Goal: Task Accomplishment & Management: Complete application form

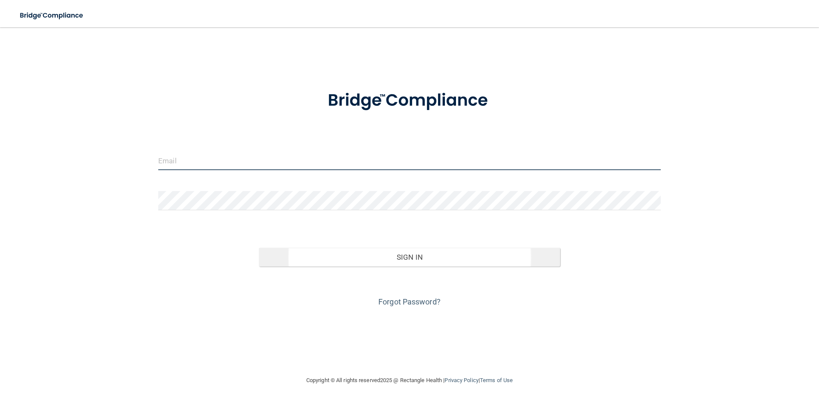
type input "[EMAIL_ADDRESS][DOMAIN_NAME]"
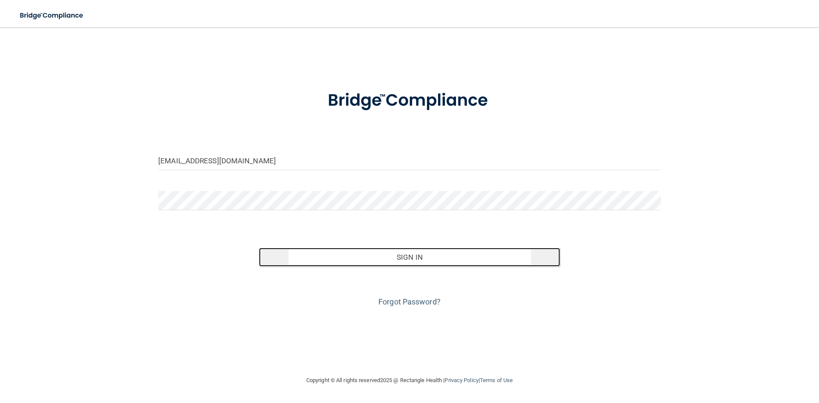
click at [392, 261] on button "Sign In" at bounding box center [410, 257] width 302 height 19
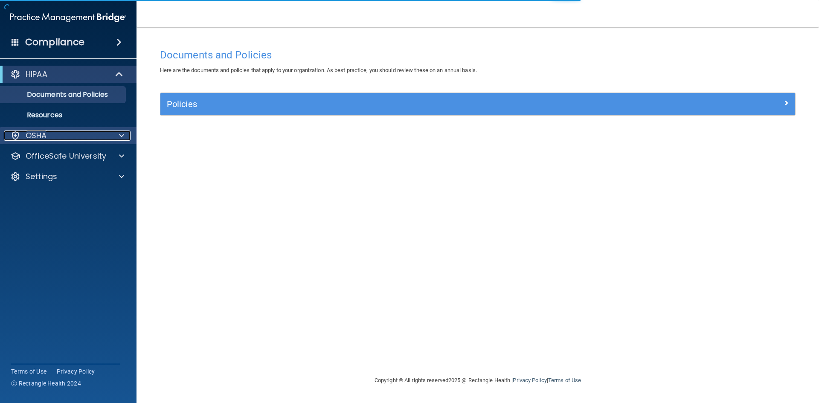
click at [87, 131] on div "OSHA" at bounding box center [57, 136] width 106 height 10
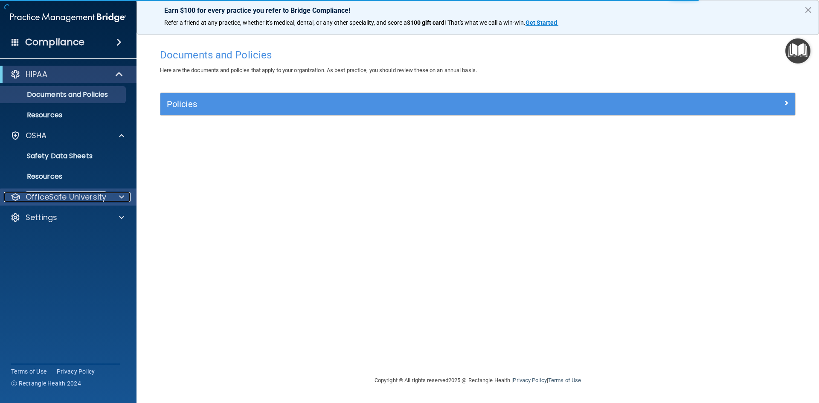
click at [87, 194] on p "OfficeSafe University" at bounding box center [66, 197] width 81 height 10
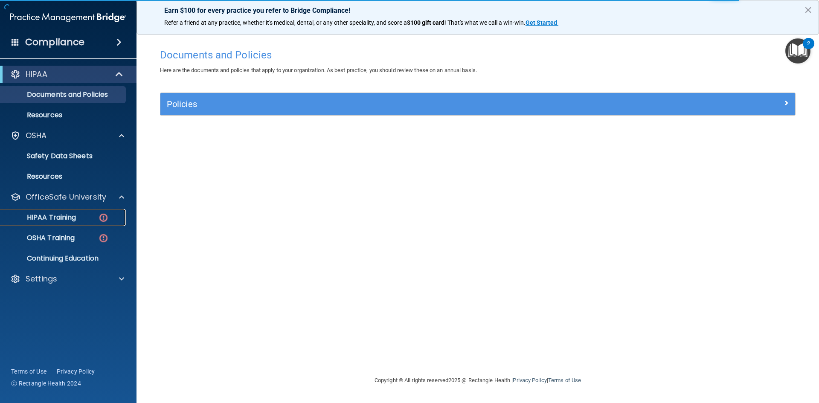
click at [70, 214] on p "HIPAA Training" at bounding box center [41, 217] width 70 height 9
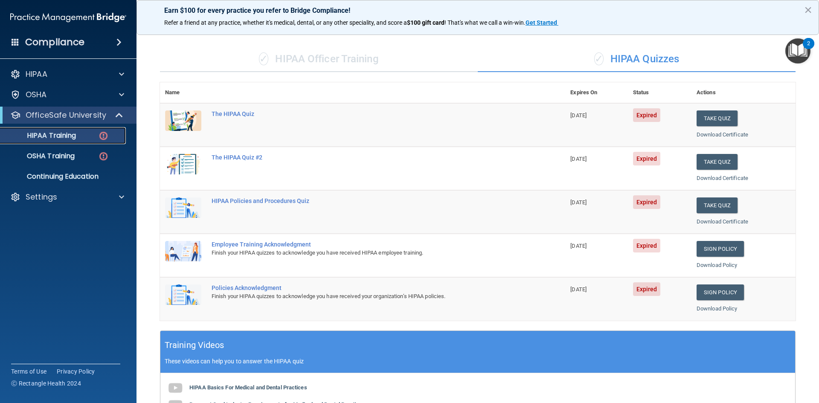
scroll to position [26, 0]
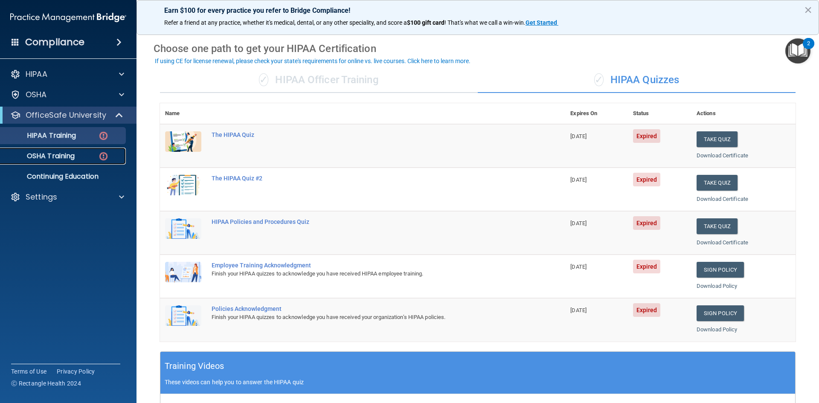
click at [71, 158] on p "OSHA Training" at bounding box center [40, 156] width 69 height 9
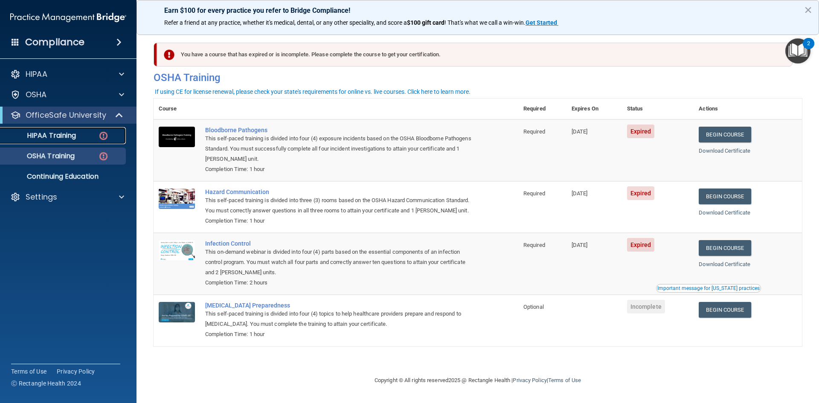
click at [64, 137] on p "HIPAA Training" at bounding box center [41, 135] width 70 height 9
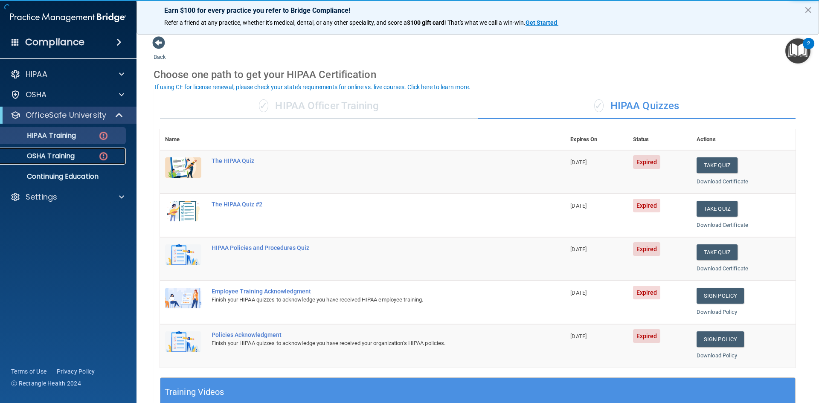
click at [46, 153] on p "OSHA Training" at bounding box center [40, 156] width 69 height 9
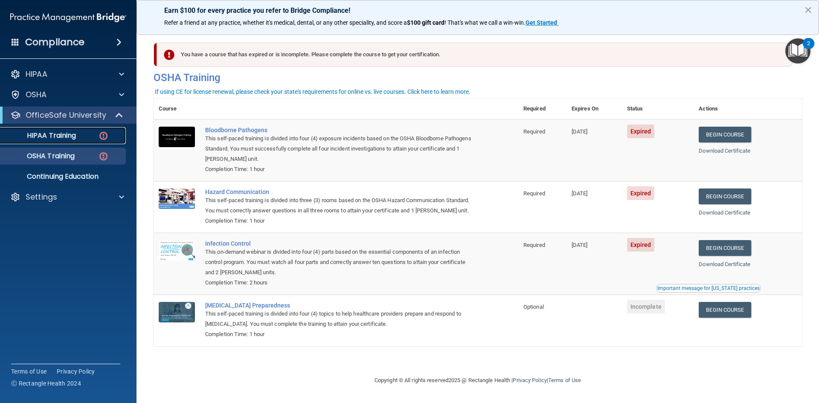
click at [49, 138] on p "HIPAA Training" at bounding box center [41, 135] width 70 height 9
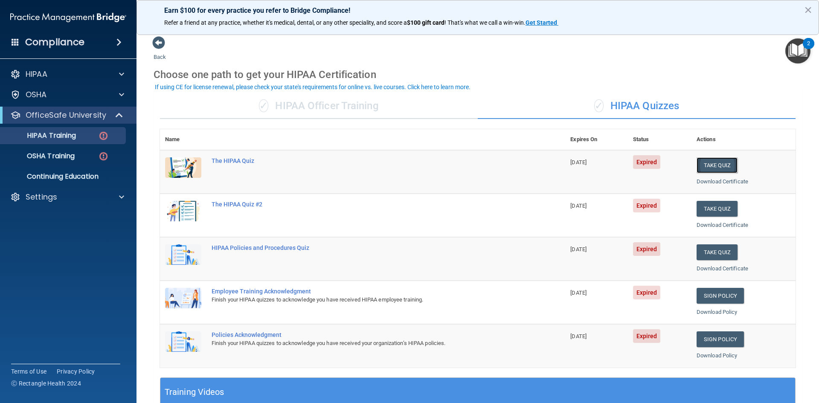
click at [708, 164] on button "Take Quiz" at bounding box center [717, 165] width 41 height 16
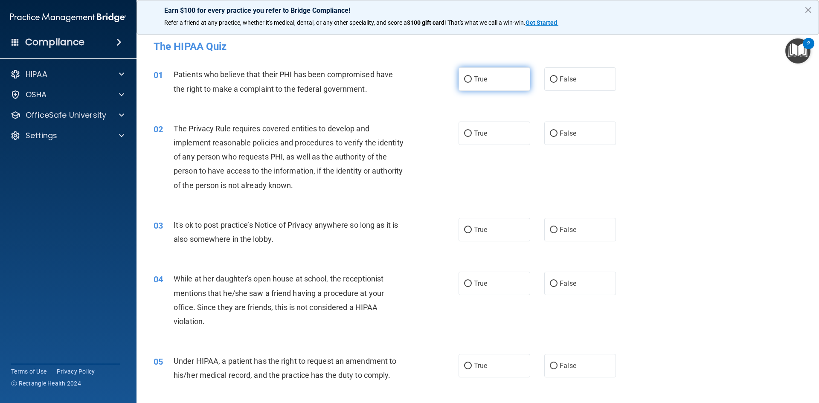
click at [491, 77] on label "True" at bounding box center [495, 78] width 72 height 23
click at [472, 77] on input "True" at bounding box center [468, 79] width 8 height 6
radio input "true"
click at [474, 134] on span "True" at bounding box center [480, 133] width 13 height 8
click at [472, 134] on input "True" at bounding box center [468, 134] width 8 height 6
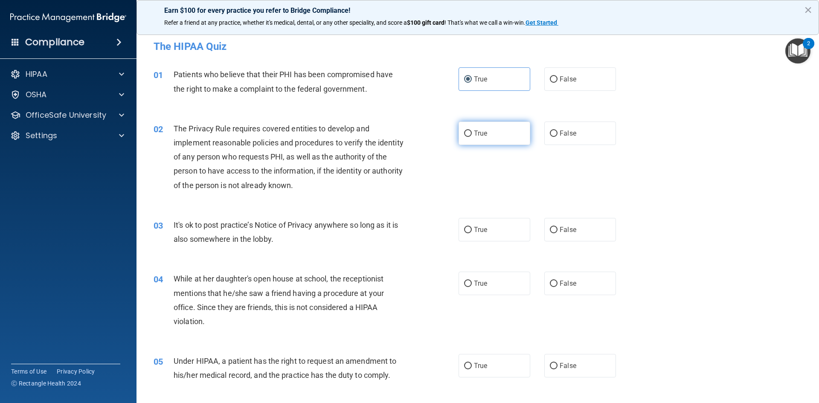
radio input "true"
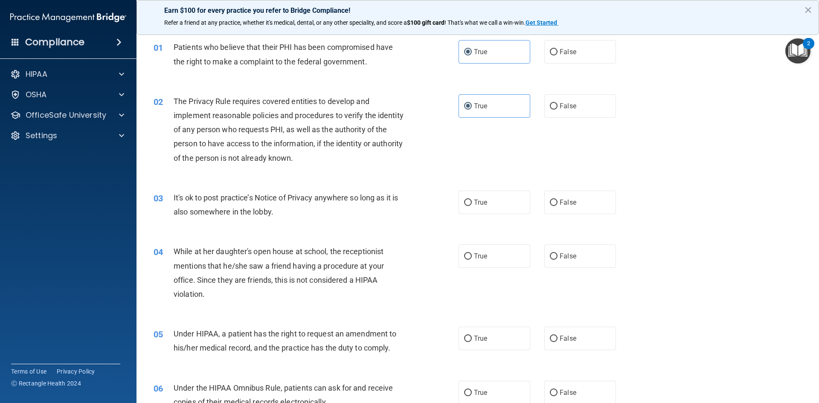
scroll to position [43, 0]
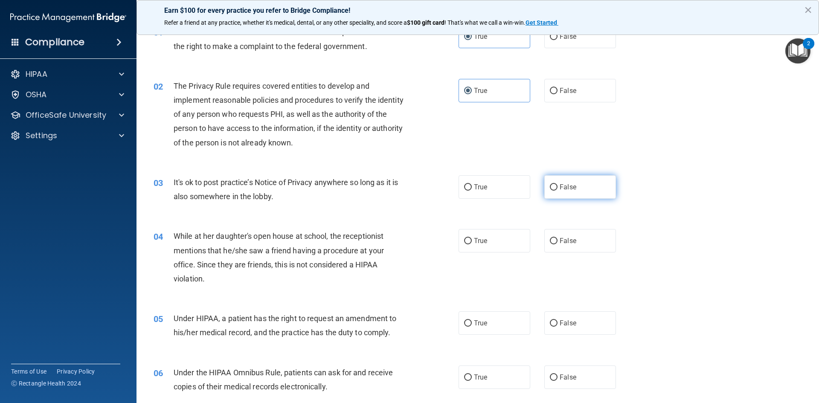
click at [571, 191] on label "False" at bounding box center [580, 186] width 72 height 23
click at [557, 191] on input "False" at bounding box center [554, 187] width 8 height 6
radio input "true"
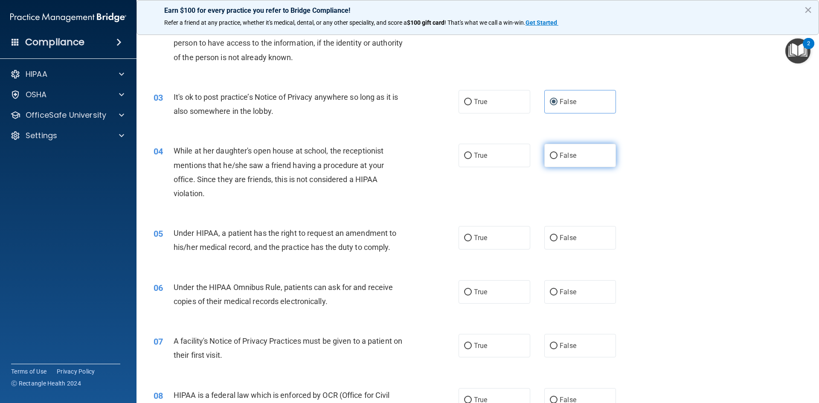
click at [554, 159] on label "False" at bounding box center [580, 155] width 72 height 23
click at [554, 159] on input "False" at bounding box center [554, 156] width 8 height 6
radio input "true"
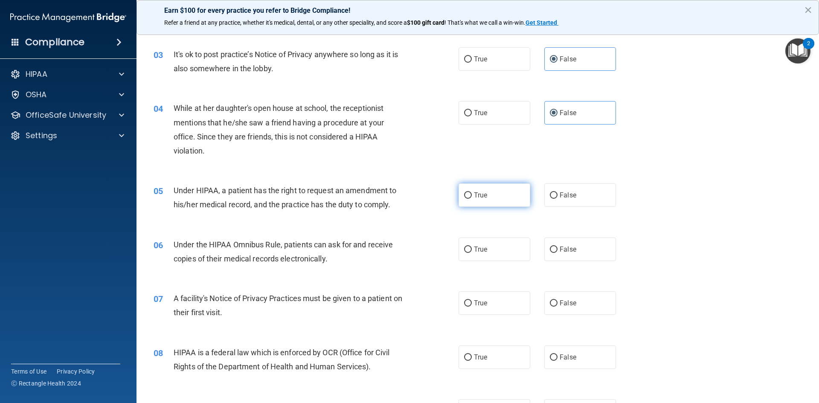
click at [496, 197] on label "True" at bounding box center [495, 194] width 72 height 23
click at [472, 197] on input "True" at bounding box center [468, 195] width 8 height 6
radio input "true"
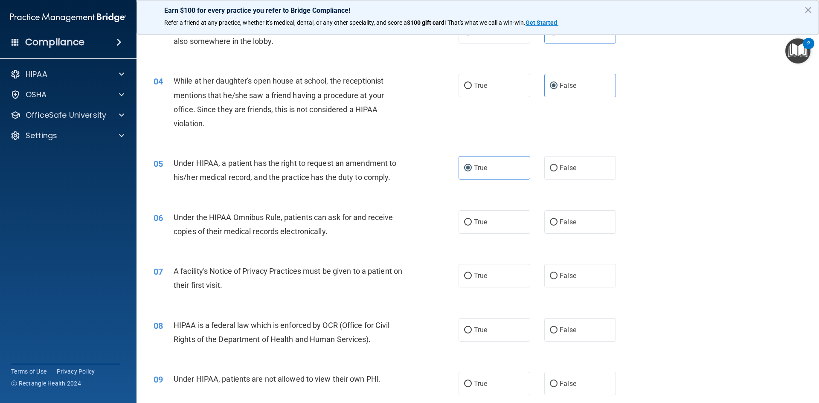
scroll to position [213, 0]
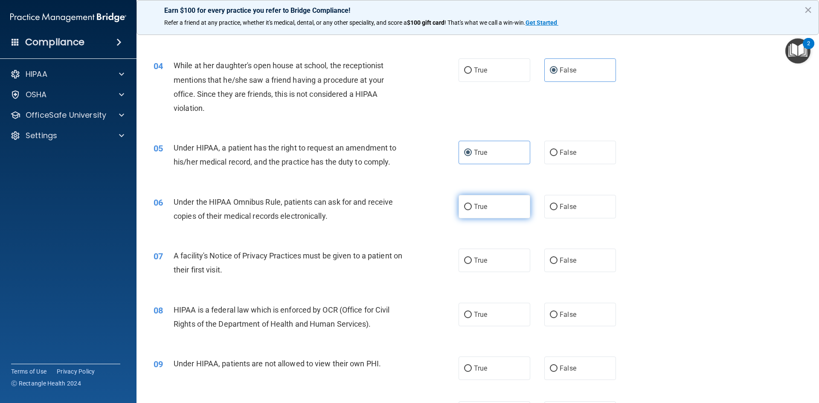
click at [485, 206] on label "True" at bounding box center [495, 206] width 72 height 23
click at [472, 206] on input "True" at bounding box center [468, 207] width 8 height 6
radio input "true"
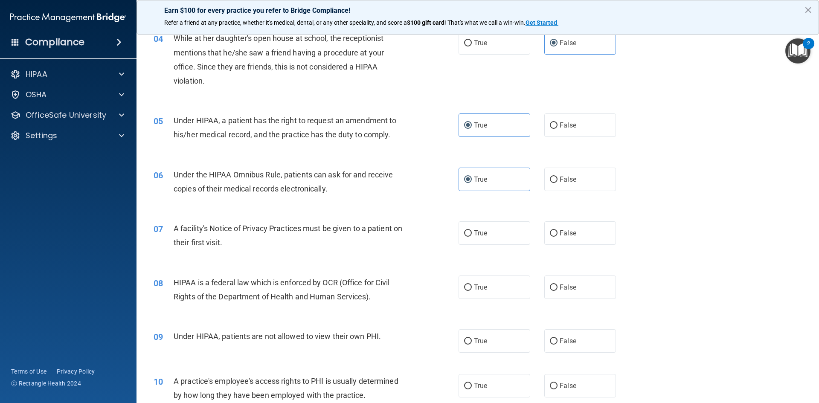
scroll to position [256, 0]
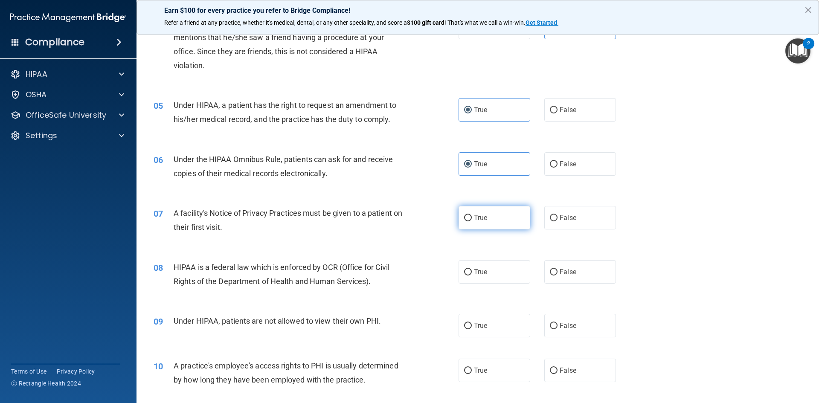
click at [477, 214] on span "True" at bounding box center [480, 218] width 13 height 8
click at [472, 215] on input "True" at bounding box center [468, 218] width 8 height 6
radio input "true"
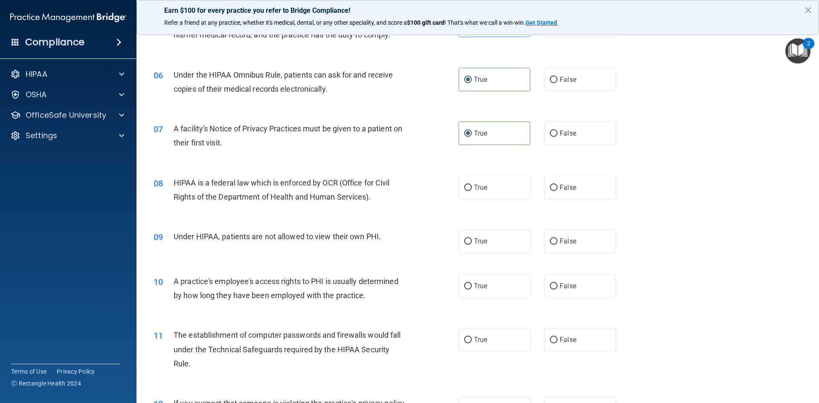
scroll to position [341, 0]
click at [477, 186] on span "True" at bounding box center [480, 187] width 13 height 8
click at [472, 186] on input "True" at bounding box center [468, 187] width 8 height 6
radio input "true"
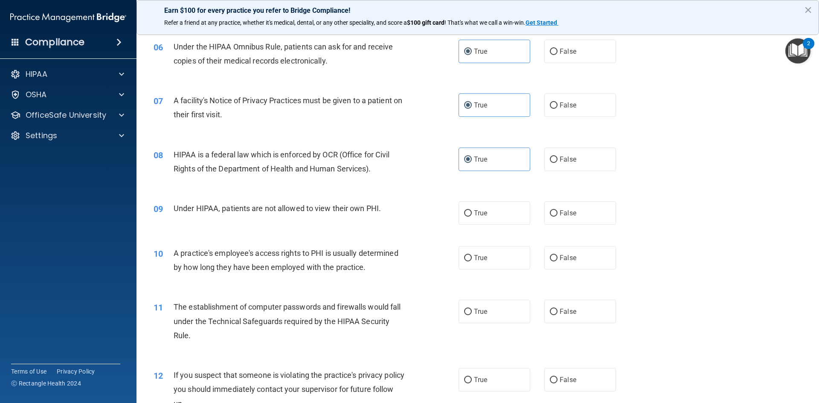
scroll to position [384, 0]
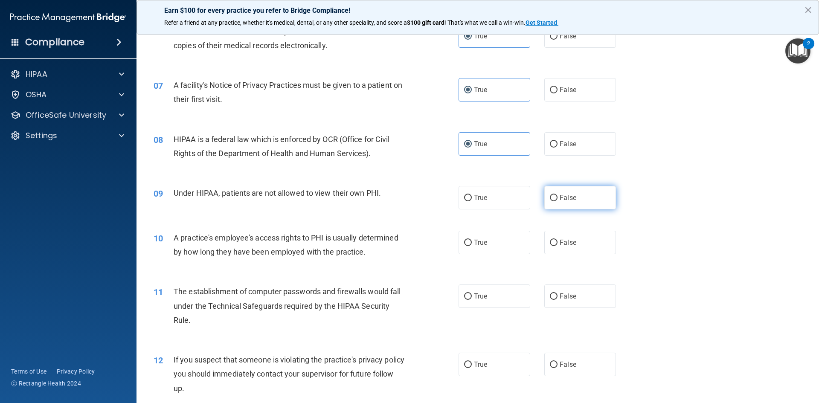
click at [549, 192] on label "False" at bounding box center [580, 197] width 72 height 23
click at [550, 195] on input "False" at bounding box center [554, 198] width 8 height 6
radio input "true"
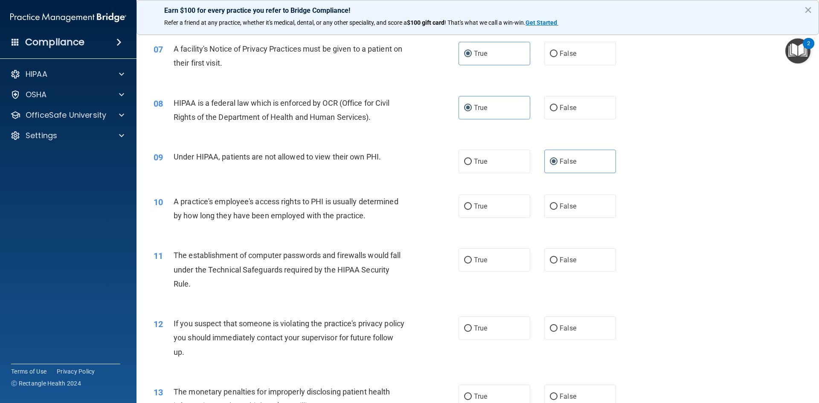
scroll to position [469, 0]
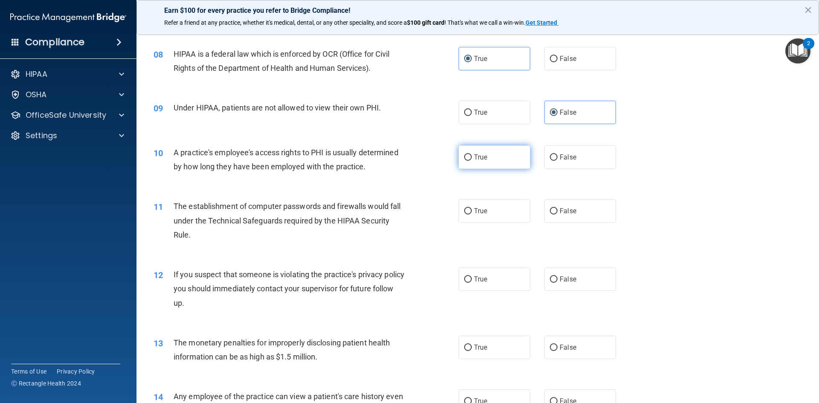
click at [490, 163] on label "True" at bounding box center [495, 156] width 72 height 23
click at [472, 161] on input "True" at bounding box center [468, 157] width 8 height 6
radio input "true"
click at [529, 211] on div "True False" at bounding box center [545, 210] width 172 height 23
click at [512, 210] on label "True" at bounding box center [495, 210] width 72 height 23
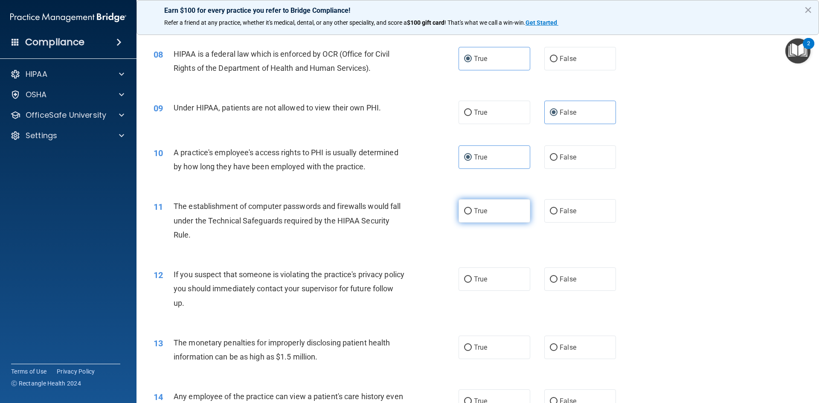
click at [472, 210] on input "True" at bounding box center [468, 211] width 8 height 6
radio input "true"
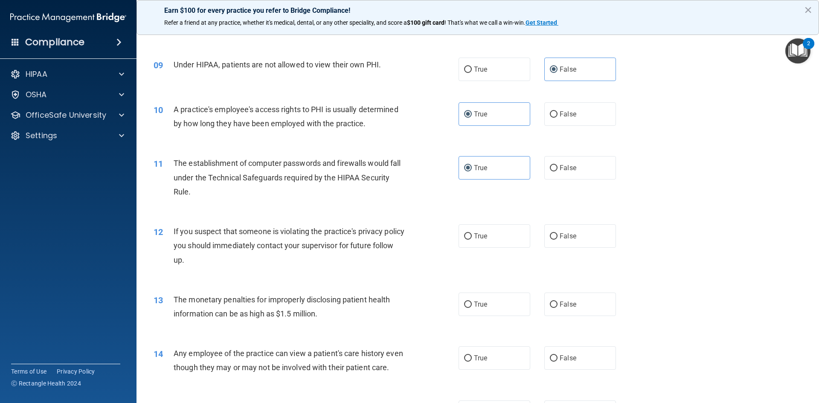
scroll to position [554, 0]
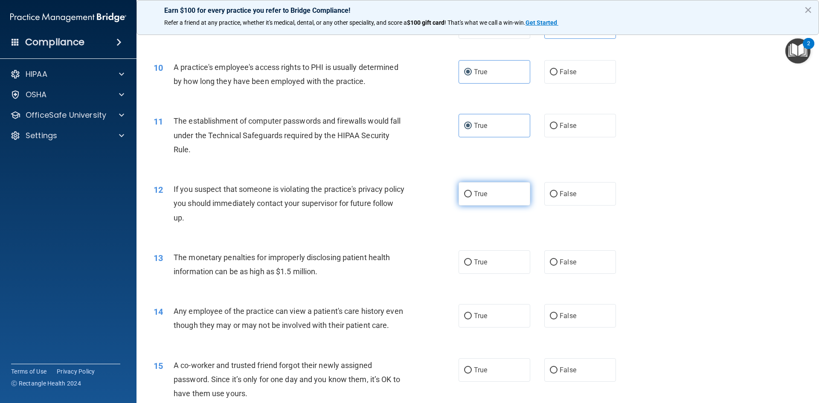
click at [479, 196] on span "True" at bounding box center [480, 194] width 13 height 8
click at [472, 196] on input "True" at bounding box center [468, 194] width 8 height 6
radio input "true"
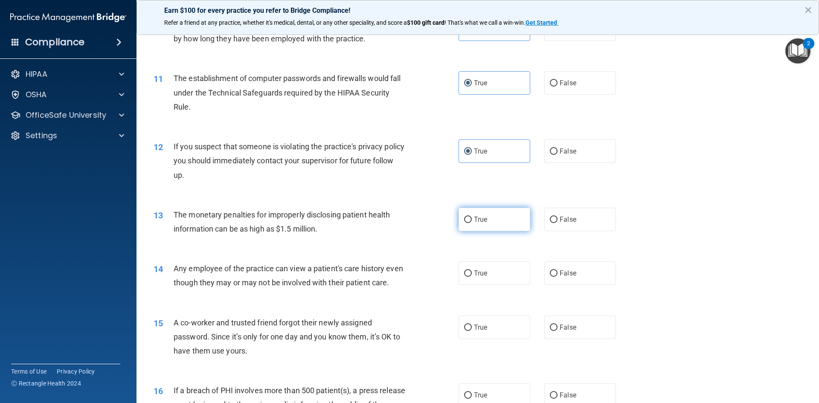
click at [493, 217] on label "True" at bounding box center [495, 219] width 72 height 23
click at [472, 217] on input "True" at bounding box center [468, 220] width 8 height 6
radio input "true"
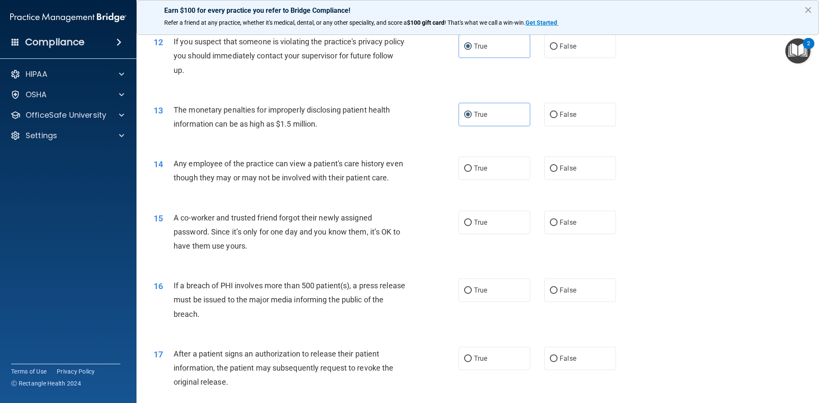
scroll to position [725, 0]
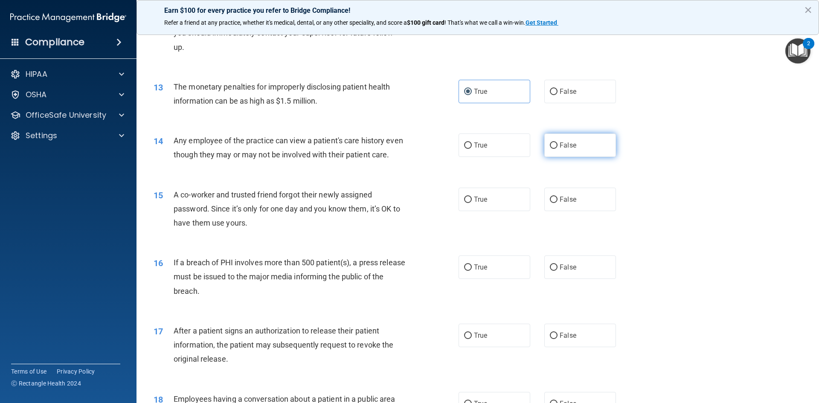
click at [555, 150] on label "False" at bounding box center [580, 145] width 72 height 23
click at [555, 149] on input "False" at bounding box center [554, 145] width 8 height 6
radio input "true"
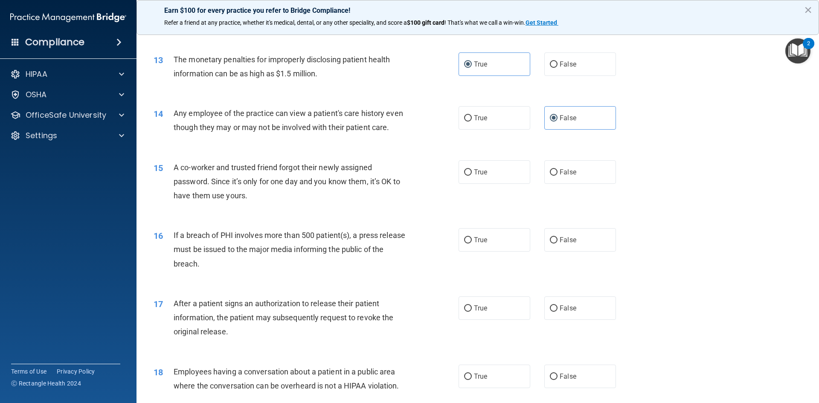
scroll to position [768, 0]
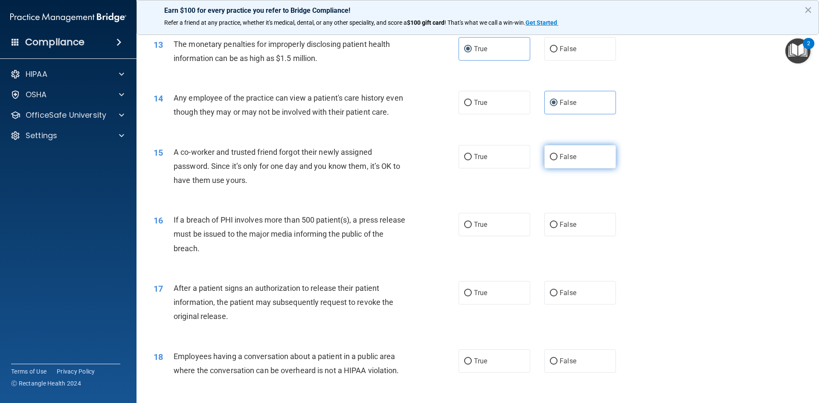
click at [561, 161] on span "False" at bounding box center [568, 157] width 17 height 8
click at [557, 160] on input "False" at bounding box center [554, 157] width 8 height 6
radio input "true"
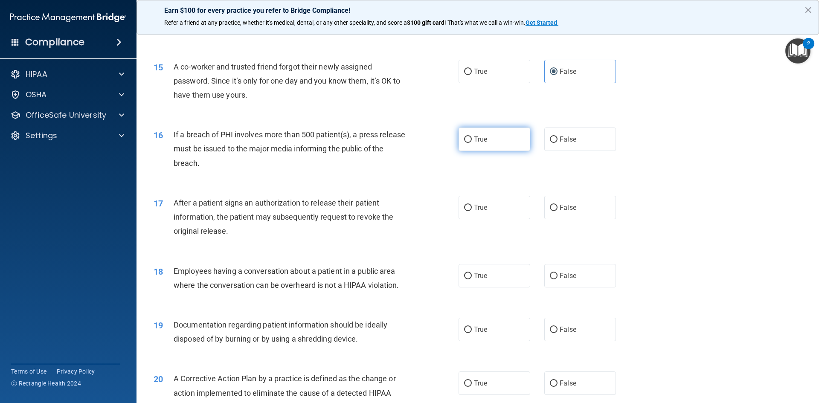
click at [486, 151] on label "True" at bounding box center [495, 139] width 72 height 23
click at [472, 143] on input "True" at bounding box center [468, 139] width 8 height 6
radio input "true"
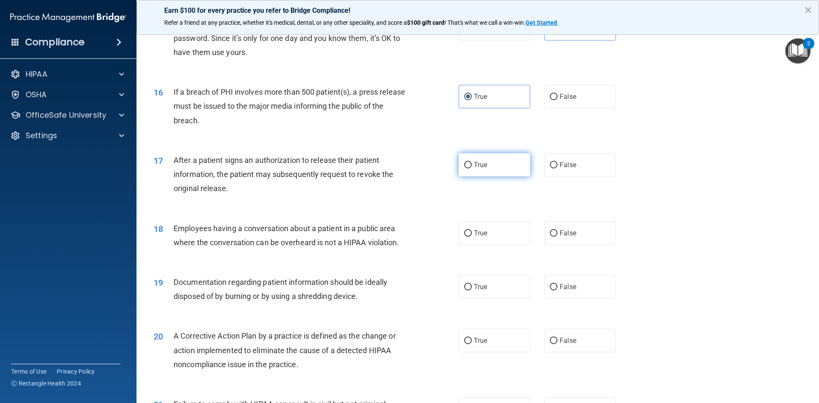
click at [478, 169] on span "True" at bounding box center [480, 165] width 13 height 8
click at [472, 168] on input "True" at bounding box center [468, 165] width 8 height 6
radio input "true"
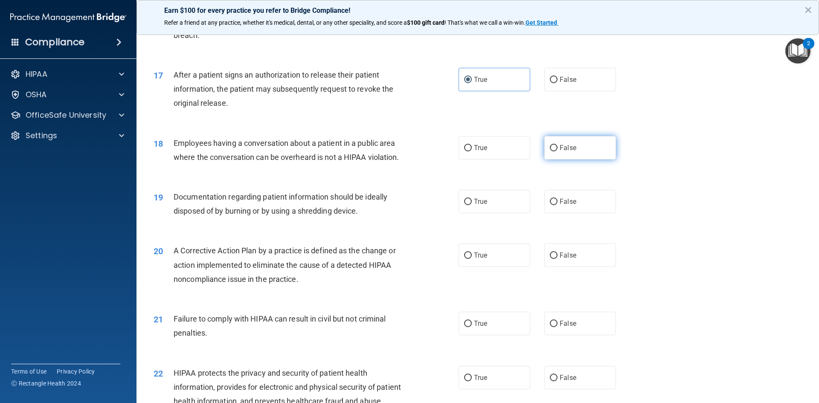
click at [585, 160] on label "False" at bounding box center [580, 147] width 72 height 23
click at [557, 151] on input "False" at bounding box center [554, 148] width 8 height 6
radio input "true"
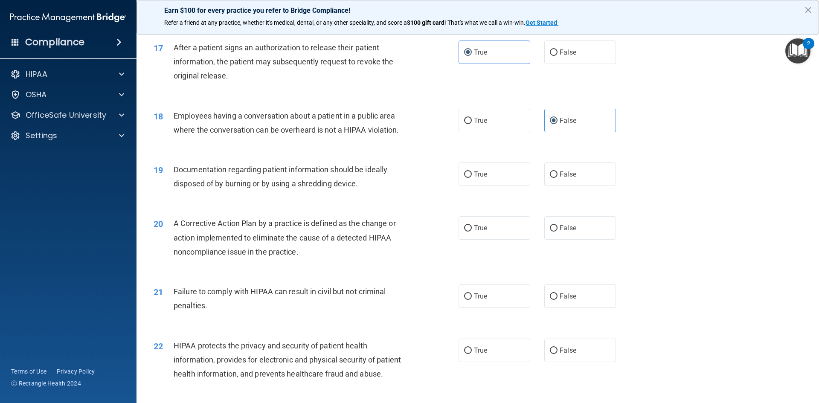
scroll to position [1024, 0]
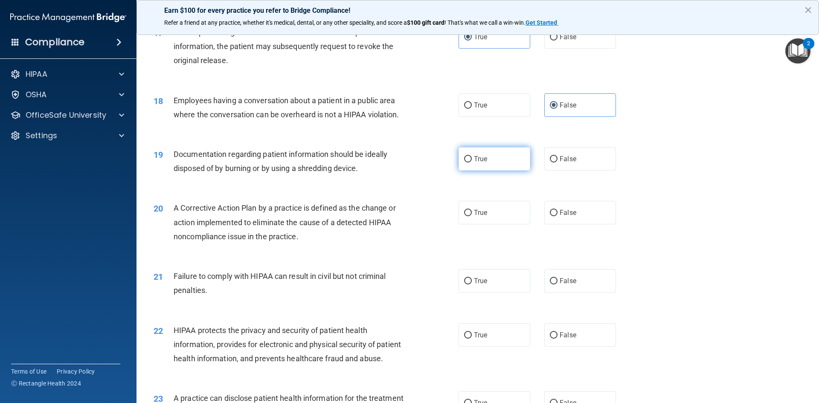
click at [508, 169] on label "True" at bounding box center [495, 158] width 72 height 23
click at [472, 163] on input "True" at bounding box center [468, 159] width 8 height 6
radio input "true"
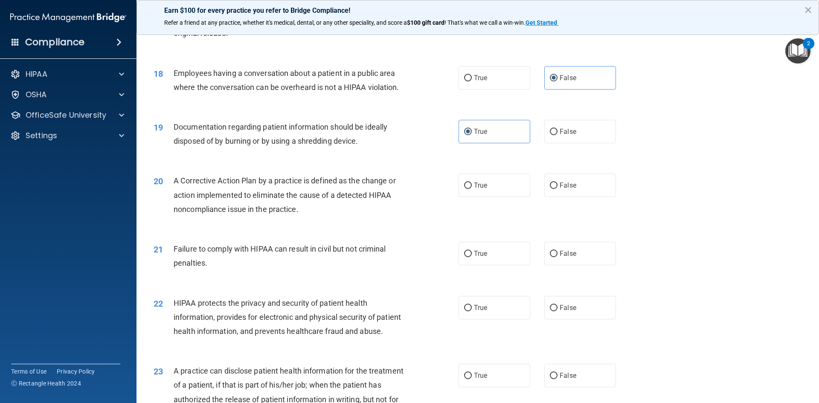
scroll to position [1066, 0]
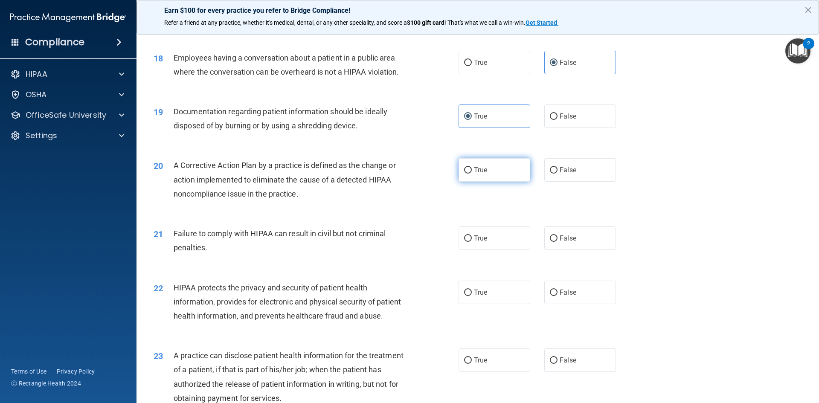
click at [492, 182] on label "True" at bounding box center [495, 169] width 72 height 23
click at [472, 174] on input "True" at bounding box center [468, 170] width 8 height 6
radio input "true"
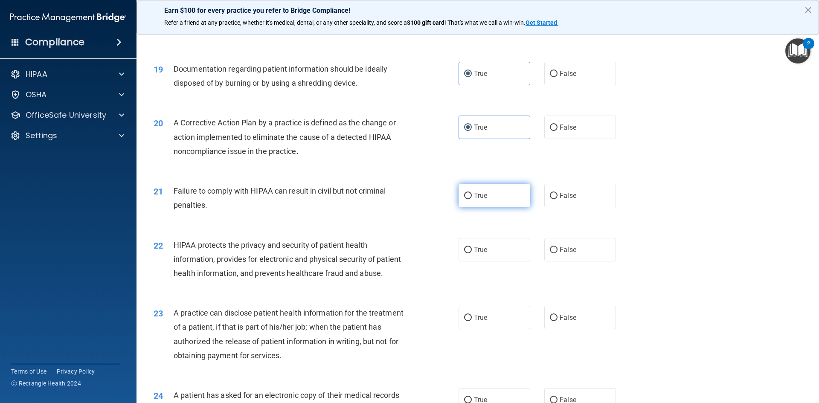
click at [486, 207] on label "True" at bounding box center [495, 195] width 72 height 23
click at [472, 199] on input "True" at bounding box center [468, 196] width 8 height 6
radio input "true"
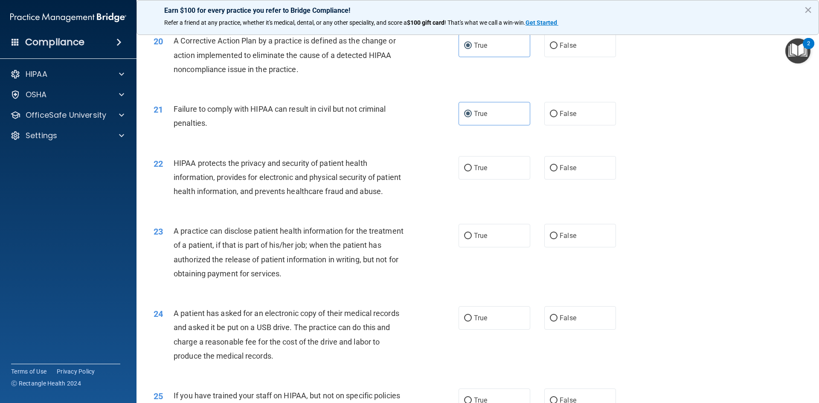
scroll to position [1194, 0]
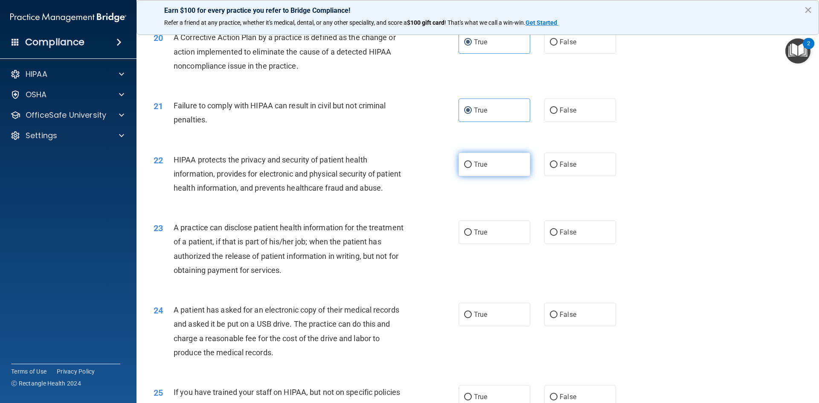
click at [494, 176] on label "True" at bounding box center [495, 164] width 72 height 23
click at [472, 168] on input "True" at bounding box center [468, 165] width 8 height 6
radio input "true"
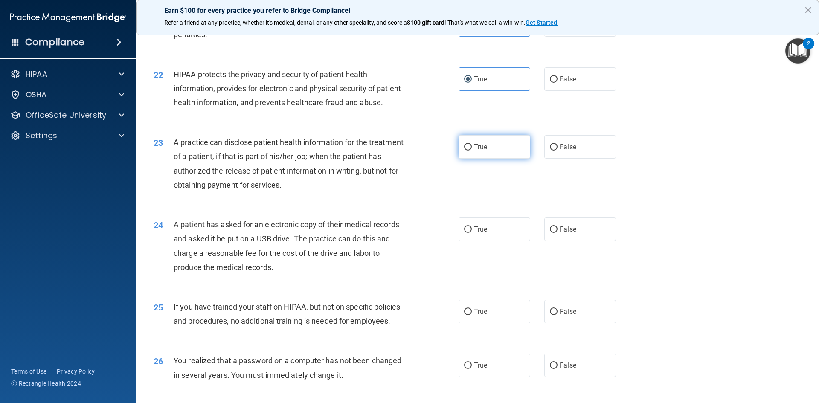
click at [479, 159] on label "True" at bounding box center [495, 146] width 72 height 23
click at [472, 151] on input "True" at bounding box center [468, 147] width 8 height 6
radio input "true"
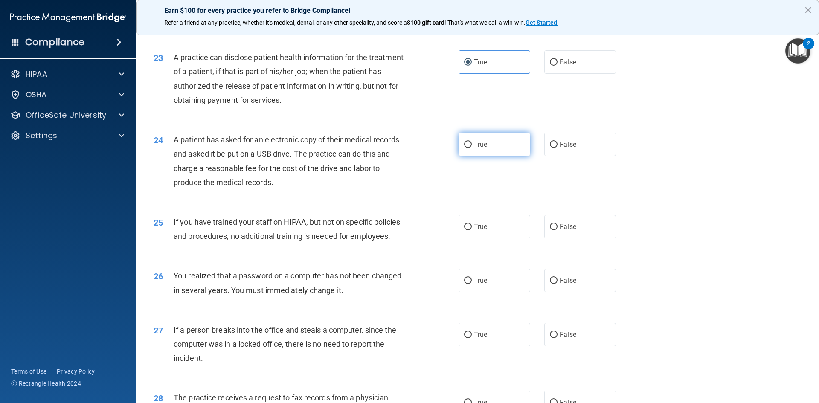
scroll to position [1365, 0]
click at [492, 156] on label "True" at bounding box center [495, 143] width 72 height 23
click at [472, 148] on input "True" at bounding box center [468, 144] width 8 height 6
radio input "true"
click at [480, 230] on span "True" at bounding box center [480, 226] width 13 height 8
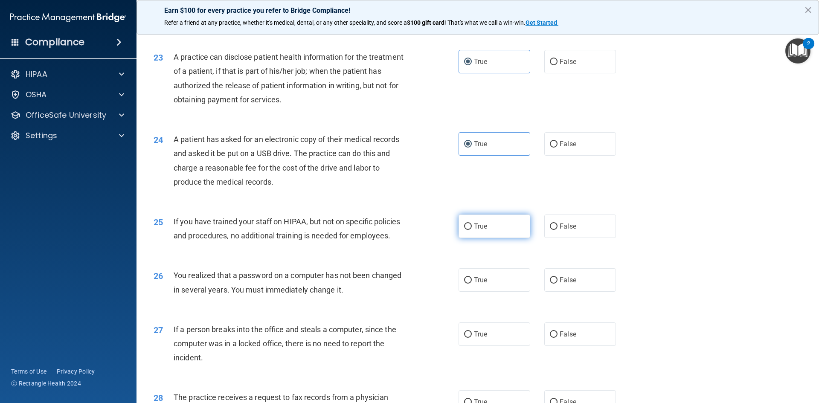
click at [472, 230] on input "True" at bounding box center [468, 227] width 8 height 6
radio input "true"
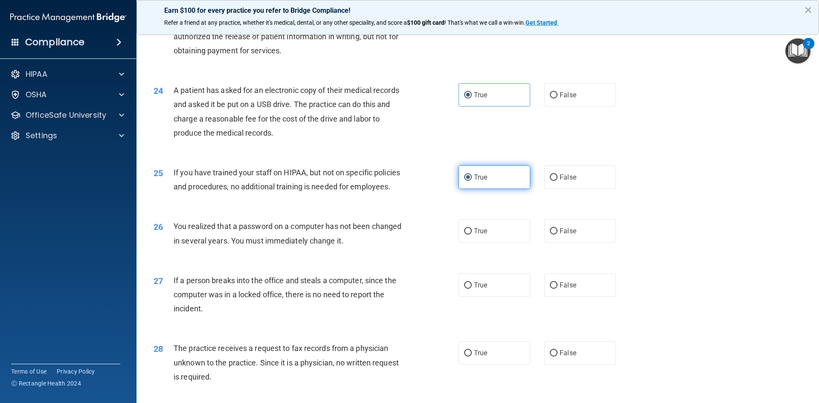
scroll to position [1493, 0]
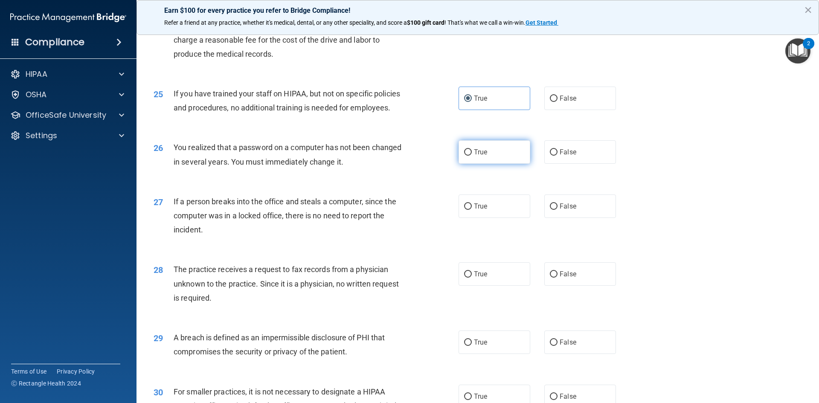
click at [489, 164] on label "True" at bounding box center [495, 151] width 72 height 23
click at [472, 156] on input "True" at bounding box center [468, 152] width 8 height 6
radio input "true"
click at [485, 218] on label "True" at bounding box center [495, 205] width 72 height 23
click at [472, 210] on input "True" at bounding box center [468, 206] width 8 height 6
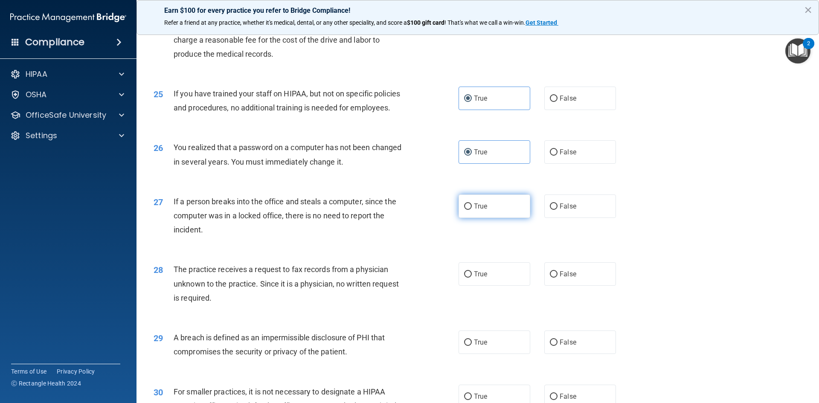
radio input "true"
click at [485, 286] on label "True" at bounding box center [495, 273] width 72 height 23
click at [472, 278] on input "True" at bounding box center [468, 274] width 8 height 6
radio input "true"
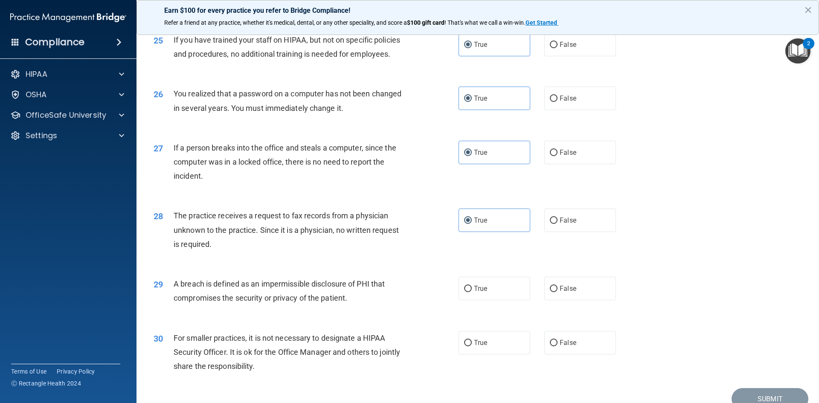
scroll to position [1578, 0]
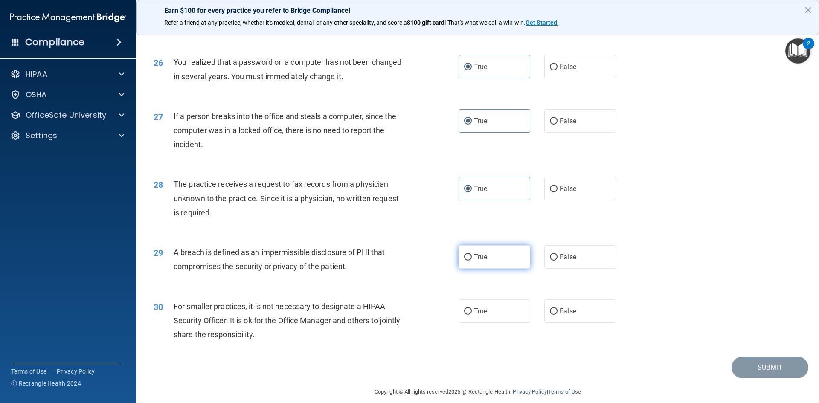
click at [486, 269] on label "True" at bounding box center [495, 256] width 72 height 23
click at [472, 261] on input "True" at bounding box center [468, 257] width 8 height 6
radio input "true"
click at [488, 323] on label "True" at bounding box center [495, 310] width 72 height 23
click at [472, 315] on input "True" at bounding box center [468, 311] width 8 height 6
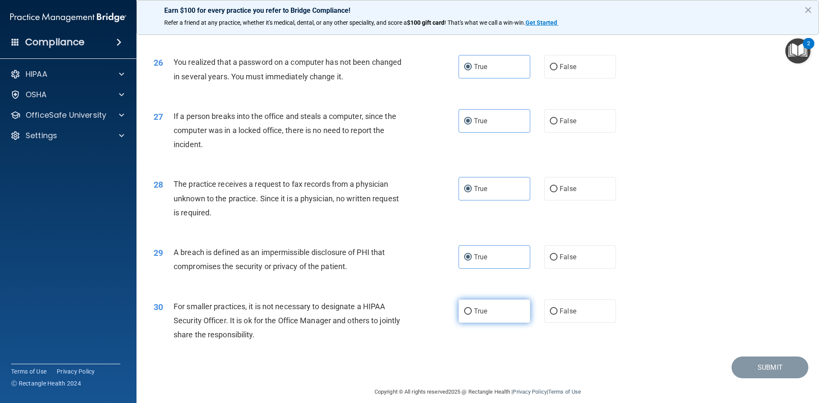
radio input "true"
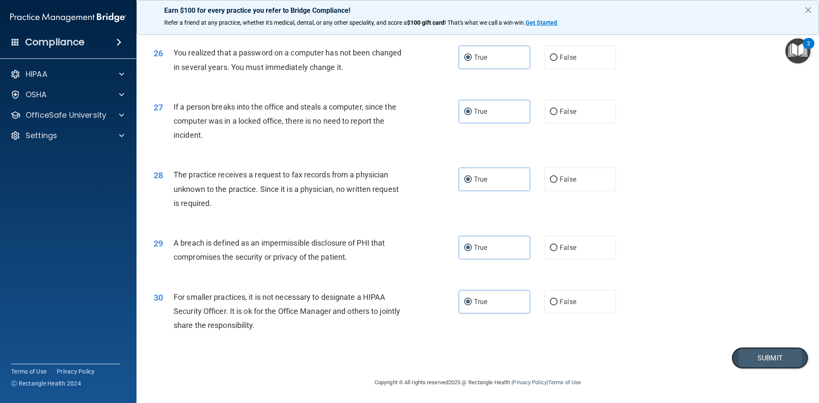
click at [775, 351] on button "Submit" at bounding box center [770, 358] width 77 height 22
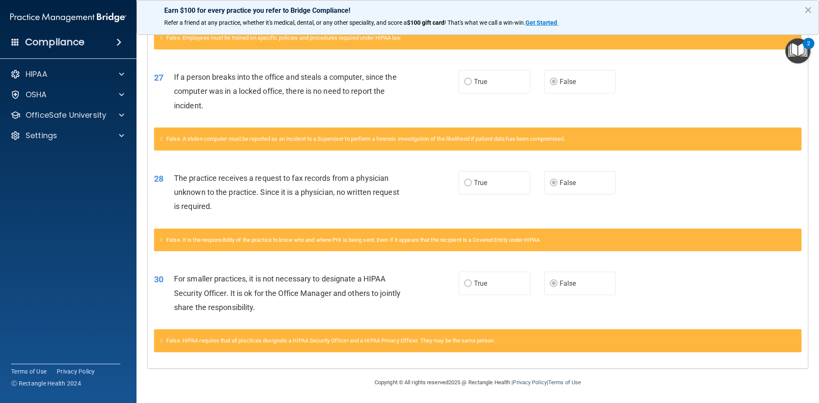
scroll to position [640, 0]
drag, startPoint x: 743, startPoint y: 163, endPoint x: 512, endPoint y: 232, distance: 241.5
click at [512, 229] on div "28 The practice receives a request to fax records from a physician unknown to t…" at bounding box center [478, 194] width 660 height 68
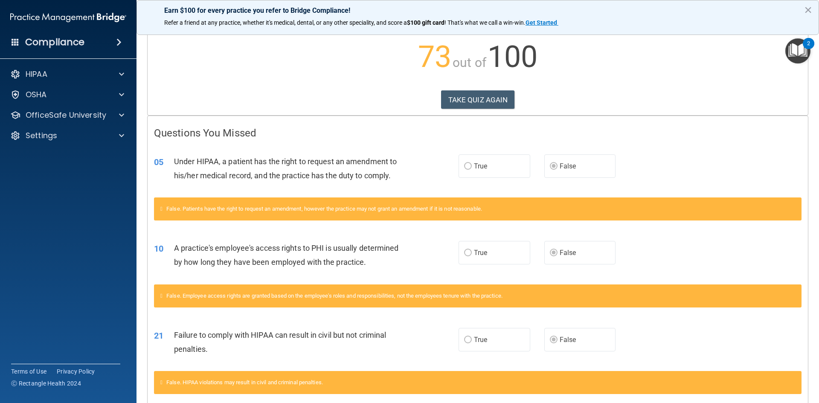
scroll to position [0, 0]
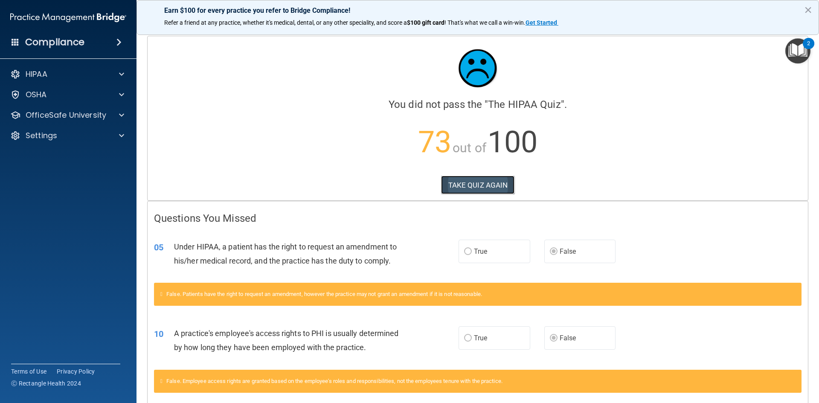
click at [488, 189] on button "TAKE QUIZ AGAIN" at bounding box center [478, 185] width 74 height 19
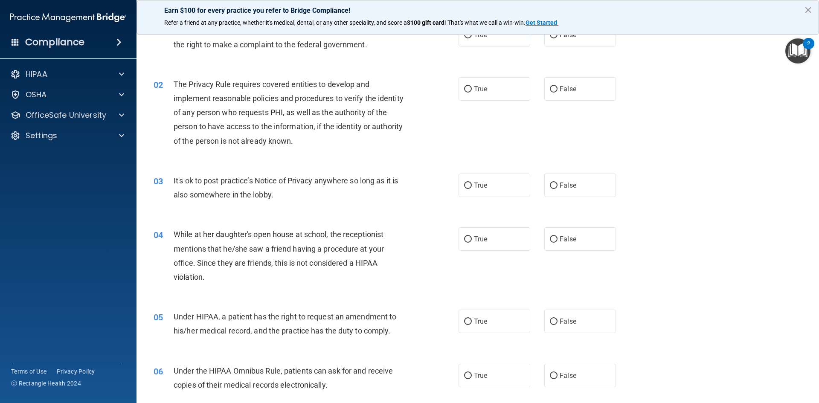
scroll to position [85, 0]
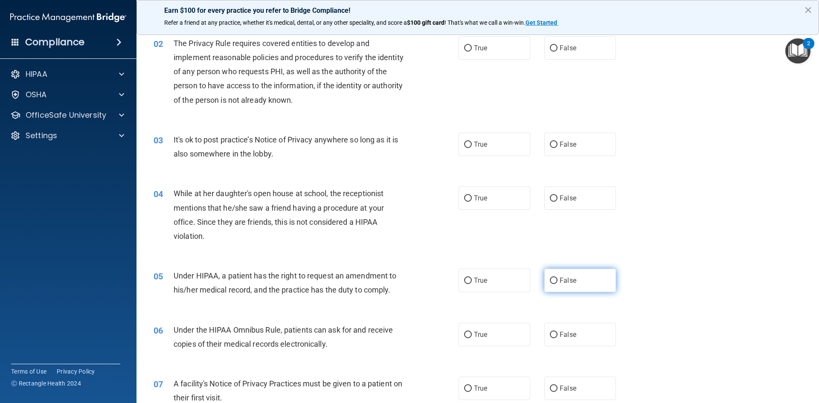
click at [573, 281] on label "False" at bounding box center [580, 280] width 72 height 23
click at [557, 281] on input "False" at bounding box center [554, 281] width 8 height 6
radio input "true"
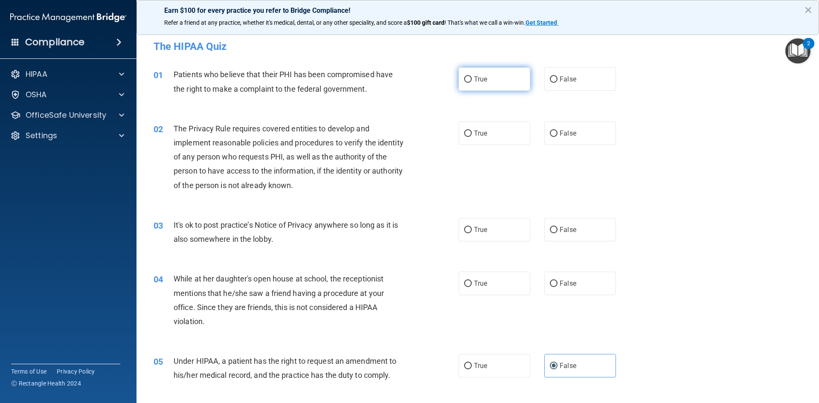
click at [512, 72] on label "True" at bounding box center [495, 78] width 72 height 23
click at [472, 76] on input "True" at bounding box center [468, 79] width 8 height 6
radio input "true"
click at [516, 127] on label "True" at bounding box center [495, 133] width 72 height 23
click at [472, 131] on input "True" at bounding box center [468, 134] width 8 height 6
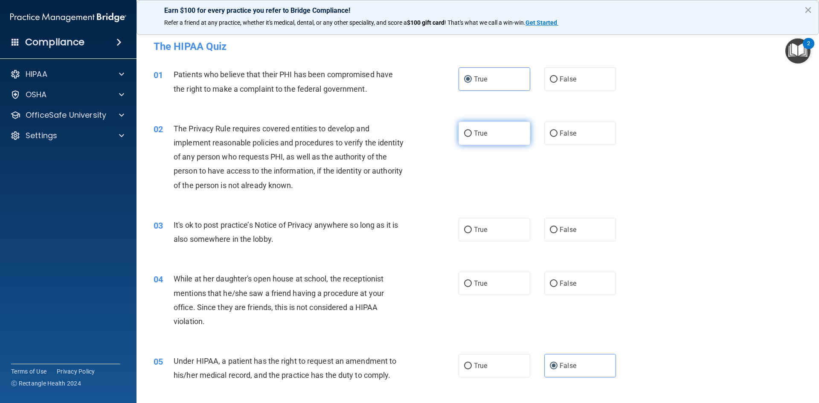
radio input "true"
click at [589, 231] on label "False" at bounding box center [580, 229] width 72 height 23
click at [557, 231] on input "False" at bounding box center [554, 230] width 8 height 6
radio input "true"
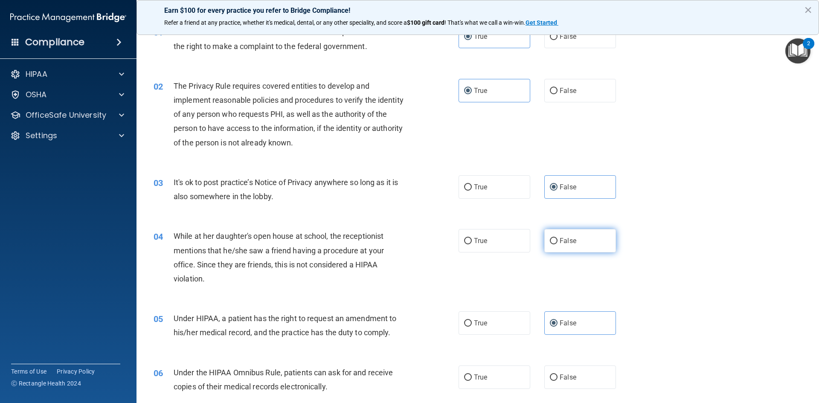
click at [564, 241] on span "False" at bounding box center [568, 241] width 17 height 8
click at [557, 241] on input "False" at bounding box center [554, 241] width 8 height 6
radio input "true"
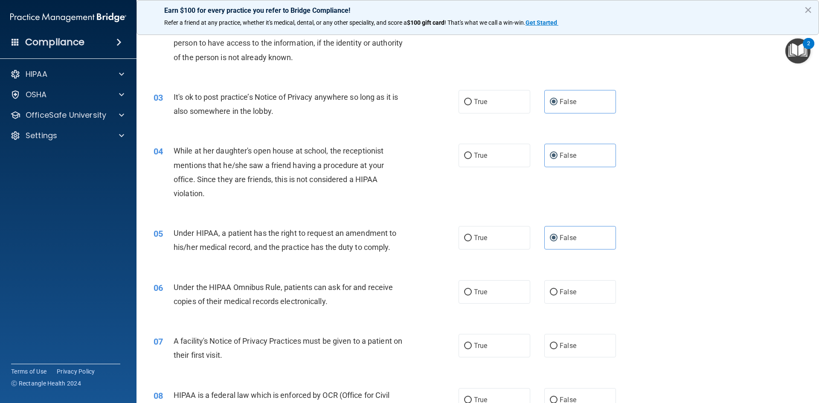
scroll to position [171, 0]
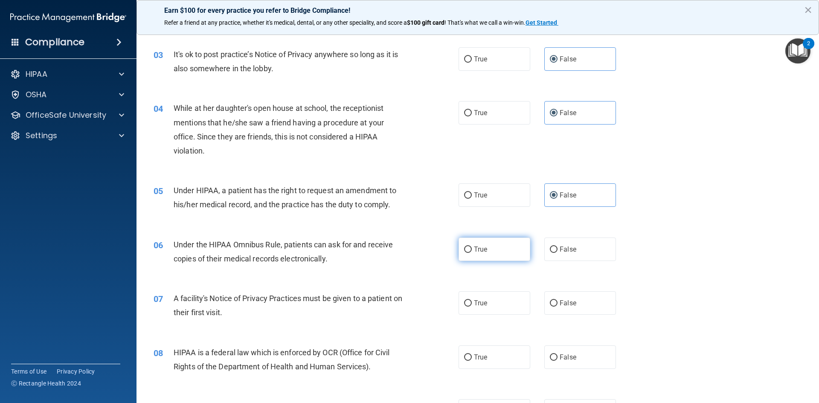
click at [492, 250] on label "True" at bounding box center [495, 249] width 72 height 23
click at [472, 250] on input "True" at bounding box center [468, 250] width 8 height 6
radio input "true"
click at [480, 299] on label "True" at bounding box center [495, 302] width 72 height 23
click at [472, 300] on input "True" at bounding box center [468, 303] width 8 height 6
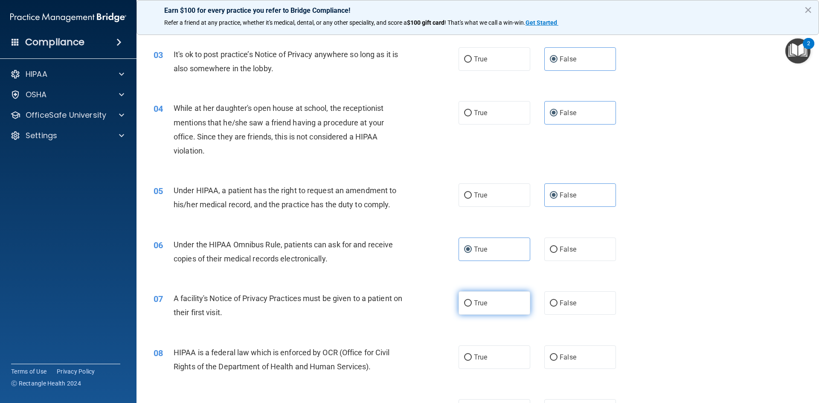
radio input "true"
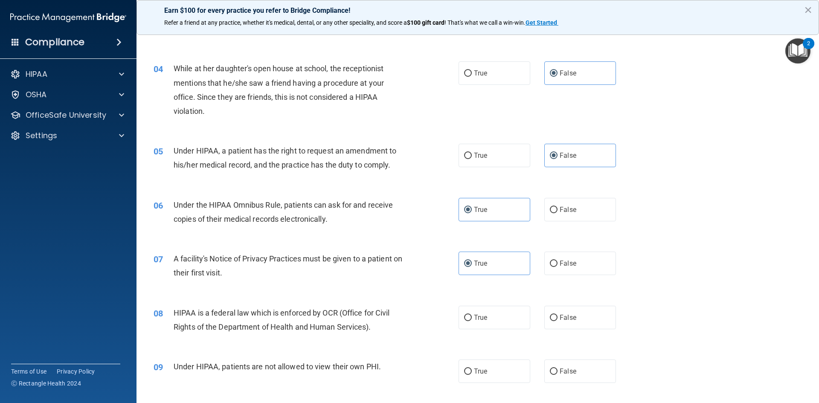
scroll to position [256, 0]
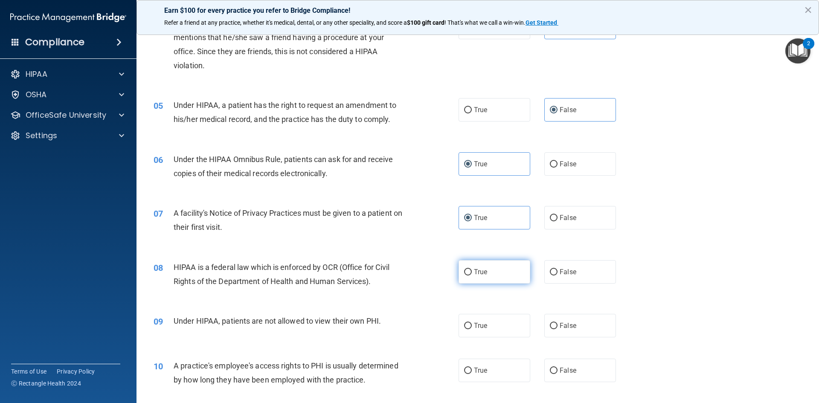
click at [467, 272] on input "True" at bounding box center [468, 272] width 8 height 6
radio input "true"
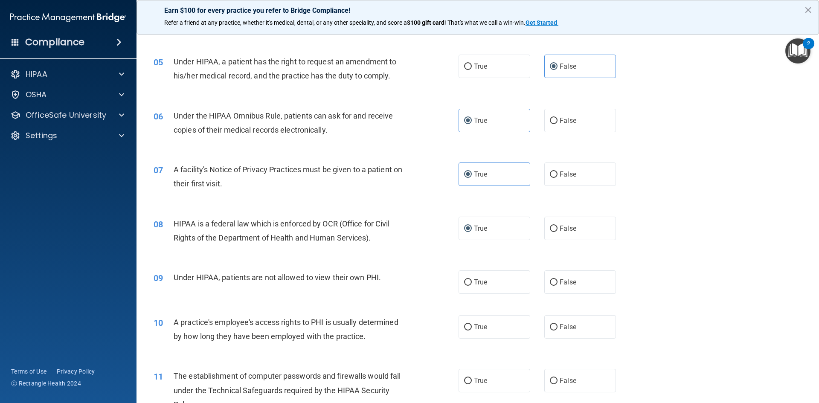
scroll to position [341, 0]
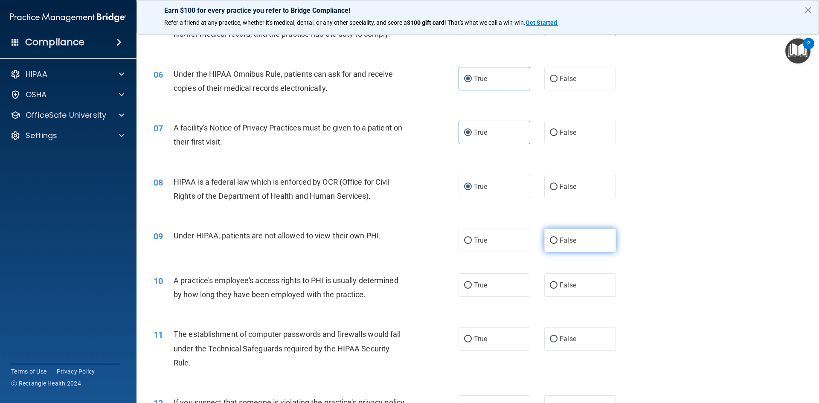
click at [560, 240] on span "False" at bounding box center [568, 240] width 17 height 8
click at [557, 240] on input "False" at bounding box center [554, 241] width 8 height 6
radio input "true"
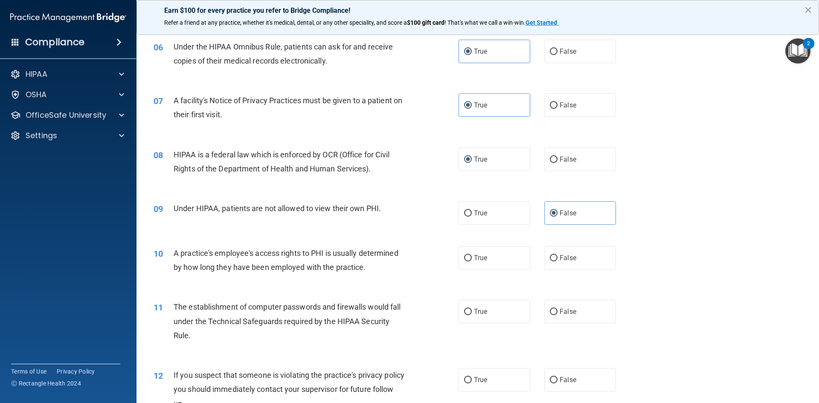
scroll to position [384, 0]
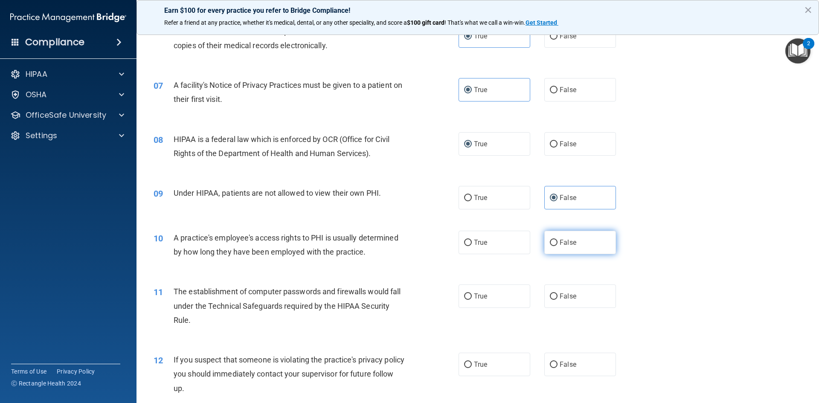
click at [564, 248] on label "False" at bounding box center [580, 242] width 72 height 23
click at [557, 246] on input "False" at bounding box center [554, 243] width 8 height 6
radio input "true"
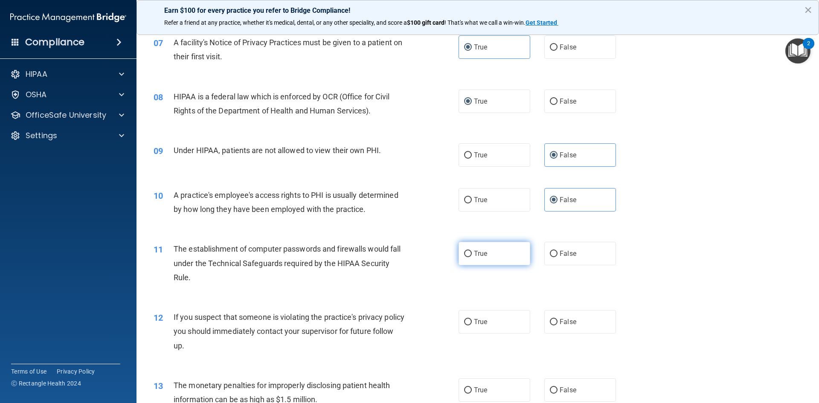
click at [482, 252] on span "True" at bounding box center [480, 254] width 13 height 8
click at [472, 252] on input "True" at bounding box center [468, 254] width 8 height 6
radio input "true"
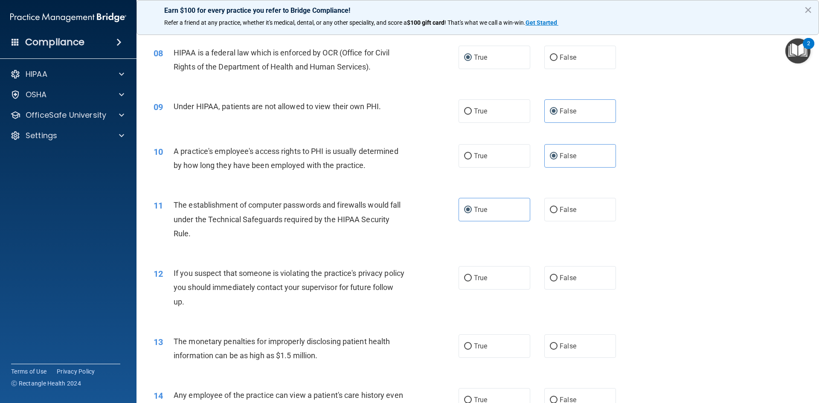
scroll to position [512, 0]
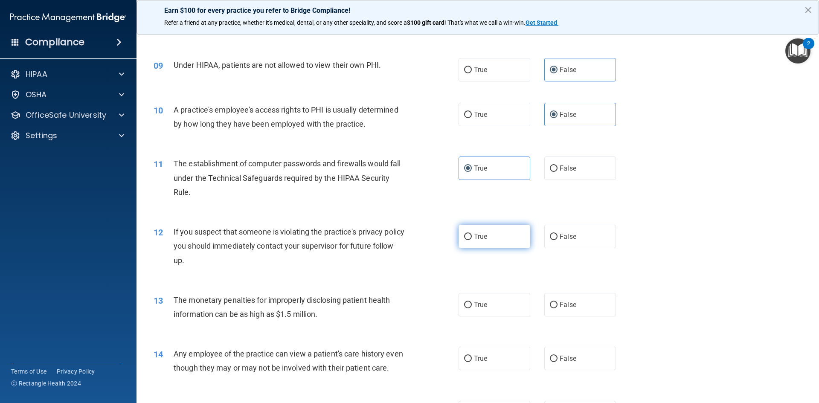
click at [481, 237] on span "True" at bounding box center [480, 236] width 13 height 8
click at [472, 237] on input "True" at bounding box center [468, 237] width 8 height 6
radio input "true"
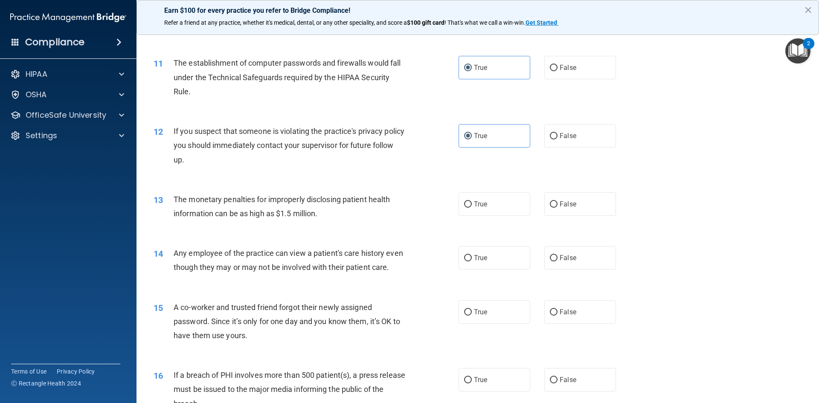
scroll to position [640, 0]
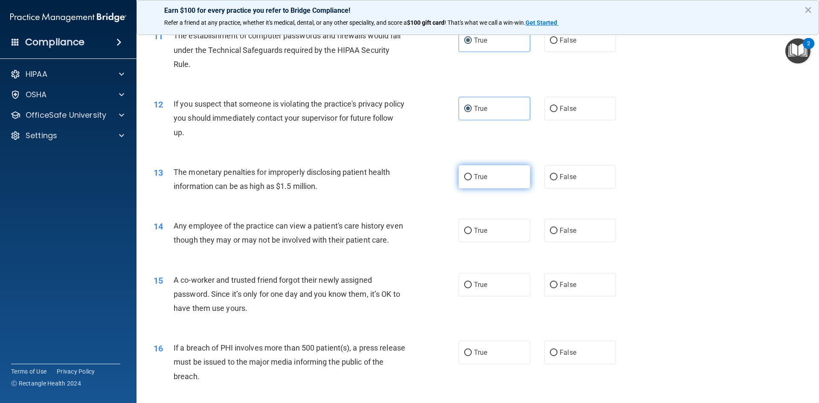
click at [495, 172] on label "True" at bounding box center [495, 176] width 72 height 23
click at [472, 174] on input "True" at bounding box center [468, 177] width 8 height 6
radio input "true"
click at [605, 234] on label "False" at bounding box center [580, 230] width 72 height 23
click at [557, 234] on input "False" at bounding box center [554, 231] width 8 height 6
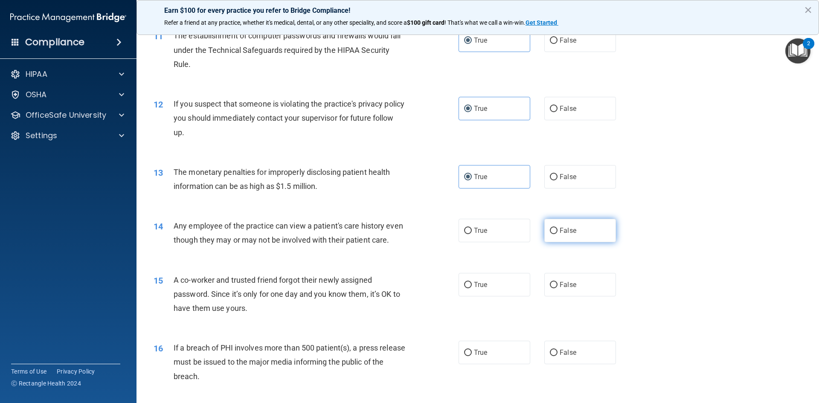
radio input "true"
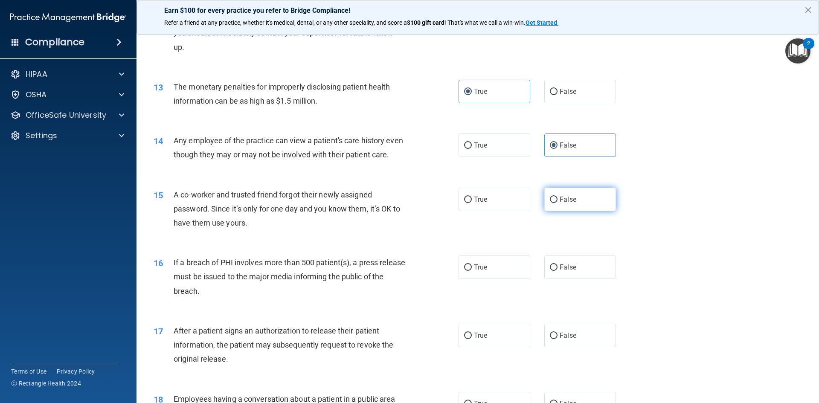
click at [560, 203] on span "False" at bounding box center [568, 199] width 17 height 8
click at [557, 203] on input "False" at bounding box center [554, 200] width 8 height 6
radio input "true"
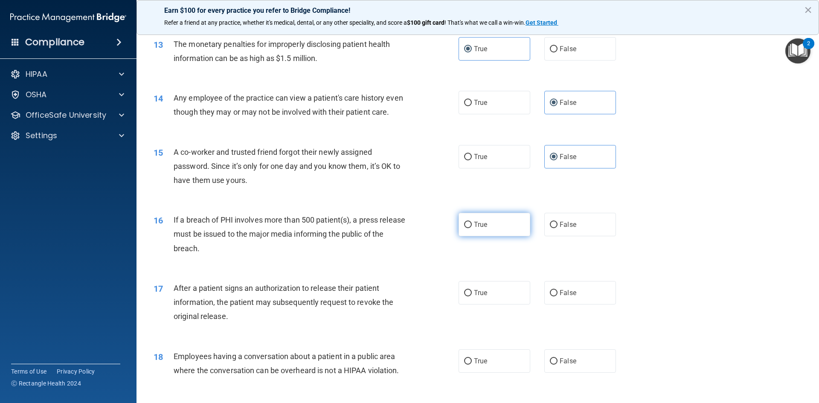
click at [488, 231] on label "True" at bounding box center [495, 224] width 72 height 23
click at [472, 228] on input "True" at bounding box center [468, 225] width 8 height 6
radio input "true"
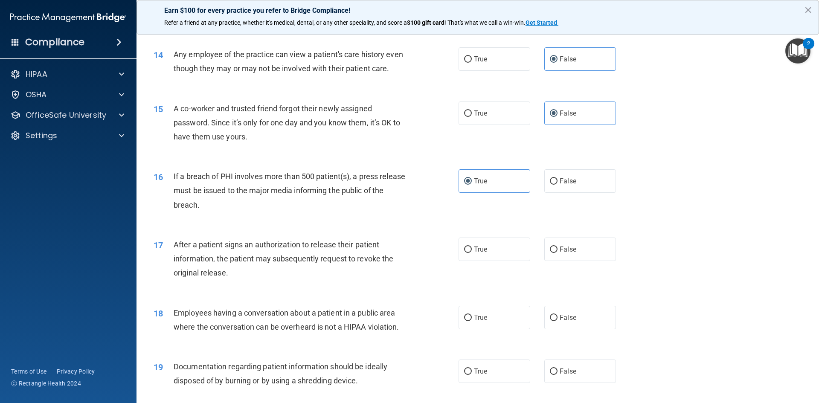
scroll to position [853, 0]
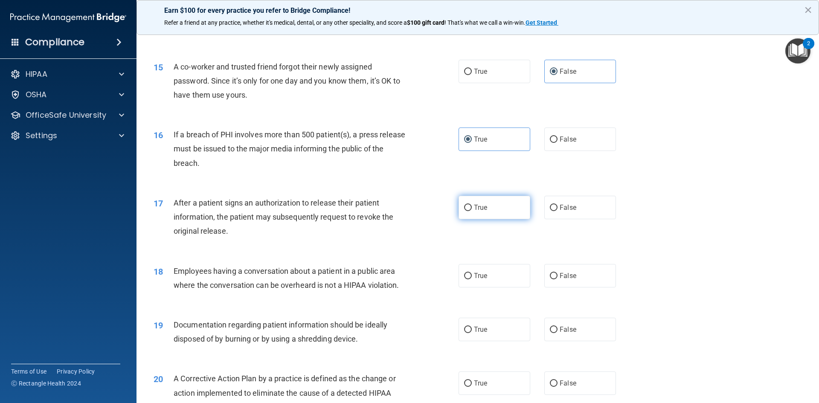
click at [484, 212] on span "True" at bounding box center [480, 207] width 13 height 8
click at [472, 211] on input "True" at bounding box center [468, 208] width 8 height 6
radio input "true"
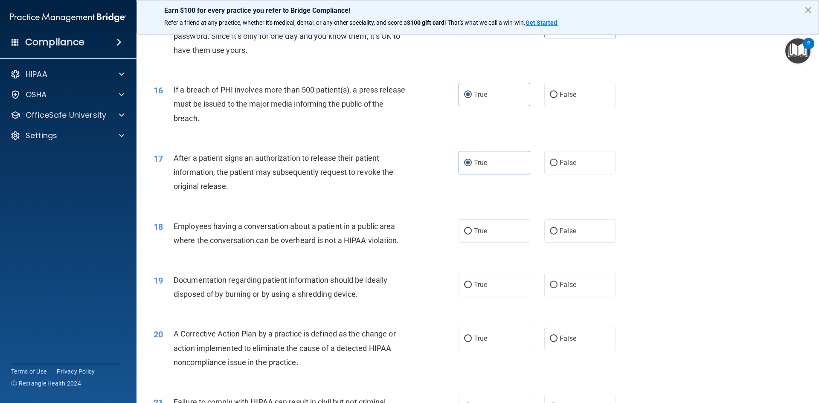
scroll to position [938, 0]
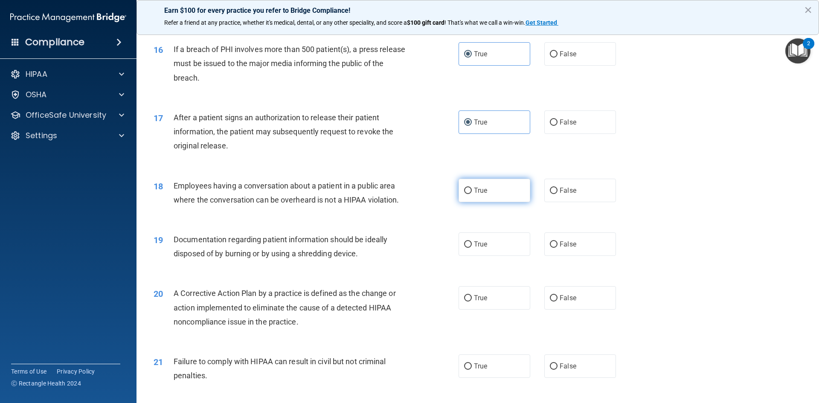
click at [485, 202] on label "True" at bounding box center [495, 190] width 72 height 23
click at [472, 194] on input "True" at bounding box center [468, 191] width 8 height 6
radio input "true"
click at [496, 256] on label "True" at bounding box center [495, 243] width 72 height 23
click at [472, 248] on input "True" at bounding box center [468, 244] width 8 height 6
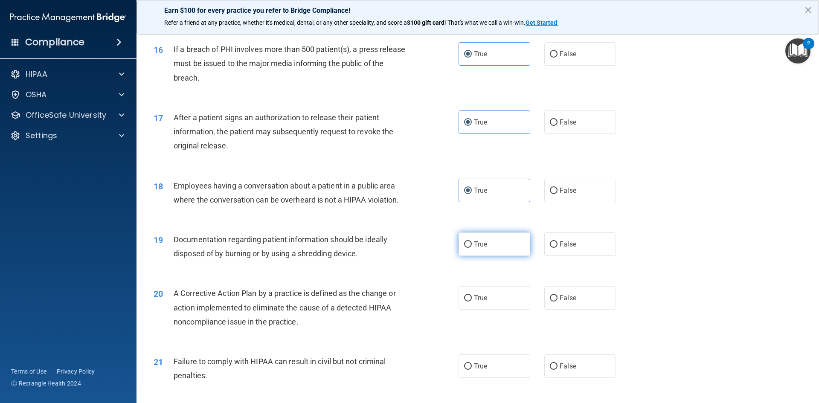
radio input "true"
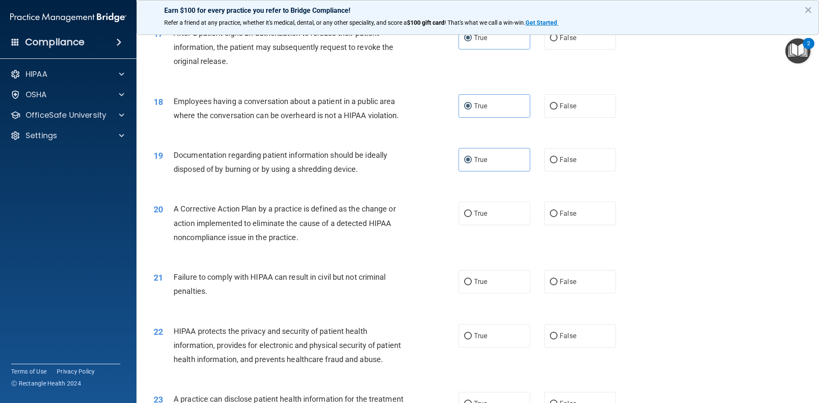
scroll to position [1024, 0]
click at [487, 224] on label "True" at bounding box center [495, 212] width 72 height 23
click at [472, 216] on input "True" at bounding box center [468, 213] width 8 height 6
radio input "true"
click at [581, 293] on label "False" at bounding box center [580, 280] width 72 height 23
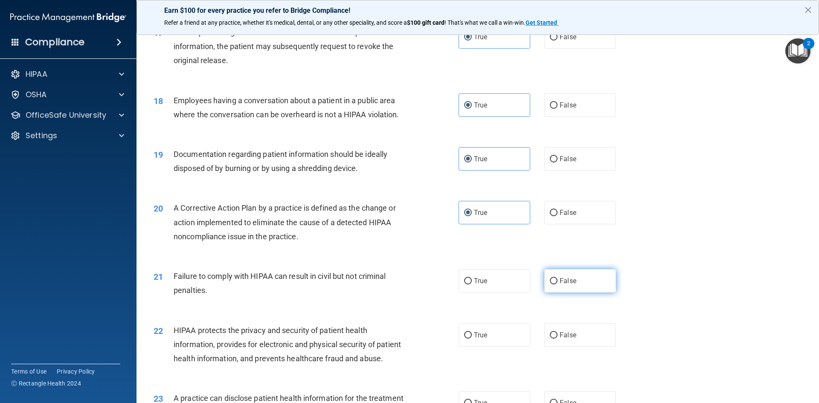
click at [557, 284] on input "False" at bounding box center [554, 281] width 8 height 6
radio input "true"
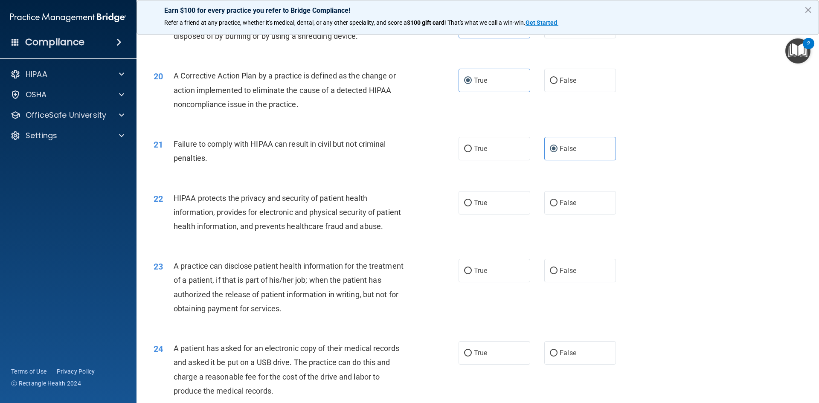
scroll to position [1237, 0]
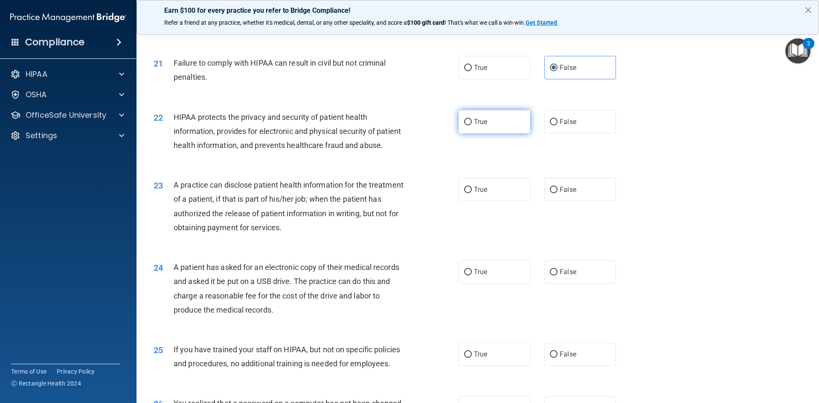
click at [485, 132] on label "True" at bounding box center [495, 121] width 72 height 23
click at [472, 125] on input "True" at bounding box center [468, 122] width 8 height 6
radio input "true"
click at [586, 201] on label "False" at bounding box center [580, 189] width 72 height 23
click at [557, 193] on input "False" at bounding box center [554, 190] width 8 height 6
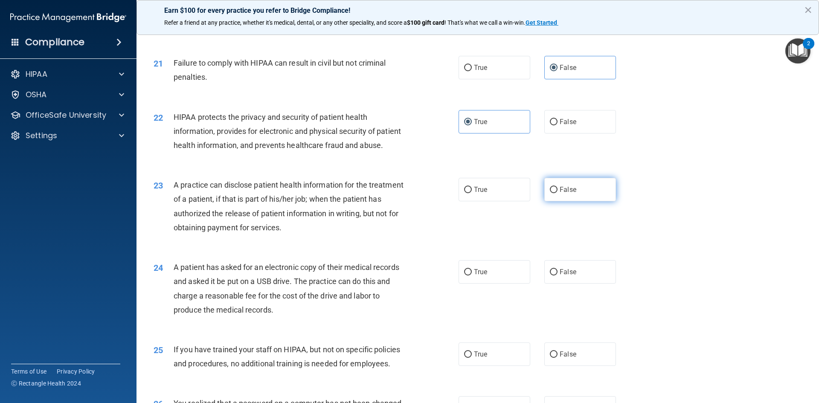
radio input "true"
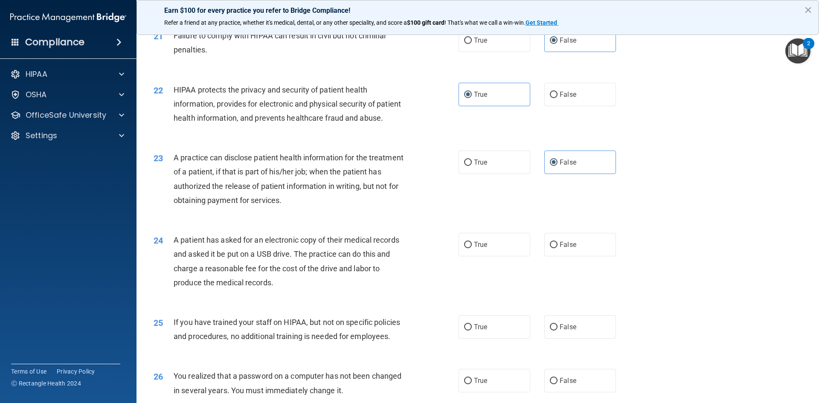
scroll to position [1280, 0]
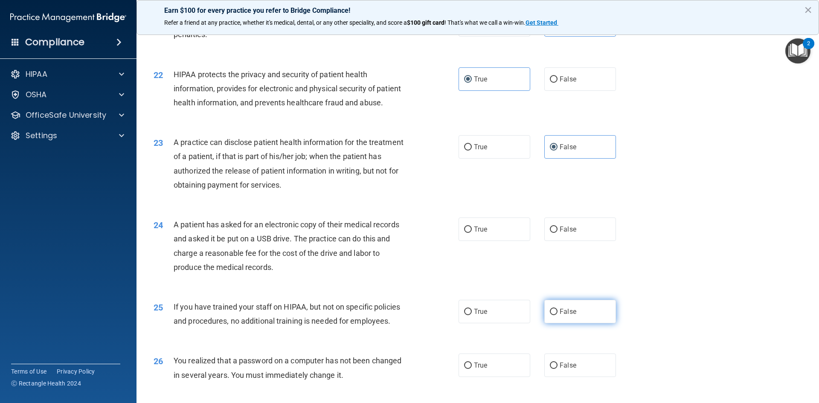
click at [570, 316] on span "False" at bounding box center [568, 312] width 17 height 8
click at [557, 315] on input "False" at bounding box center [554, 312] width 8 height 6
radio input "true"
click at [482, 233] on span "True" at bounding box center [480, 229] width 13 height 8
click at [472, 233] on input "True" at bounding box center [468, 229] width 8 height 6
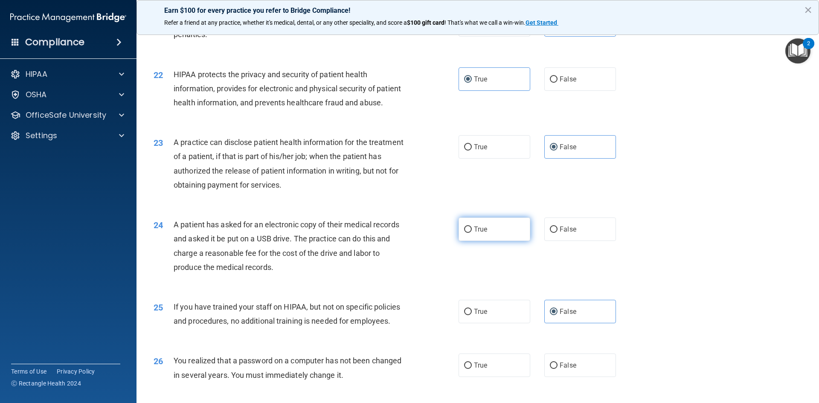
radio input "true"
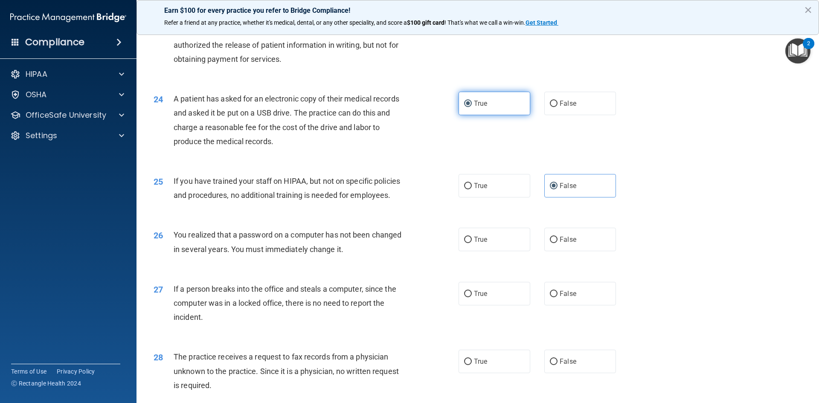
scroll to position [1408, 0]
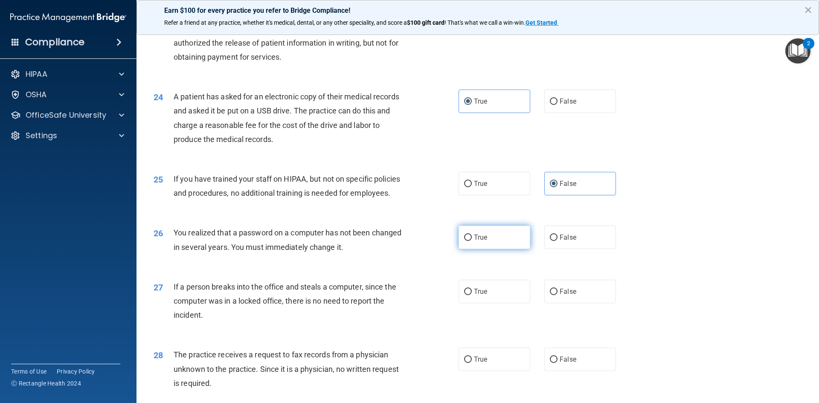
click at [489, 249] on label "True" at bounding box center [495, 237] width 72 height 23
click at [472, 241] on input "True" at bounding box center [468, 238] width 8 height 6
radio input "true"
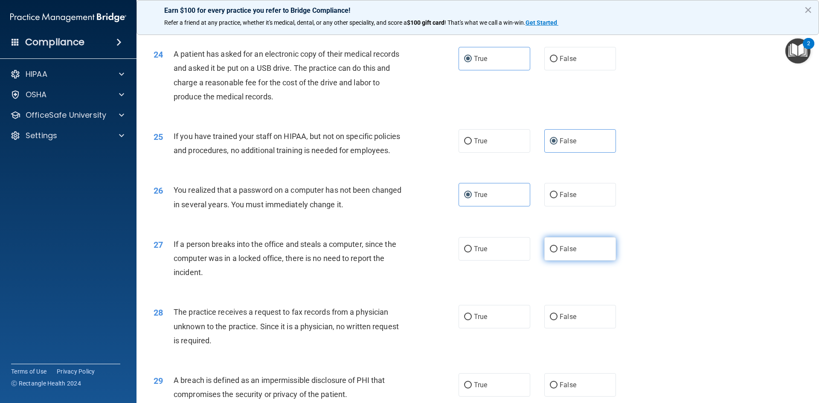
click at [560, 261] on label "False" at bounding box center [580, 248] width 72 height 23
click at [557, 253] on input "False" at bounding box center [554, 249] width 8 height 6
radio input "true"
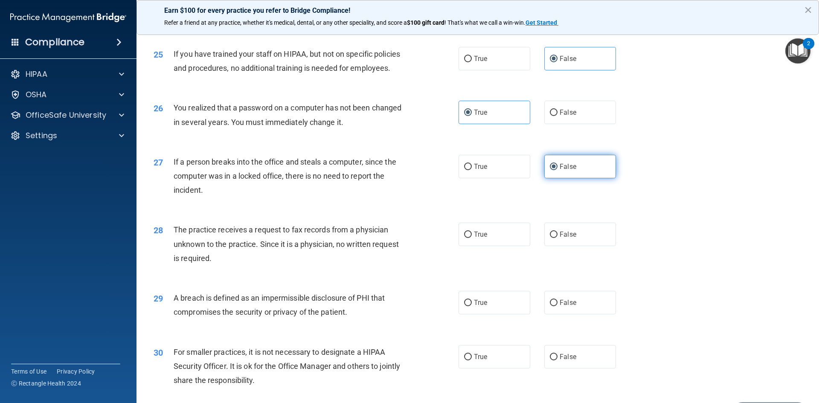
scroll to position [1536, 0]
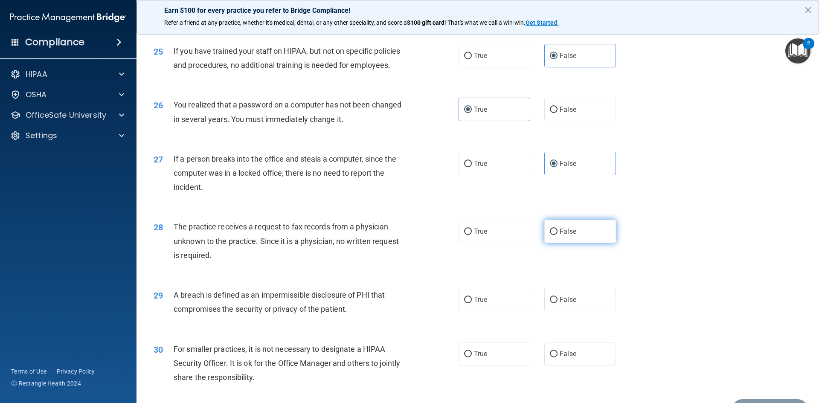
click at [573, 243] on label "False" at bounding box center [580, 231] width 72 height 23
click at [557, 235] on input "False" at bounding box center [554, 232] width 8 height 6
radio input "true"
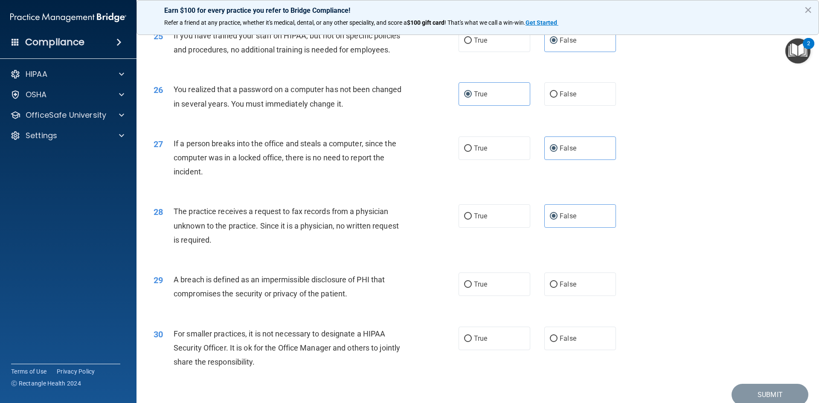
scroll to position [1578, 0]
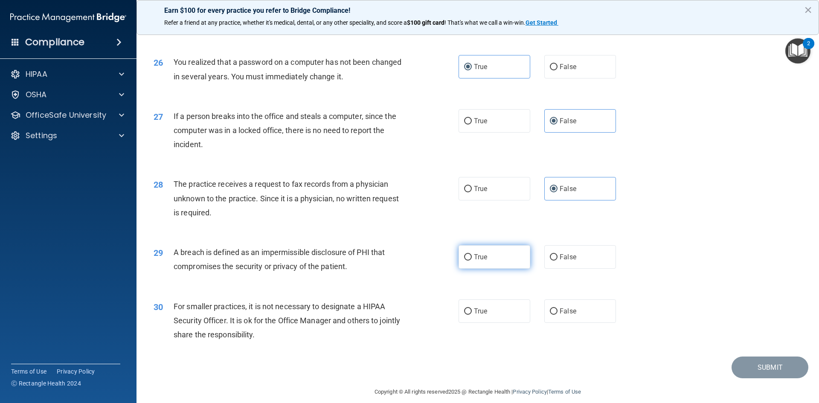
click at [487, 269] on label "True" at bounding box center [495, 256] width 72 height 23
click at [472, 261] on input "True" at bounding box center [468, 257] width 8 height 6
radio input "true"
click at [574, 323] on label "False" at bounding box center [580, 310] width 72 height 23
click at [557, 315] on input "False" at bounding box center [554, 311] width 8 height 6
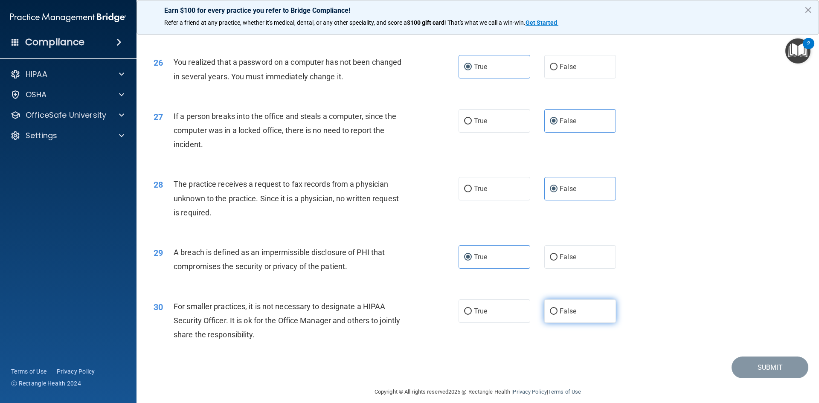
radio input "true"
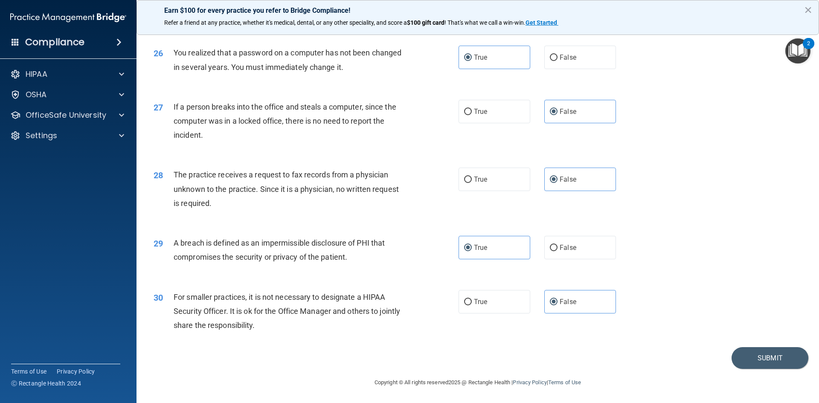
scroll to position [1616, 0]
click at [773, 359] on button "Submit" at bounding box center [770, 358] width 77 height 22
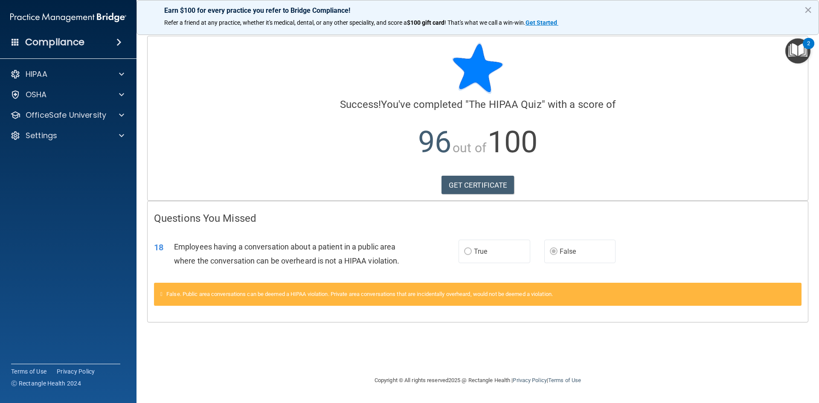
click at [201, 296] on span "False. Public area conversations can be deemed a HIPAA violation. Private area …" at bounding box center [359, 294] width 386 height 6
click at [482, 185] on link "GET CERTIFICATE" at bounding box center [477, 185] width 73 height 19
click at [45, 112] on p "OfficeSafe University" at bounding box center [66, 115] width 81 height 10
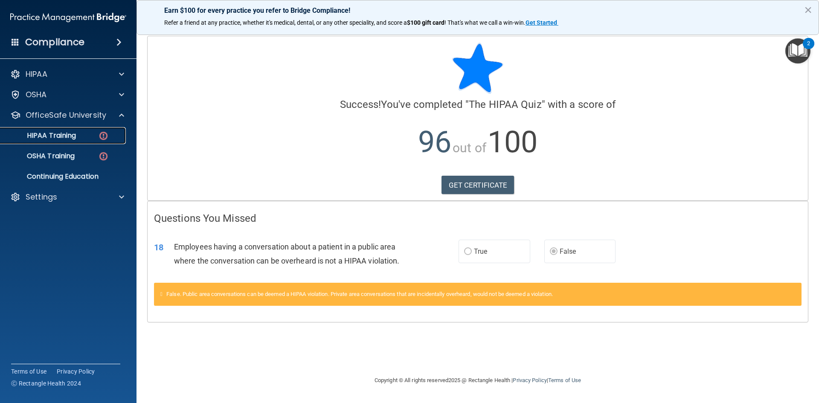
click at [57, 140] on p "HIPAA Training" at bounding box center [41, 135] width 70 height 9
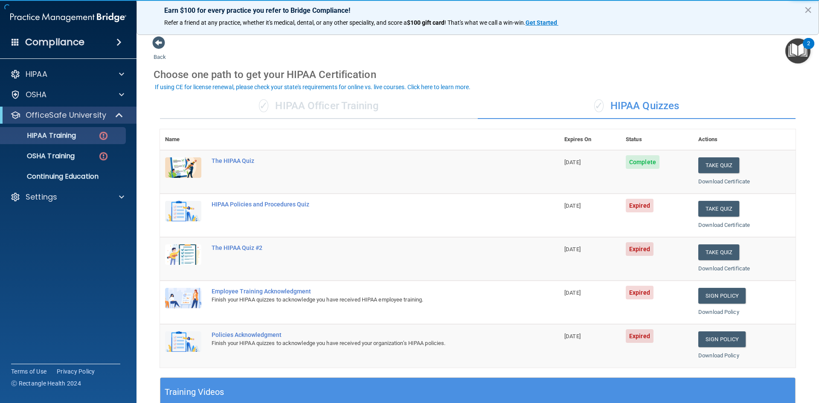
click at [643, 160] on span "Complete" at bounding box center [643, 162] width 34 height 14
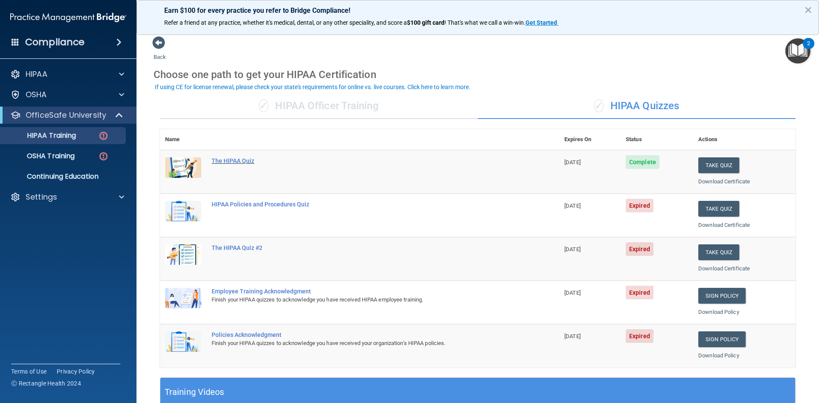
click at [224, 162] on div "The HIPAA Quiz" at bounding box center [364, 160] width 305 height 7
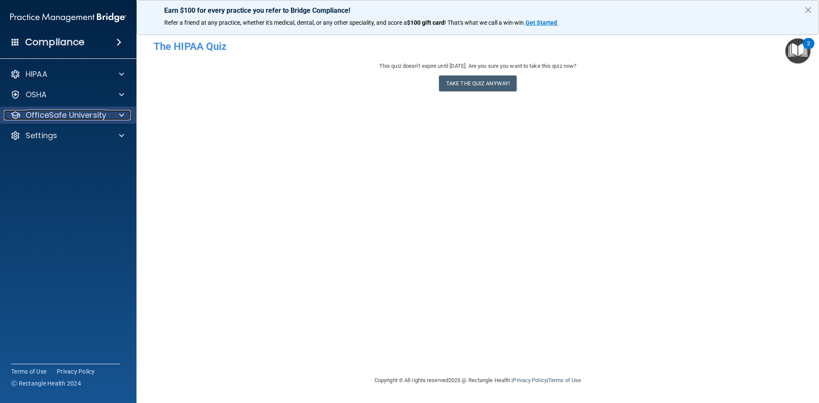
click at [57, 112] on p "OfficeSafe University" at bounding box center [66, 115] width 81 height 10
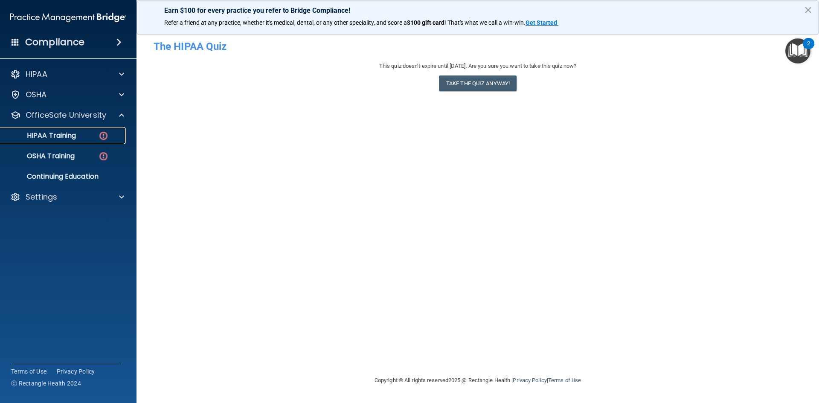
click at [72, 135] on p "HIPAA Training" at bounding box center [41, 135] width 70 height 9
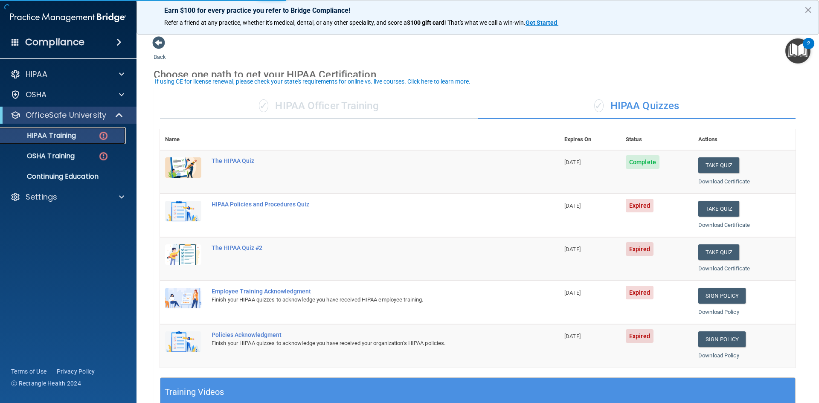
scroll to position [43, 0]
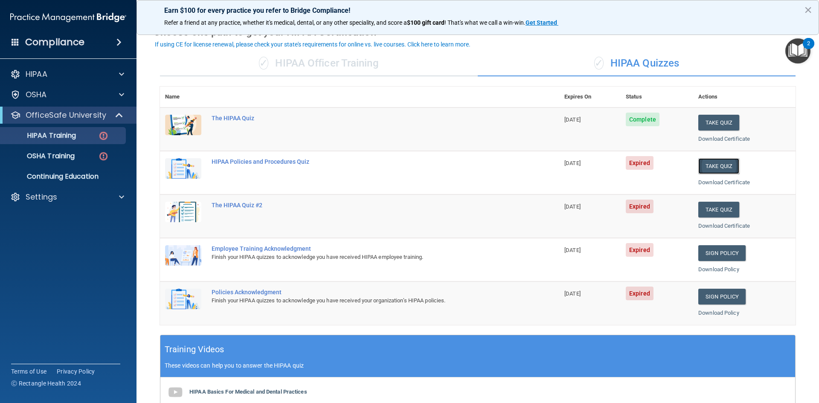
click at [704, 167] on button "Take Quiz" at bounding box center [718, 166] width 41 height 16
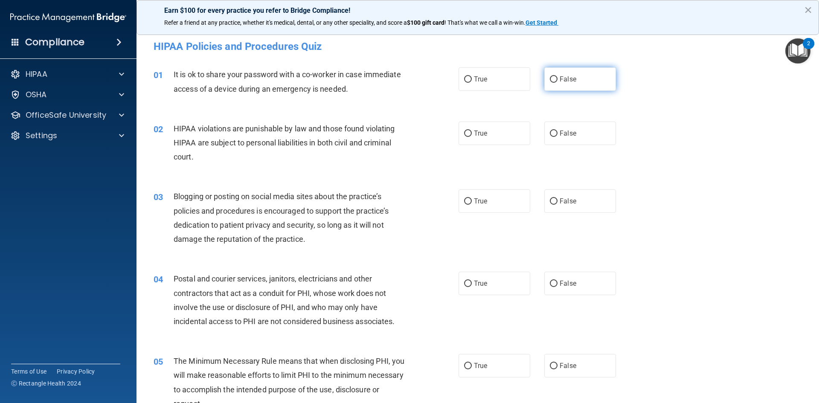
click at [555, 84] on label "False" at bounding box center [580, 78] width 72 height 23
click at [555, 83] on input "False" at bounding box center [554, 79] width 8 height 6
radio input "true"
click at [497, 134] on label "True" at bounding box center [495, 133] width 72 height 23
click at [472, 134] on input "True" at bounding box center [468, 134] width 8 height 6
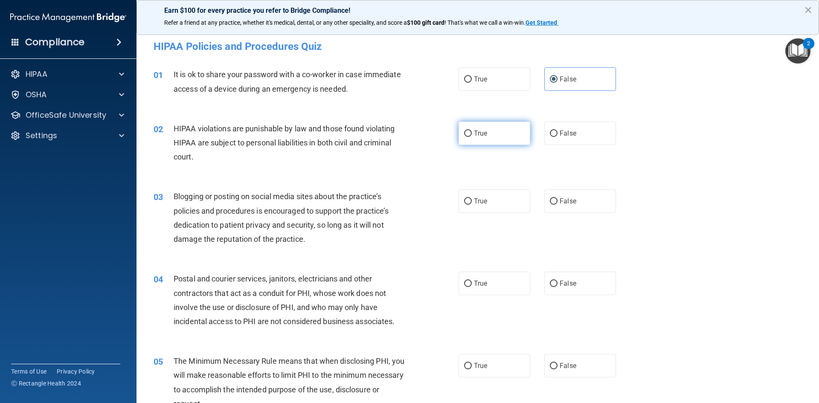
radio input "true"
click at [568, 205] on span "False" at bounding box center [568, 201] width 17 height 8
click at [557, 205] on input "False" at bounding box center [554, 201] width 8 height 6
radio input "true"
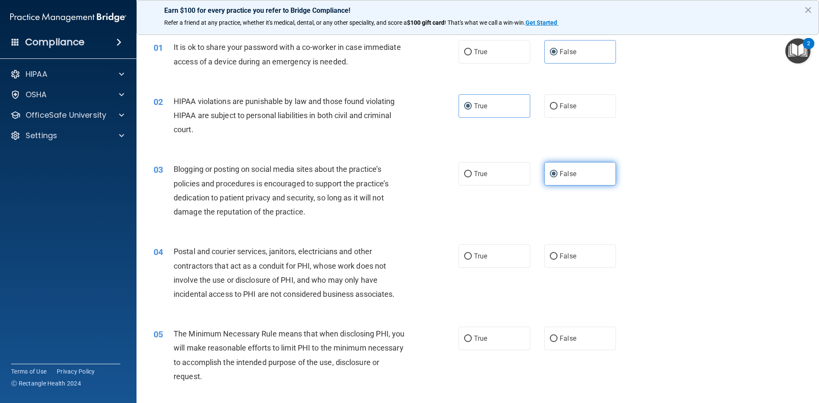
scroll to position [43, 0]
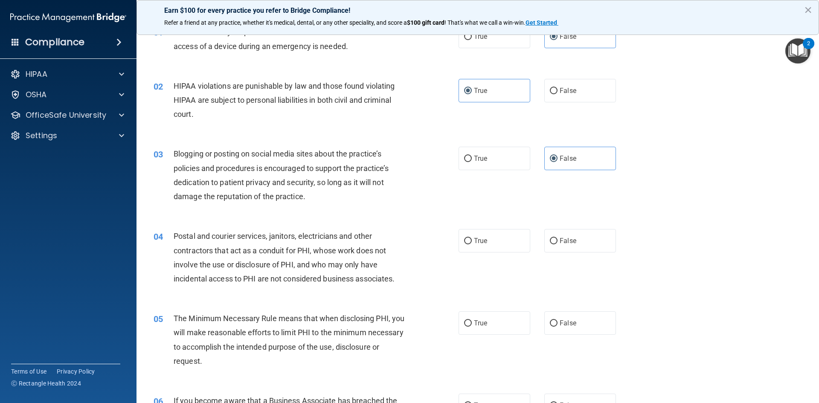
drag, startPoint x: 568, startPoint y: 205, endPoint x: 473, endPoint y: 194, distance: 94.9
click at [473, 194] on div "03 Blogging or posting on social media sites about the practice’s policies and …" at bounding box center [477, 177] width 661 height 82
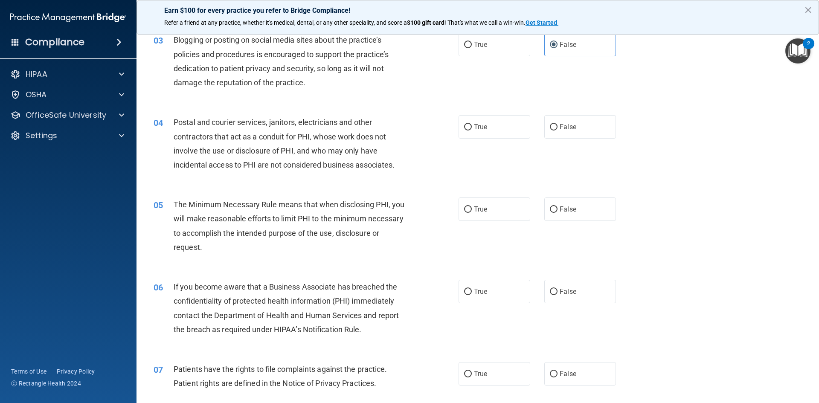
scroll to position [171, 0]
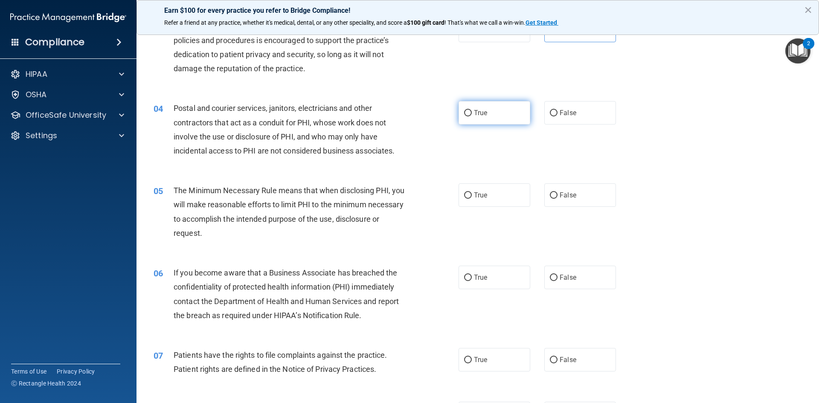
click at [483, 117] on label "True" at bounding box center [495, 112] width 72 height 23
click at [472, 116] on input "True" at bounding box center [468, 113] width 8 height 6
radio input "true"
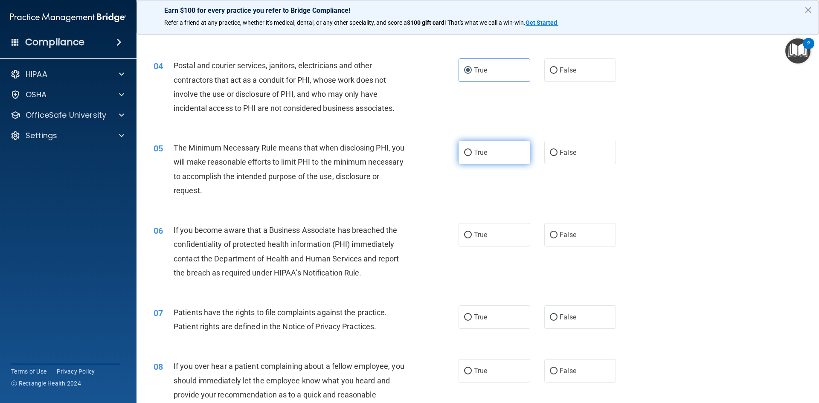
click at [490, 146] on label "True" at bounding box center [495, 152] width 72 height 23
click at [472, 150] on input "True" at bounding box center [468, 153] width 8 height 6
radio input "true"
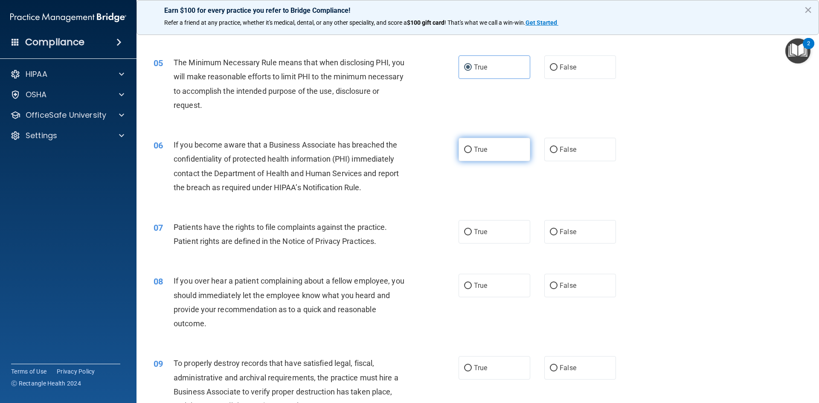
click at [504, 142] on label "True" at bounding box center [495, 149] width 72 height 23
click at [472, 147] on input "True" at bounding box center [468, 150] width 8 height 6
radio input "true"
click at [481, 226] on label "True" at bounding box center [495, 231] width 72 height 23
click at [472, 229] on input "True" at bounding box center [468, 232] width 8 height 6
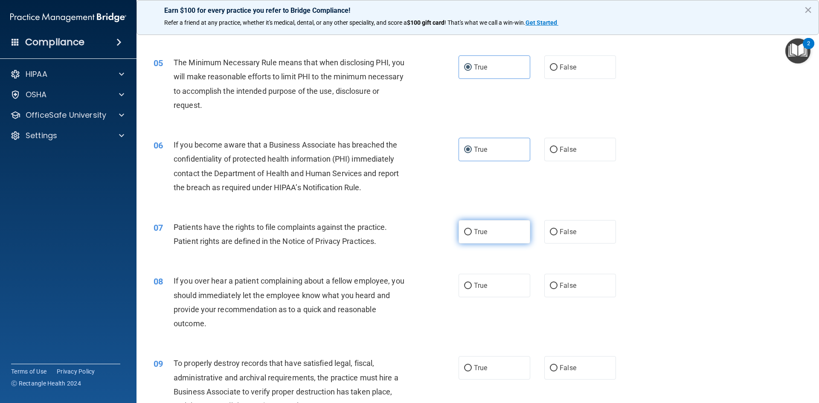
radio input "true"
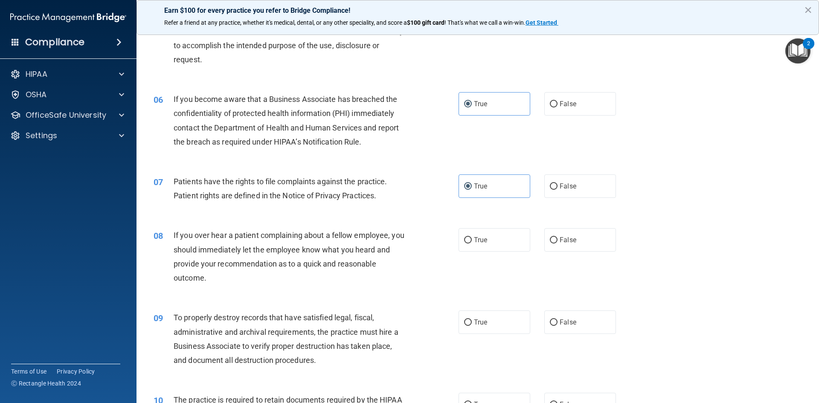
scroll to position [384, 0]
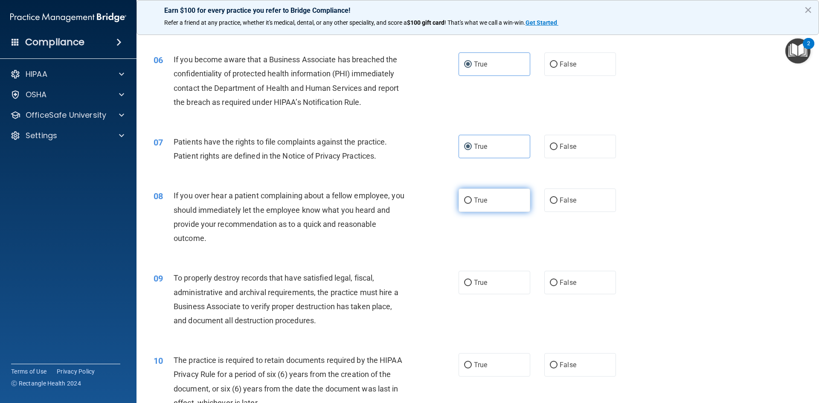
click at [471, 204] on label "True" at bounding box center [495, 200] width 72 height 23
click at [471, 204] on input "True" at bounding box center [468, 200] width 8 height 6
radio input "true"
click at [474, 285] on span "True" at bounding box center [480, 283] width 13 height 8
click at [472, 285] on input "True" at bounding box center [468, 283] width 8 height 6
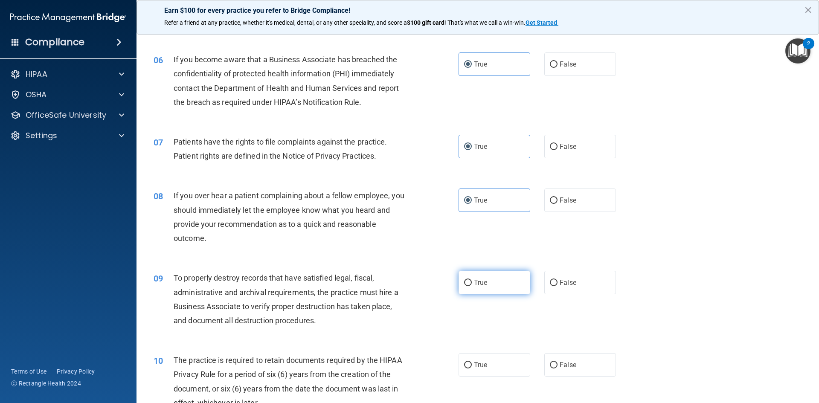
radio input "true"
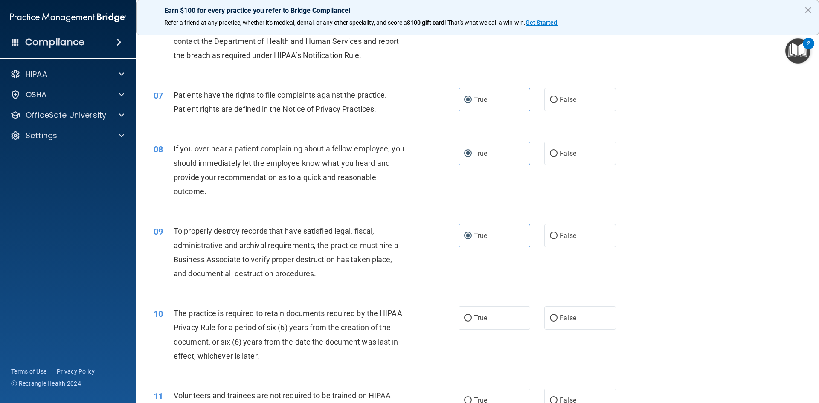
scroll to position [469, 0]
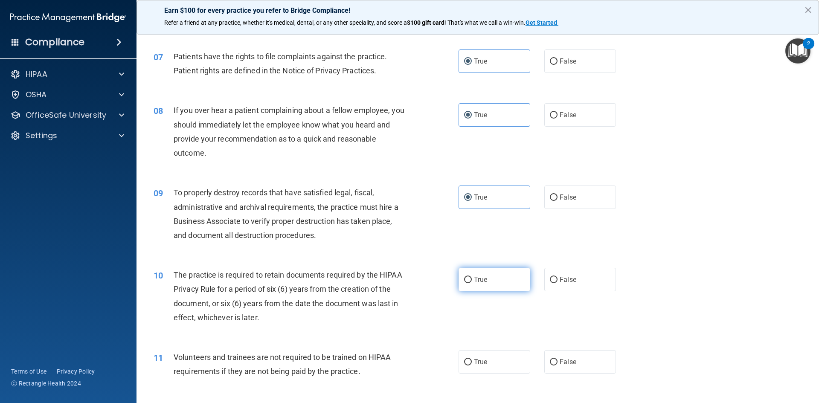
click at [467, 286] on label "True" at bounding box center [495, 279] width 72 height 23
click at [467, 283] on input "True" at bounding box center [468, 280] width 8 height 6
radio input "true"
click at [465, 368] on label "True" at bounding box center [495, 361] width 72 height 23
click at [465, 366] on input "True" at bounding box center [468, 362] width 8 height 6
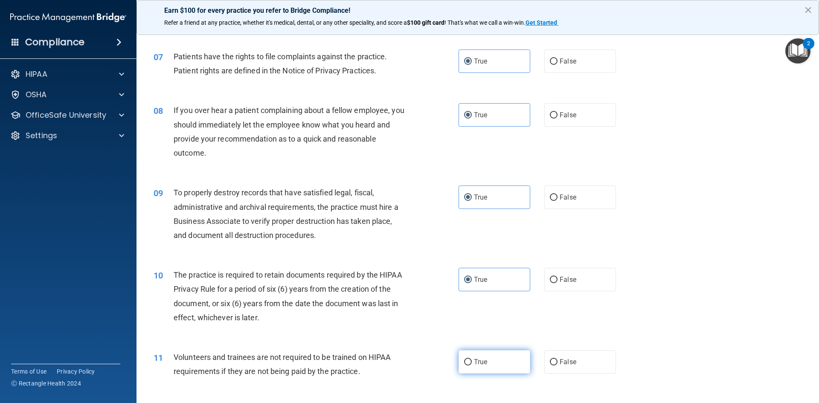
radio input "true"
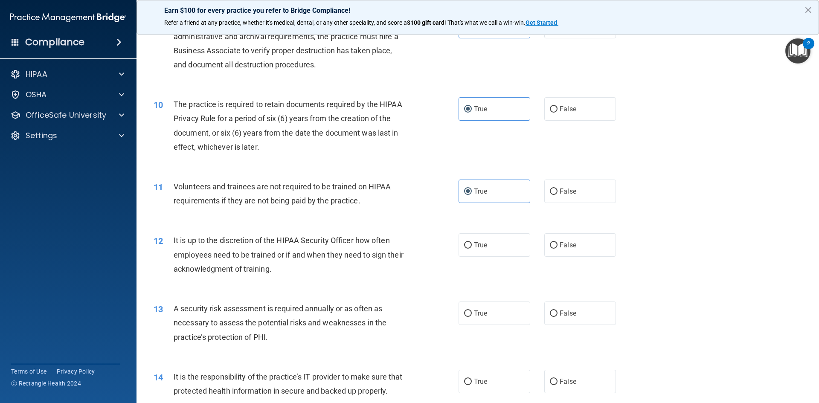
scroll to position [768, 0]
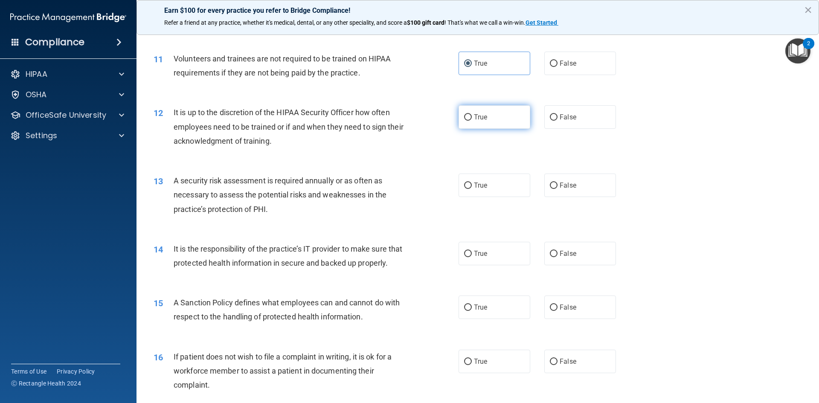
click at [481, 118] on span "True" at bounding box center [480, 117] width 13 height 8
click at [472, 118] on input "True" at bounding box center [468, 117] width 8 height 6
radio input "true"
click at [480, 180] on label "True" at bounding box center [495, 185] width 72 height 23
click at [472, 183] on input "True" at bounding box center [468, 186] width 8 height 6
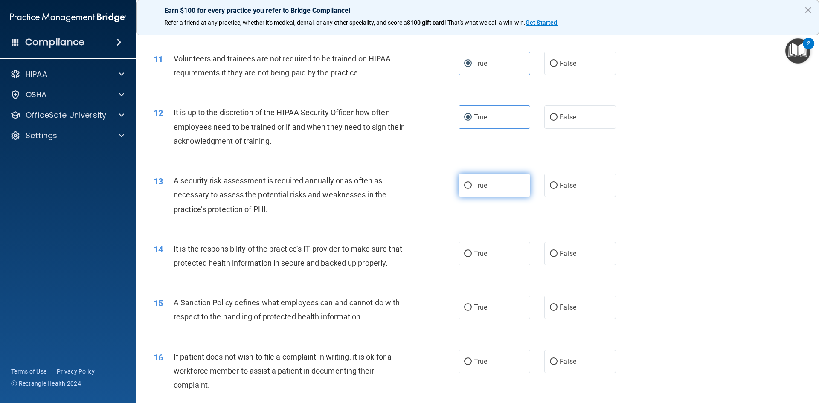
radio input "true"
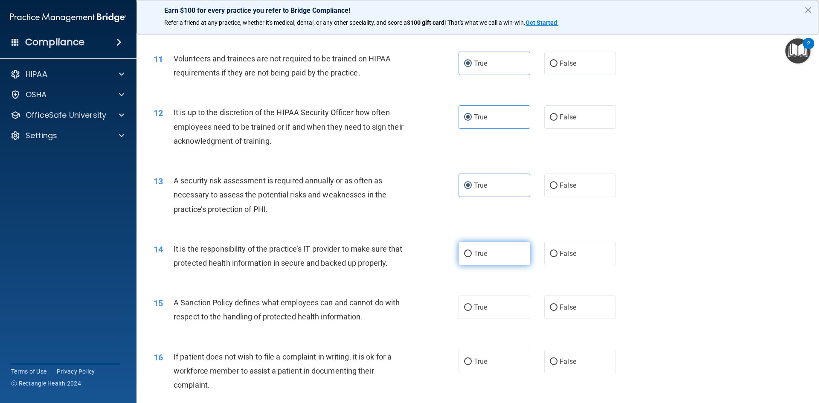
click at [483, 250] on span "True" at bounding box center [480, 254] width 13 height 8
click at [472, 251] on input "True" at bounding box center [468, 254] width 8 height 6
radio input "true"
click at [481, 319] on label "True" at bounding box center [495, 307] width 72 height 23
click at [472, 311] on input "True" at bounding box center [468, 308] width 8 height 6
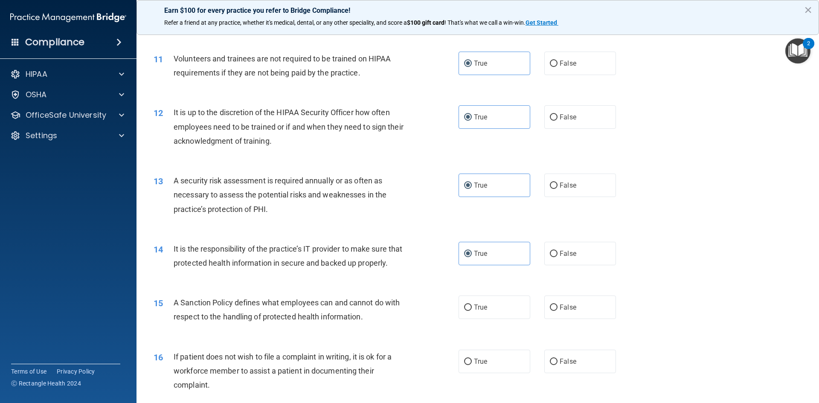
radio input "true"
click at [475, 366] on span "True" at bounding box center [480, 361] width 13 height 8
click at [472, 365] on input "True" at bounding box center [468, 362] width 8 height 6
radio input "true"
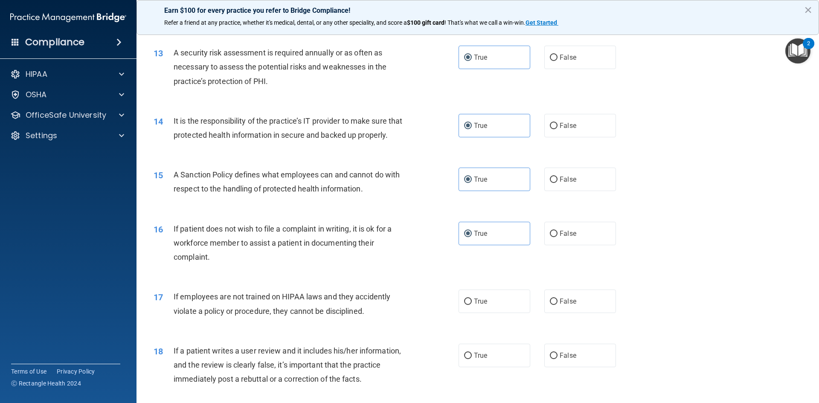
scroll to position [1024, 0]
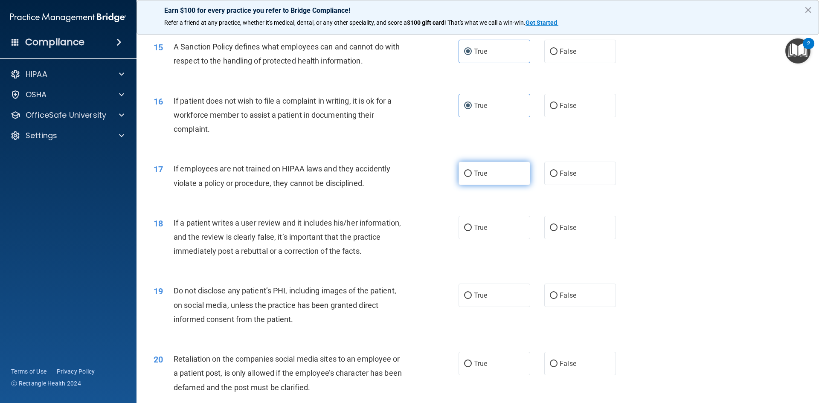
click at [481, 177] on span "True" at bounding box center [480, 173] width 13 height 8
click at [472, 177] on input "True" at bounding box center [468, 174] width 8 height 6
radio input "true"
click at [483, 232] on span "True" at bounding box center [480, 228] width 13 height 8
click at [472, 231] on input "True" at bounding box center [468, 228] width 8 height 6
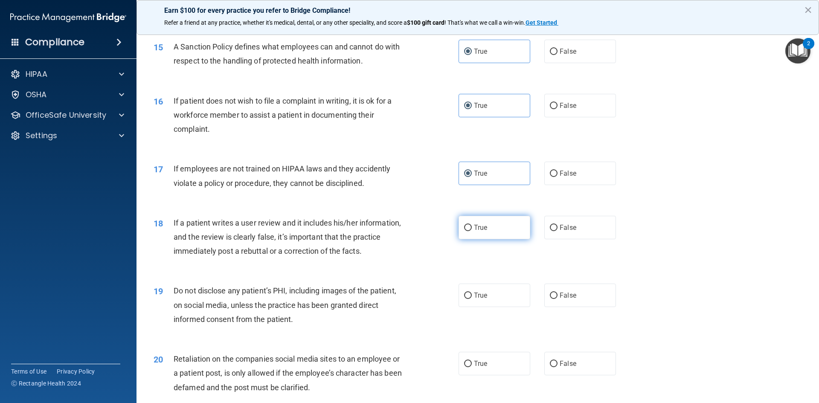
radio input "true"
click at [479, 299] on span "True" at bounding box center [480, 295] width 13 height 8
click at [472, 299] on input "True" at bounding box center [468, 296] width 8 height 6
radio input "true"
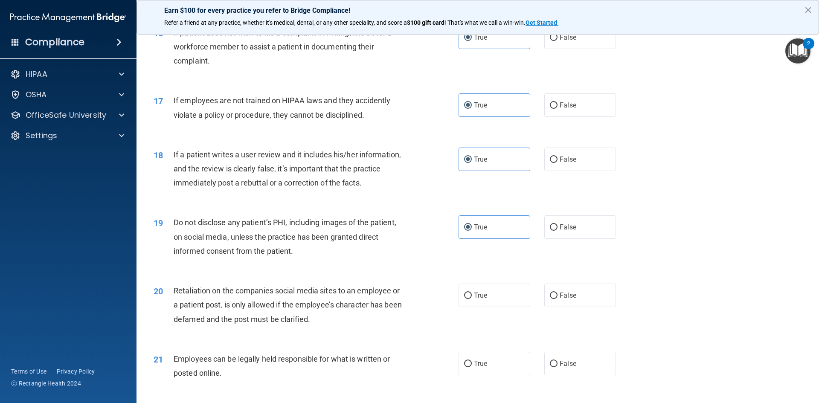
scroll to position [1152, 0]
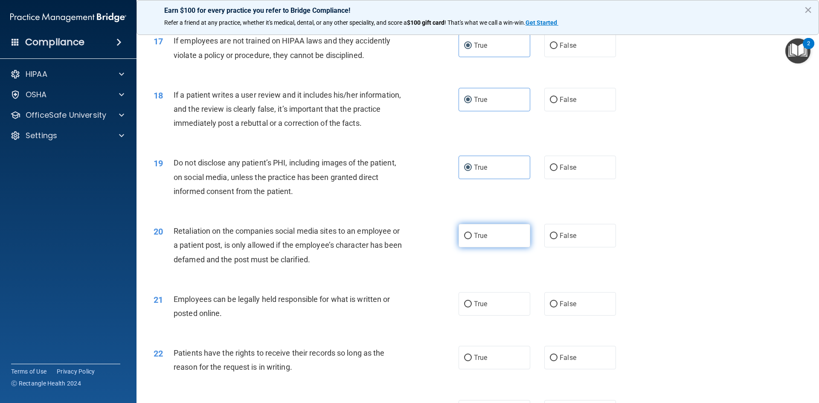
click at [459, 247] on label "True" at bounding box center [495, 235] width 72 height 23
click at [464, 239] on input "True" at bounding box center [468, 236] width 8 height 6
radio input "true"
click at [485, 314] on label "True" at bounding box center [495, 303] width 72 height 23
click at [472, 308] on input "True" at bounding box center [468, 304] width 8 height 6
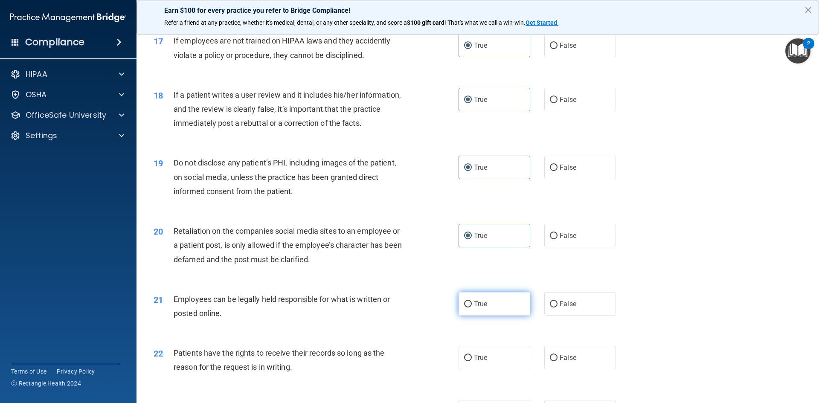
radio input "true"
click at [474, 362] on span "True" at bounding box center [480, 358] width 13 height 8
click at [472, 361] on input "True" at bounding box center [468, 358] width 8 height 6
radio input "true"
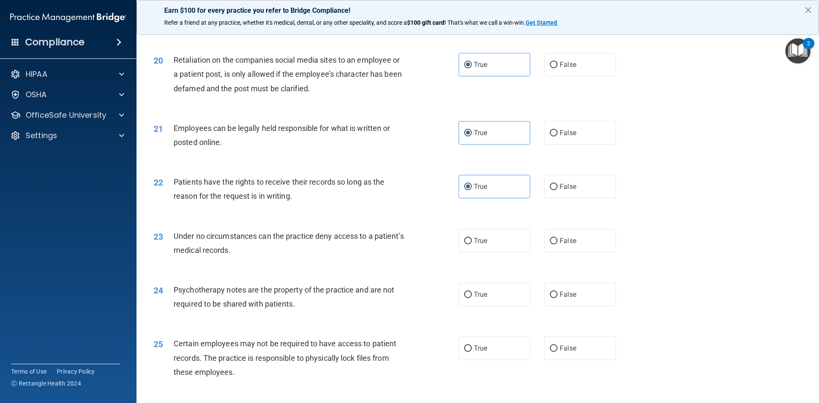
scroll to position [1365, 0]
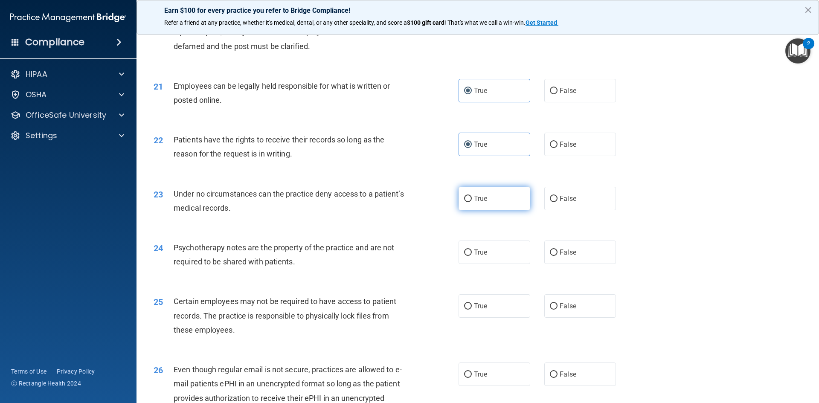
click at [491, 208] on label "True" at bounding box center [495, 198] width 72 height 23
click at [472, 202] on input "True" at bounding box center [468, 199] width 8 height 6
radio input "true"
click at [468, 262] on label "True" at bounding box center [495, 252] width 72 height 23
click at [468, 256] on input "True" at bounding box center [468, 253] width 8 height 6
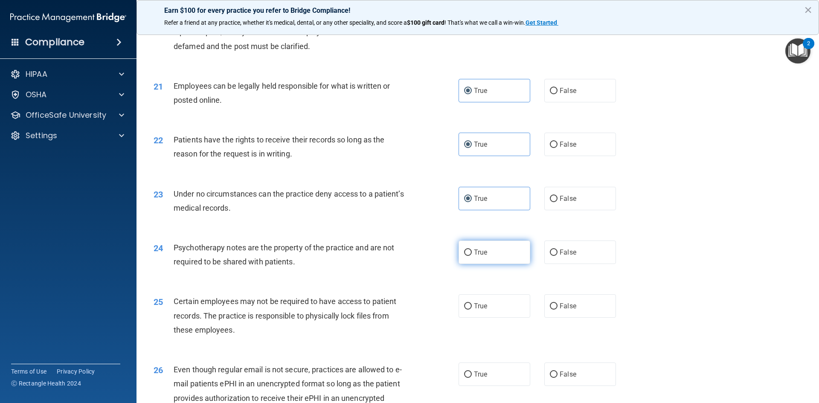
radio input "true"
click at [472, 309] on label "True" at bounding box center [495, 305] width 72 height 23
click at [472, 309] on input "True" at bounding box center [468, 306] width 8 height 6
radio input "true"
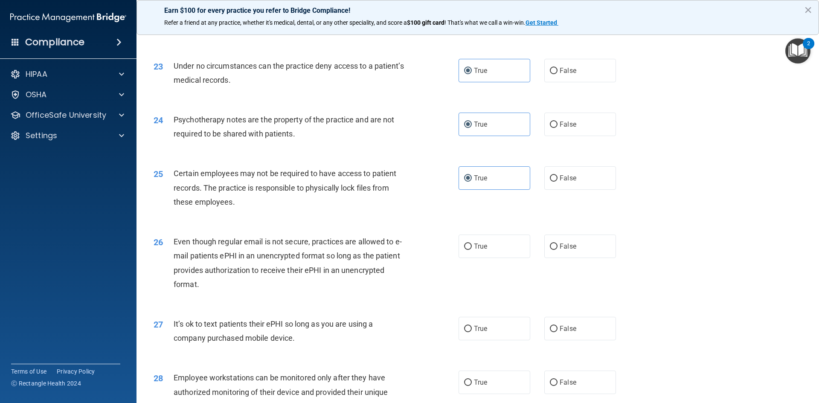
click at [467, 248] on div "26 Even though regular email is not secure, practices are allowed to e-mail pat…" at bounding box center [477, 265] width 661 height 82
click at [477, 250] on span "True" at bounding box center [480, 246] width 13 height 8
click at [472, 250] on input "True" at bounding box center [468, 247] width 8 height 6
radio input "true"
click at [470, 335] on label "True" at bounding box center [495, 328] width 72 height 23
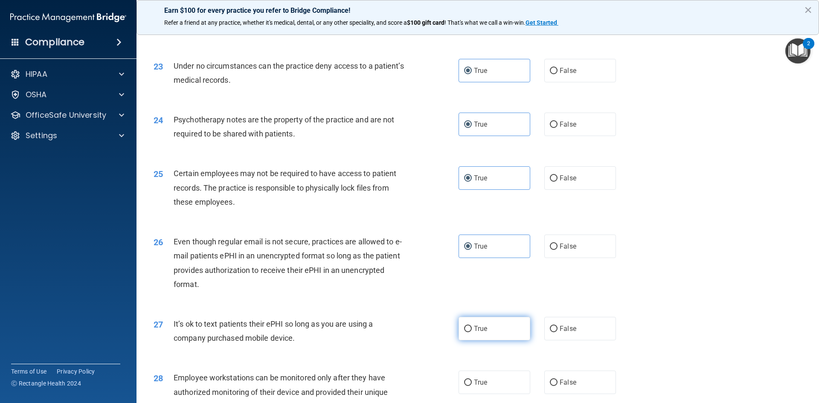
click at [470, 332] on input "True" at bounding box center [468, 329] width 8 height 6
radio input "true"
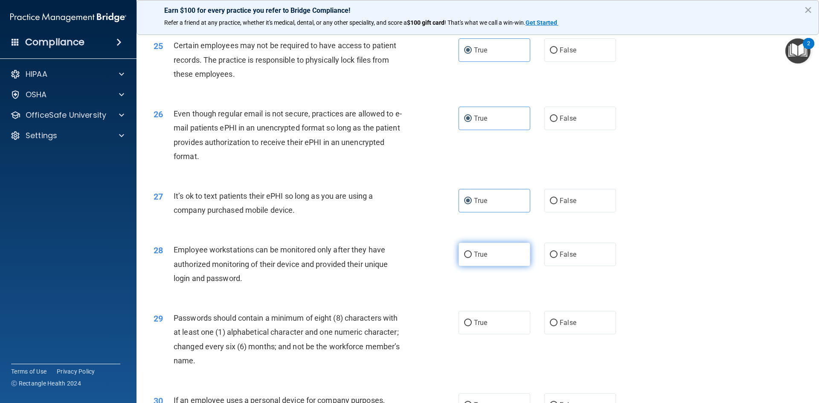
click at [460, 266] on label "True" at bounding box center [495, 254] width 72 height 23
click at [464, 258] on input "True" at bounding box center [468, 255] width 8 height 6
radio input "true"
click at [470, 334] on label "True" at bounding box center [495, 322] width 72 height 23
click at [470, 326] on input "True" at bounding box center [468, 323] width 8 height 6
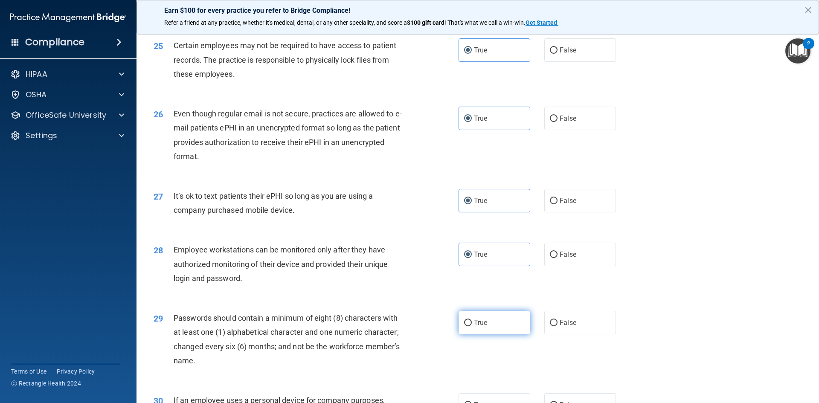
radio input "true"
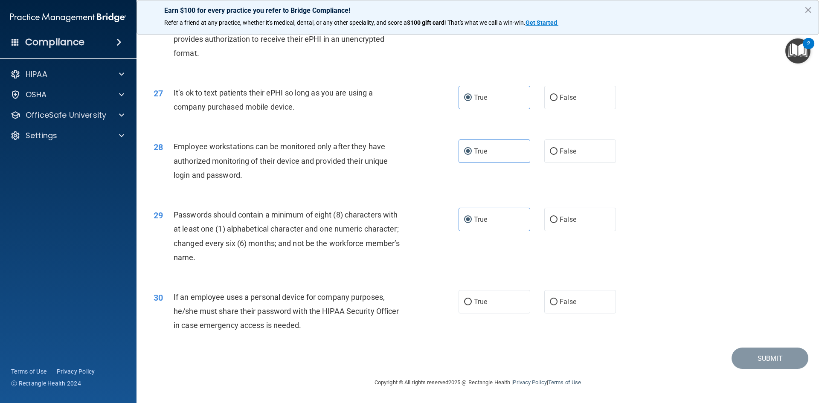
scroll to position [1738, 0]
click at [508, 302] on label "True" at bounding box center [495, 301] width 72 height 23
click at [472, 302] on input "True" at bounding box center [468, 302] width 8 height 6
radio input "true"
click at [750, 359] on button "Submit" at bounding box center [770, 359] width 77 height 22
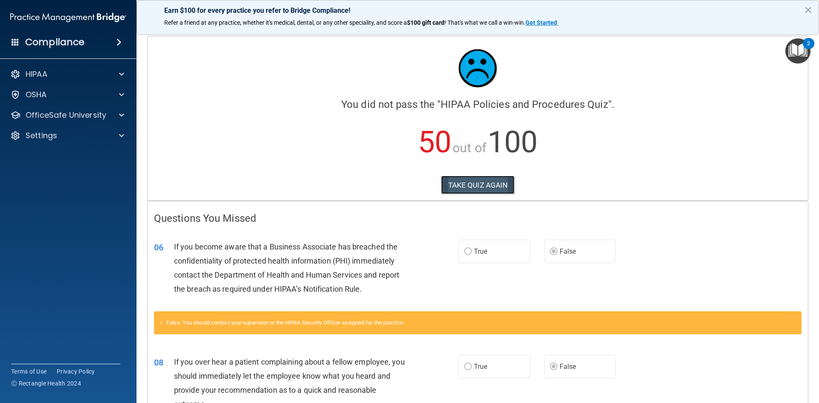
click at [475, 184] on button "TAKE QUIZ AGAIN" at bounding box center [478, 185] width 74 height 19
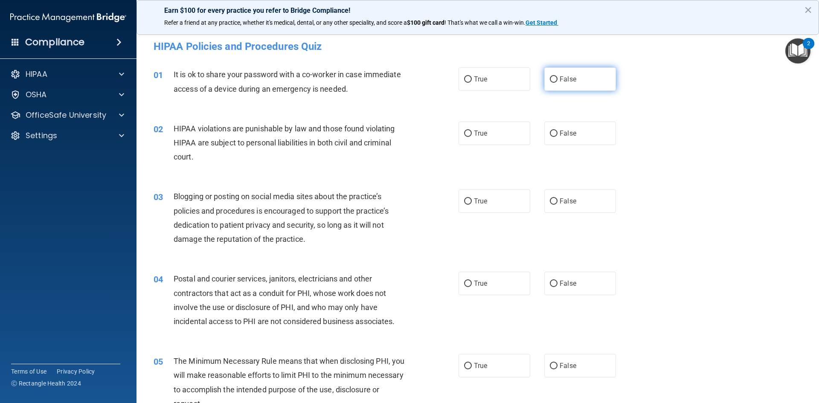
click at [559, 84] on label "False" at bounding box center [580, 78] width 72 height 23
click at [557, 83] on input "False" at bounding box center [554, 79] width 8 height 6
radio input "true"
click at [482, 131] on span "True" at bounding box center [480, 133] width 13 height 8
click at [472, 131] on input "True" at bounding box center [468, 134] width 8 height 6
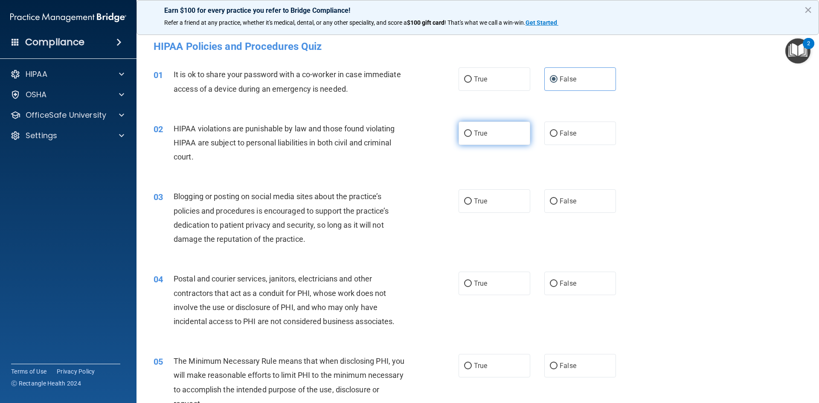
radio input "true"
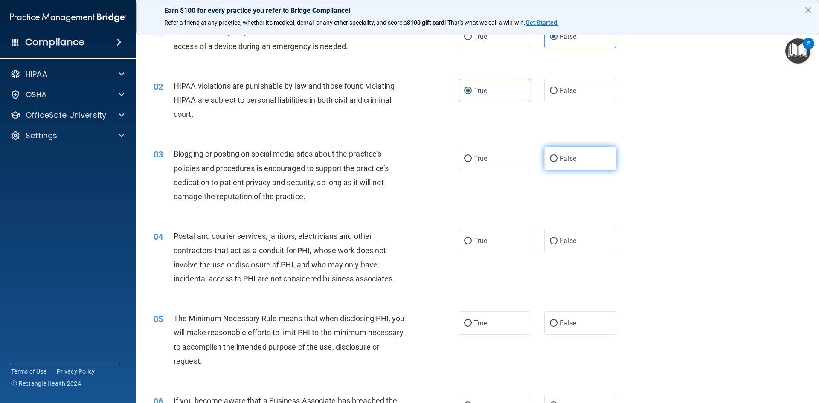
click at [576, 159] on label "False" at bounding box center [580, 158] width 72 height 23
click at [557, 159] on input "False" at bounding box center [554, 159] width 8 height 6
radio input "true"
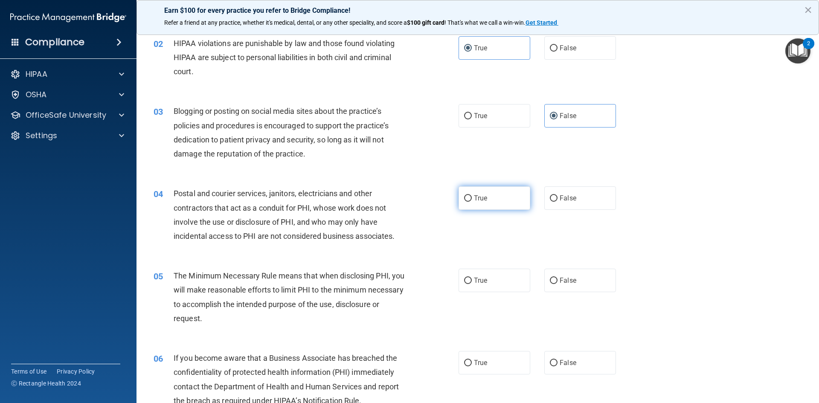
click at [495, 197] on label "True" at bounding box center [495, 197] width 72 height 23
click at [472, 197] on input "True" at bounding box center [468, 198] width 8 height 6
radio input "true"
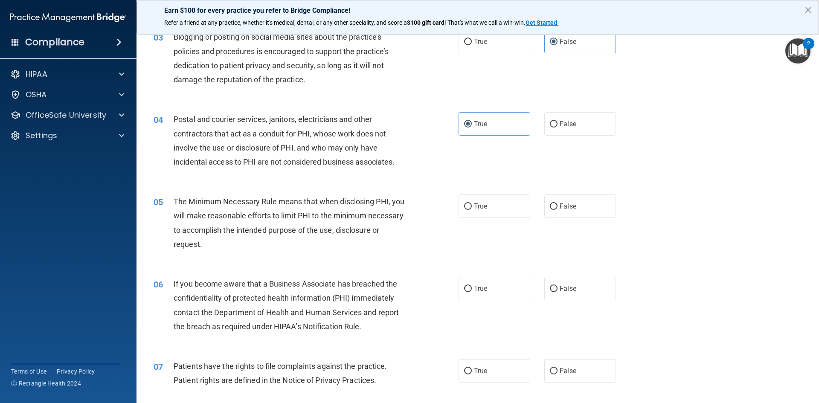
scroll to position [171, 0]
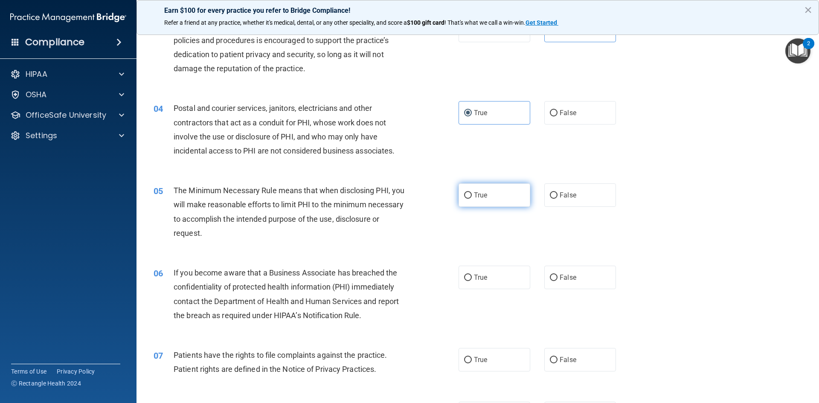
click at [499, 203] on label "True" at bounding box center [495, 194] width 72 height 23
click at [472, 199] on input "True" at bounding box center [468, 195] width 8 height 6
radio input "true"
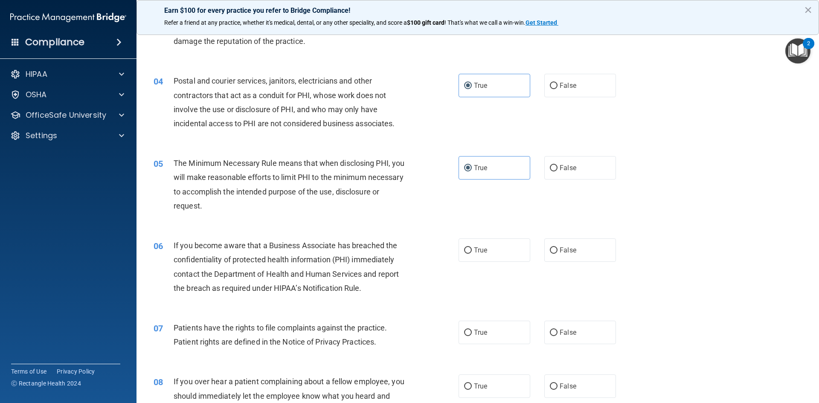
scroll to position [213, 0]
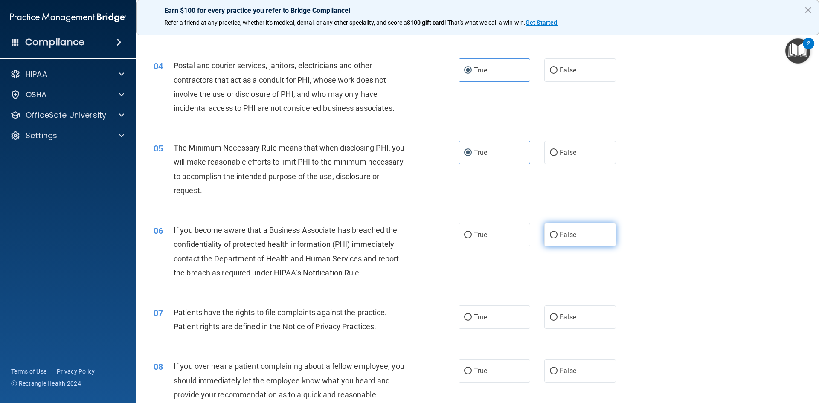
click at [591, 241] on label "False" at bounding box center [580, 234] width 72 height 23
click at [557, 238] on input "False" at bounding box center [554, 235] width 8 height 6
radio input "true"
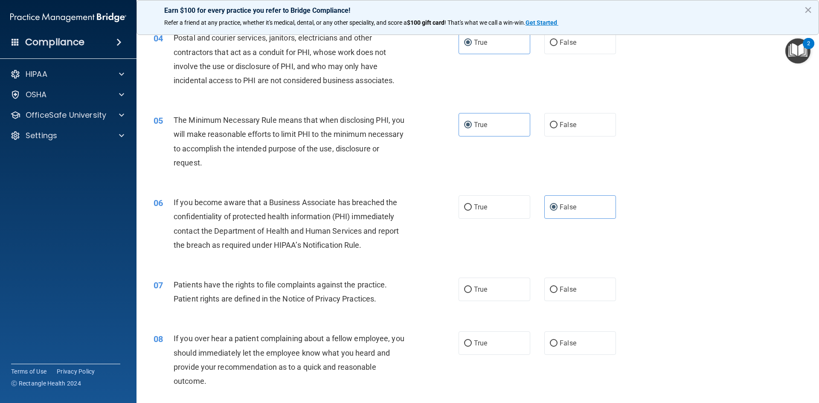
scroll to position [256, 0]
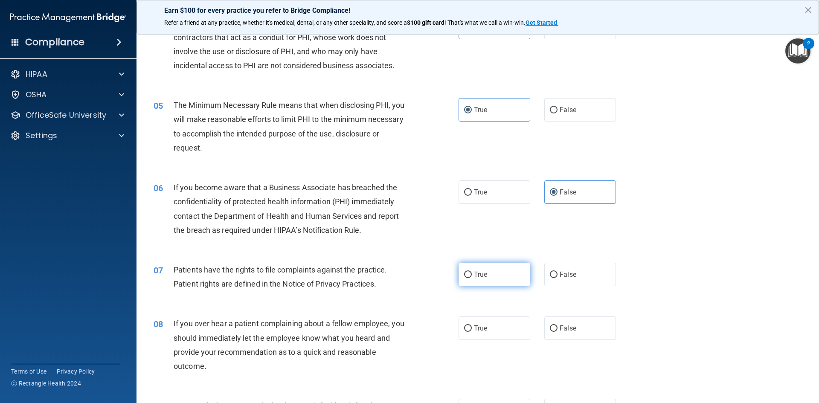
click at [477, 273] on span "True" at bounding box center [480, 274] width 13 height 8
click at [472, 273] on input "True" at bounding box center [468, 275] width 8 height 6
radio input "true"
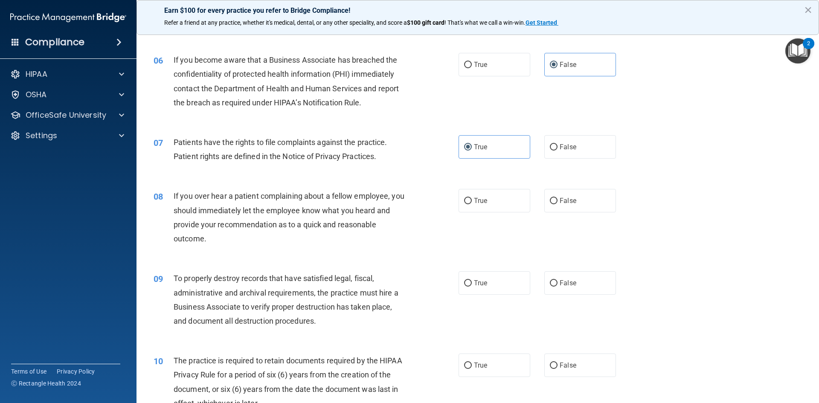
scroll to position [384, 0]
click at [569, 209] on label "False" at bounding box center [580, 200] width 72 height 23
click at [557, 204] on input "False" at bounding box center [554, 200] width 8 height 6
radio input "true"
click at [566, 287] on label "False" at bounding box center [580, 282] width 72 height 23
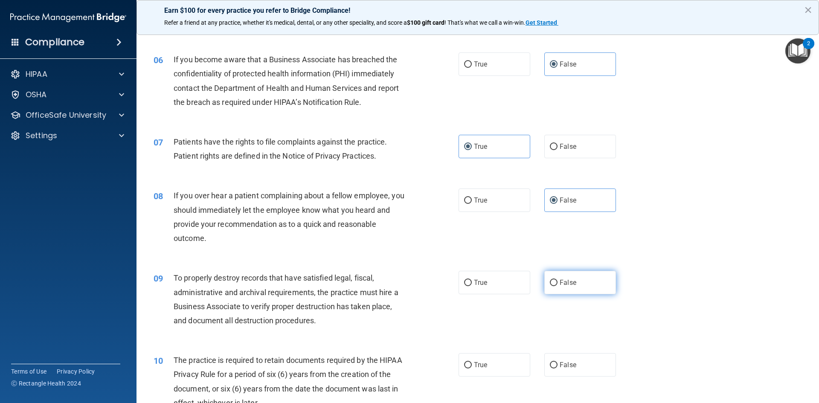
click at [557, 286] on input "False" at bounding box center [554, 283] width 8 height 6
radio input "true"
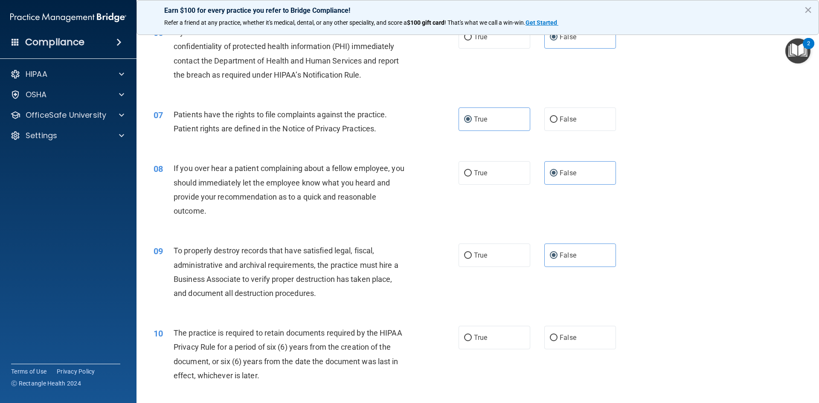
scroll to position [427, 0]
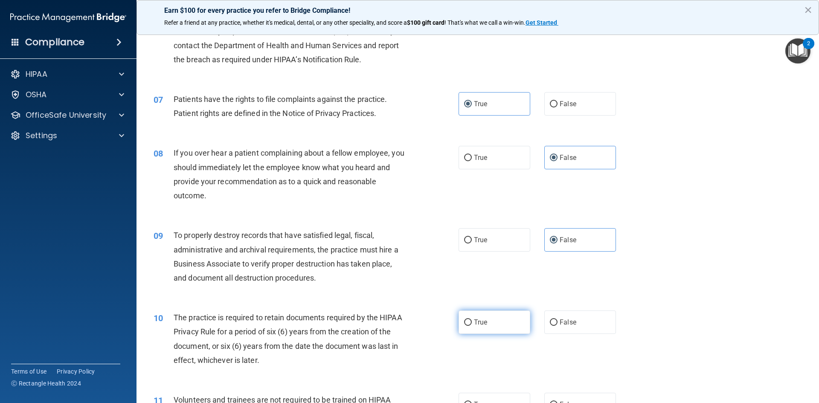
click at [473, 317] on label "True" at bounding box center [495, 322] width 72 height 23
click at [472, 319] on input "True" at bounding box center [468, 322] width 8 height 6
radio input "true"
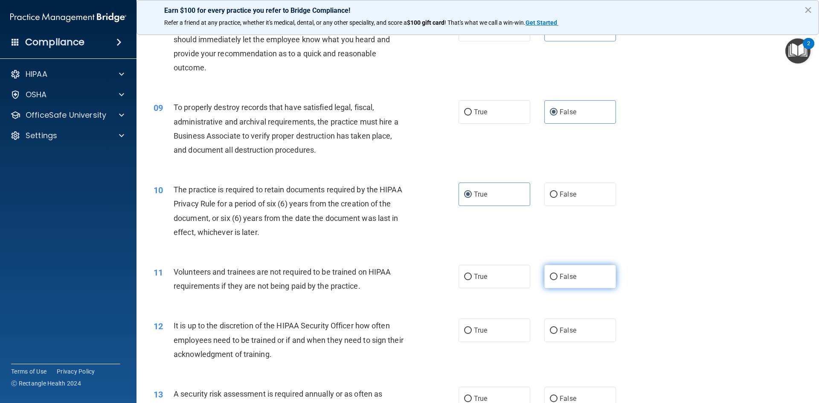
click at [566, 274] on span "False" at bounding box center [568, 277] width 17 height 8
click at [557, 274] on input "False" at bounding box center [554, 277] width 8 height 6
radio input "true"
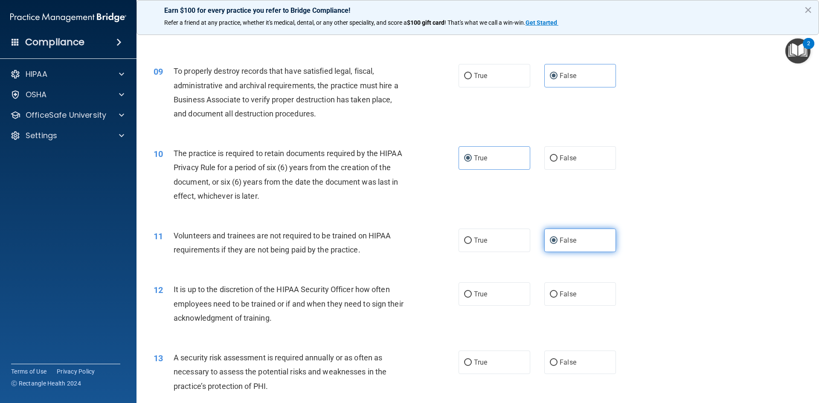
scroll to position [640, 0]
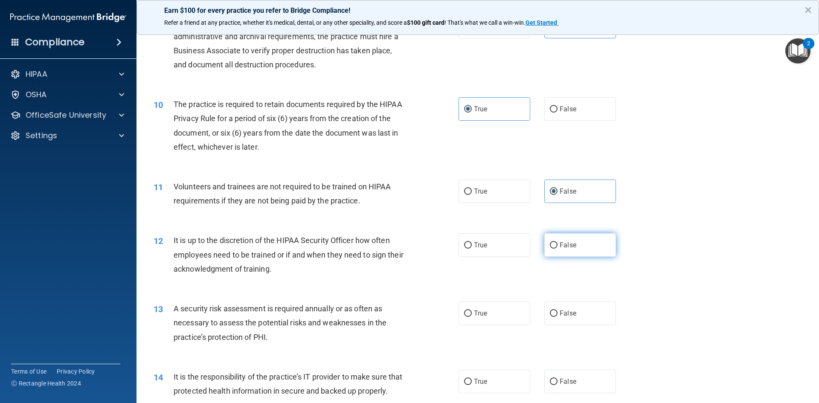
click at [572, 248] on span "False" at bounding box center [568, 245] width 17 height 8
click at [557, 248] on input "False" at bounding box center [554, 245] width 8 height 6
radio input "true"
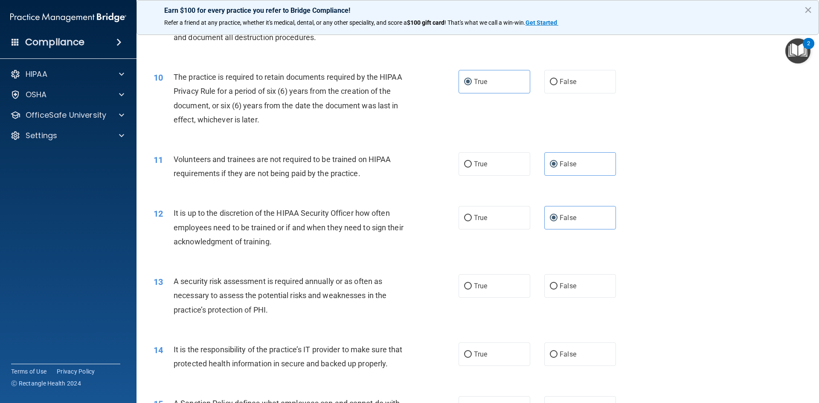
scroll to position [682, 0]
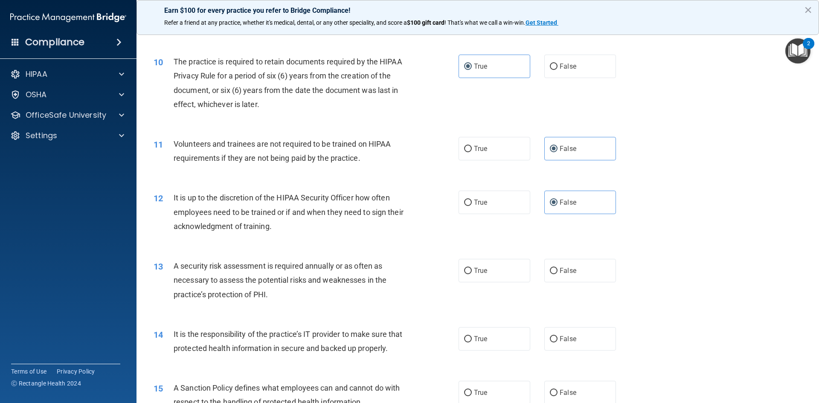
click at [453, 263] on div "13 A security risk assessment is required annually or as often as necessary to …" at bounding box center [306, 282] width 331 height 47
click at [468, 267] on label "True" at bounding box center [495, 270] width 72 height 23
click at [468, 268] on input "True" at bounding box center [468, 271] width 8 height 6
radio input "true"
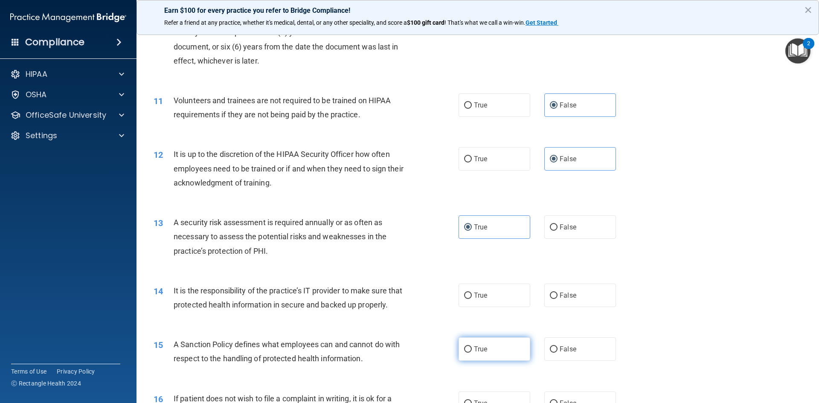
scroll to position [810, 0]
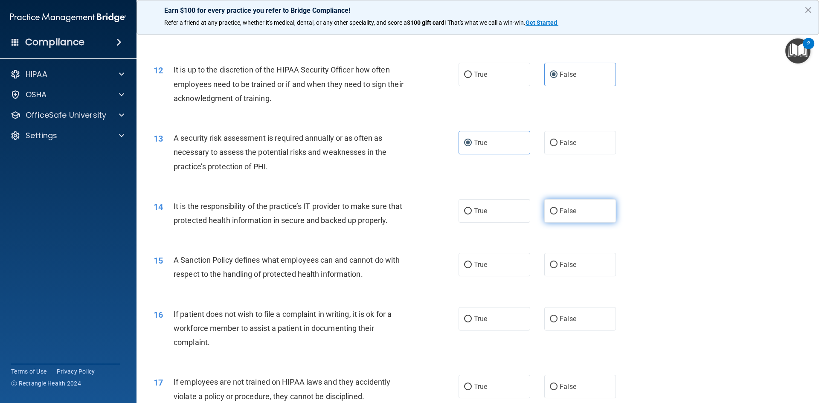
click at [566, 215] on span "False" at bounding box center [568, 211] width 17 height 8
click at [557, 215] on input "False" at bounding box center [554, 211] width 8 height 6
radio input "true"
click at [573, 276] on label "False" at bounding box center [580, 264] width 72 height 23
click at [557, 268] on input "False" at bounding box center [554, 265] width 8 height 6
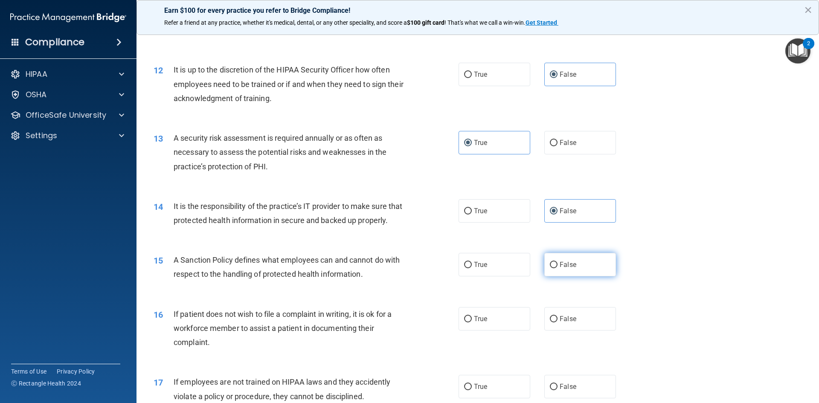
radio input "true"
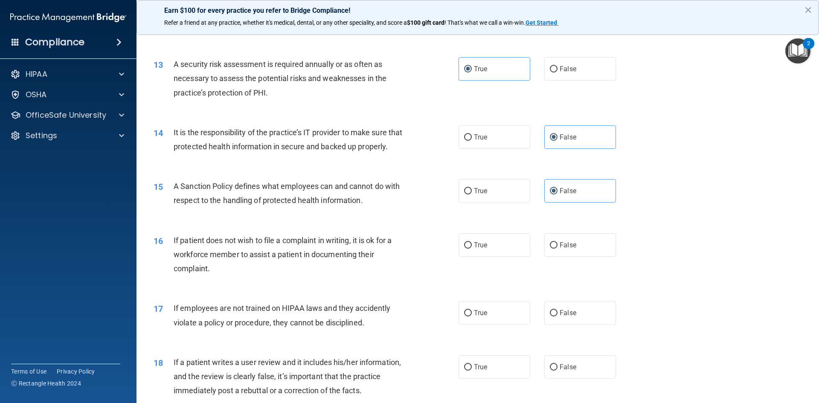
scroll to position [896, 0]
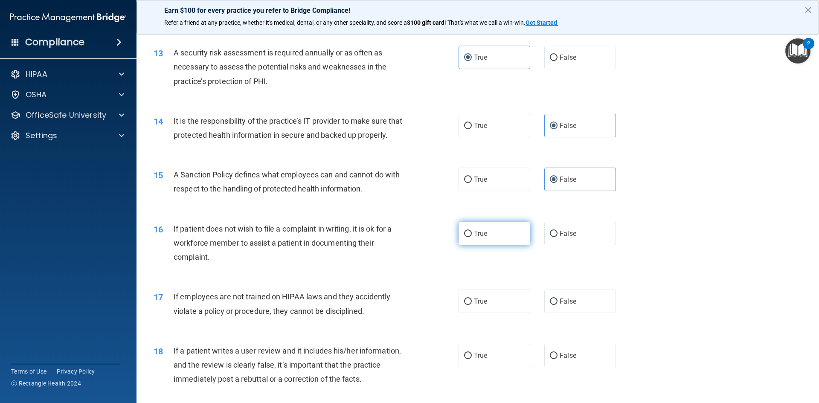
click at [485, 245] on label "True" at bounding box center [495, 233] width 72 height 23
click at [472, 237] on input "True" at bounding box center [468, 234] width 8 height 6
radio input "true"
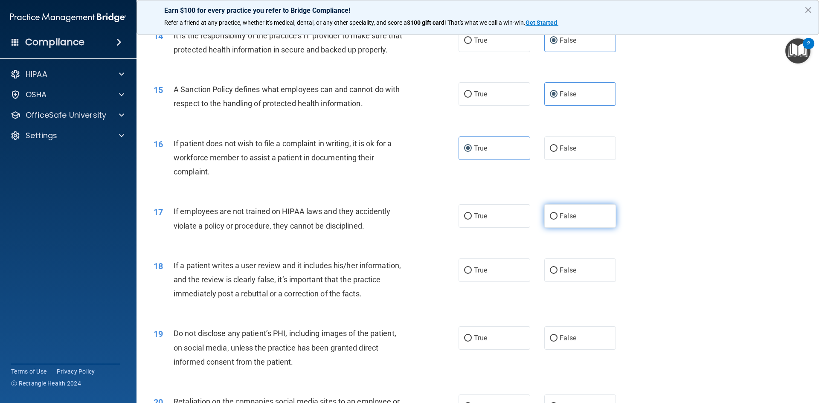
click at [562, 220] on span "False" at bounding box center [568, 216] width 17 height 8
click at [557, 220] on input "False" at bounding box center [554, 216] width 8 height 6
radio input "true"
click at [563, 274] on span "False" at bounding box center [568, 270] width 17 height 8
click at [557, 274] on input "False" at bounding box center [554, 270] width 8 height 6
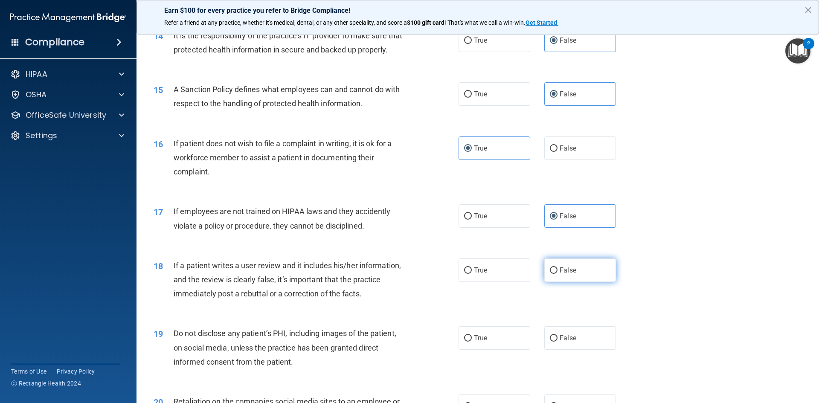
radio input "true"
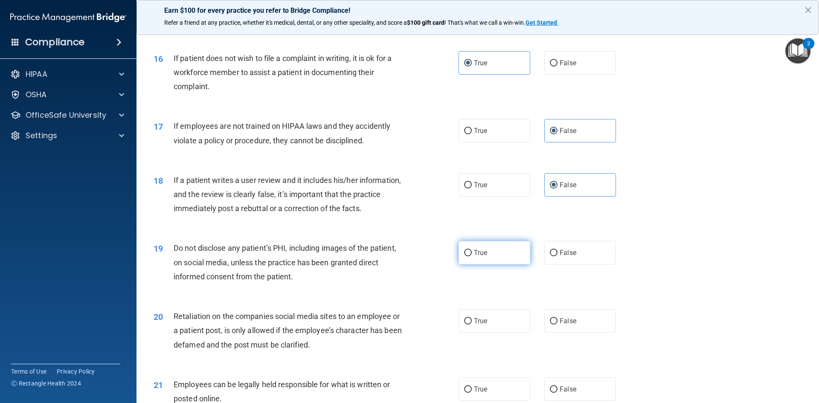
click at [480, 264] on label "True" at bounding box center [495, 252] width 72 height 23
click at [472, 256] on input "True" at bounding box center [468, 253] width 8 height 6
radio input "true"
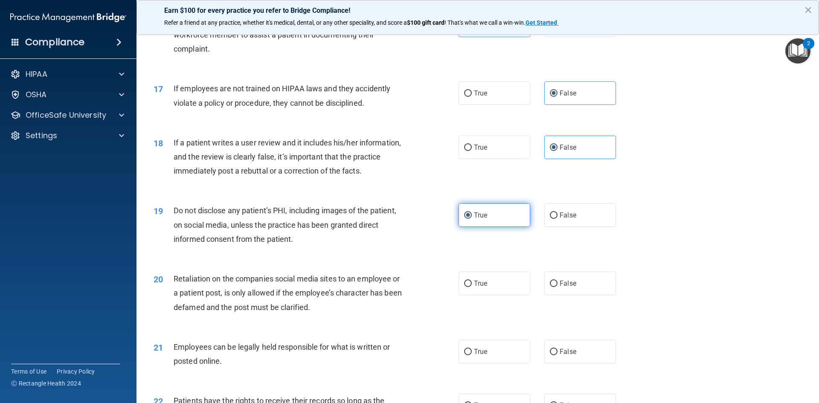
scroll to position [1152, 0]
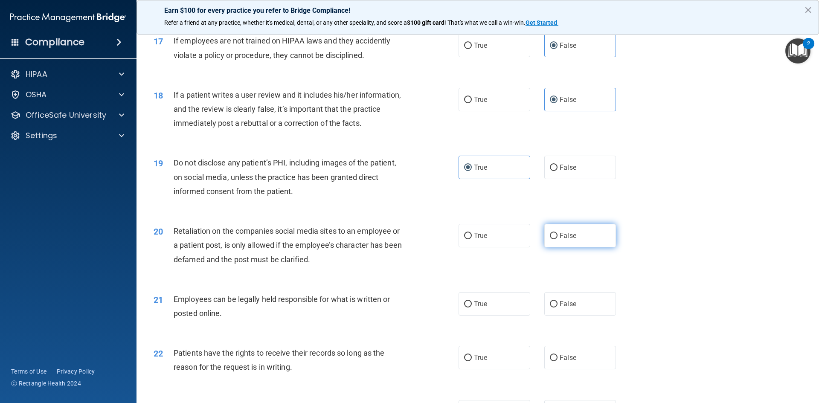
click at [572, 247] on label "False" at bounding box center [580, 235] width 72 height 23
click at [557, 239] on input "False" at bounding box center [554, 236] width 8 height 6
radio input "true"
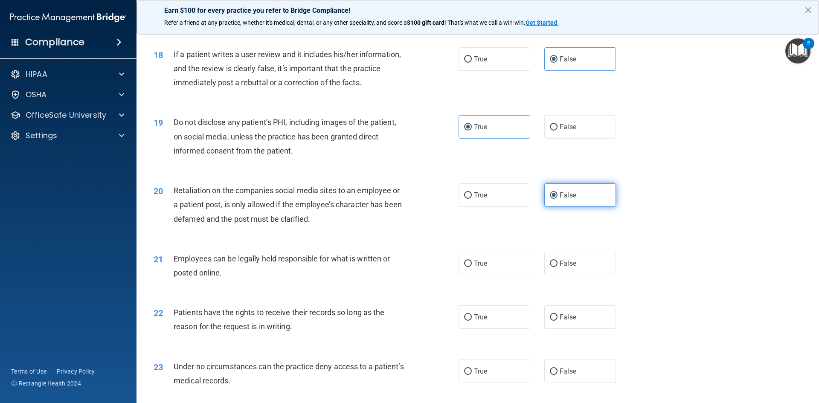
scroll to position [1280, 0]
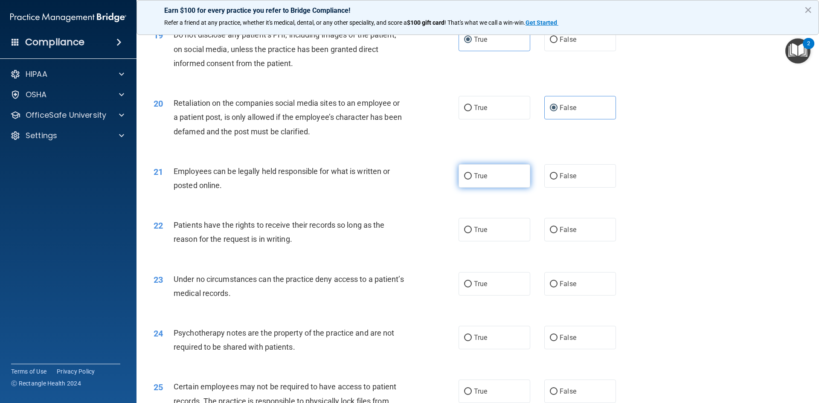
click at [501, 188] on label "True" at bounding box center [495, 175] width 72 height 23
click at [472, 180] on input "True" at bounding box center [468, 176] width 8 height 6
radio input "true"
click at [576, 241] on label "False" at bounding box center [580, 229] width 72 height 23
click at [557, 233] on input "False" at bounding box center [554, 230] width 8 height 6
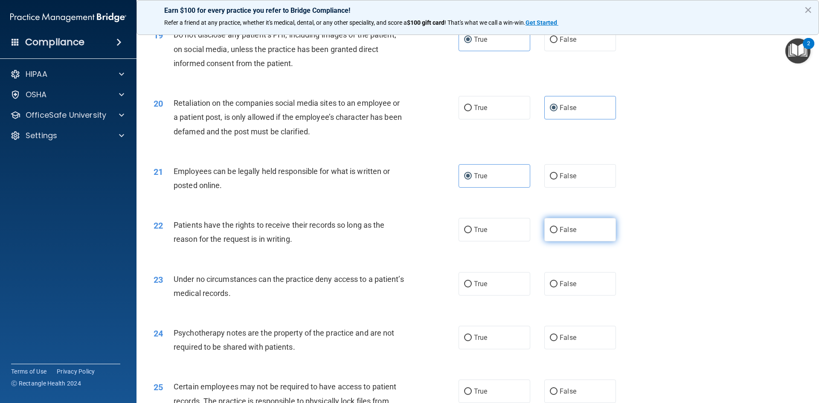
radio input "true"
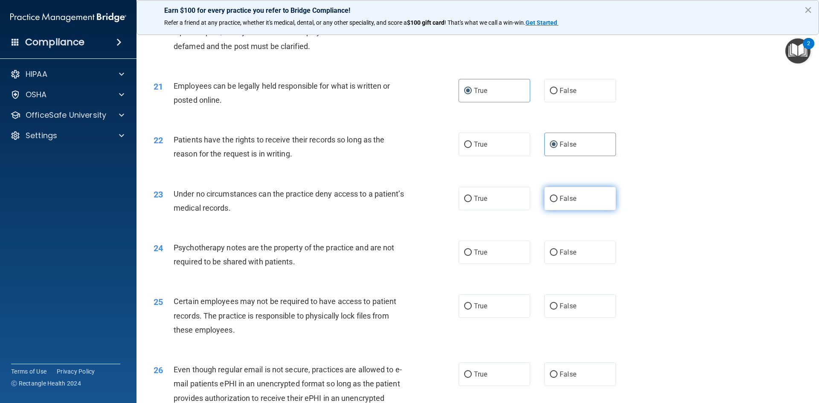
click at [581, 210] on label "False" at bounding box center [580, 198] width 72 height 23
click at [557, 202] on input "False" at bounding box center [554, 199] width 8 height 6
radio input "true"
click at [481, 256] on span "True" at bounding box center [480, 252] width 13 height 8
click at [472, 256] on input "True" at bounding box center [468, 253] width 8 height 6
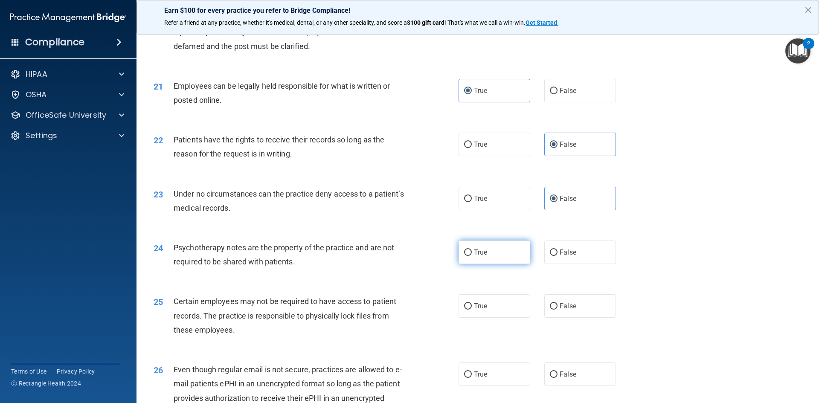
radio input "true"
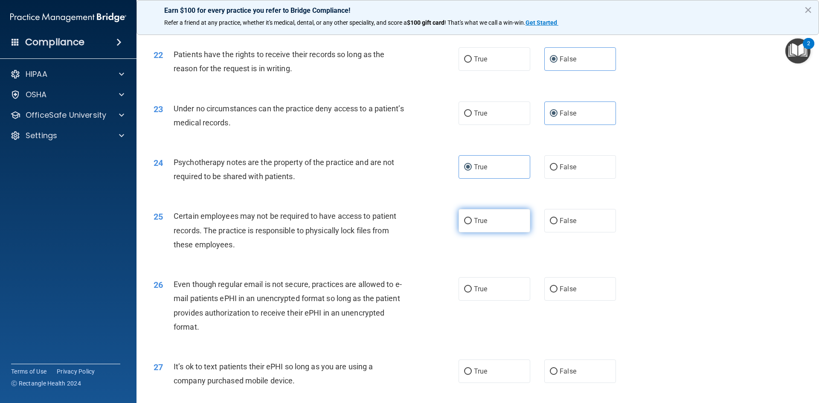
click at [485, 232] on label "True" at bounding box center [495, 220] width 72 height 23
click at [472, 224] on input "True" at bounding box center [468, 221] width 8 height 6
radio input "true"
click at [488, 301] on label "True" at bounding box center [495, 288] width 72 height 23
click at [472, 293] on input "True" at bounding box center [468, 289] width 8 height 6
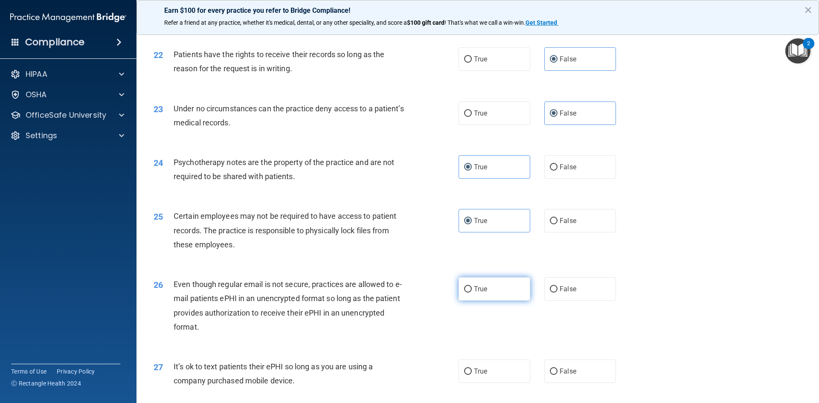
radio input "true"
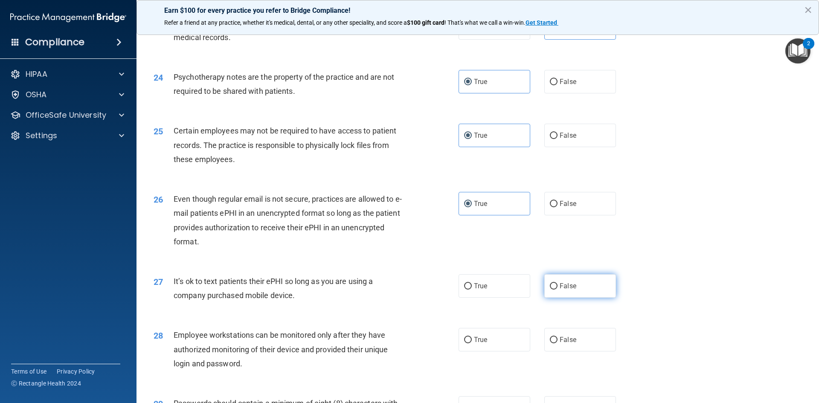
click at [580, 298] on label "False" at bounding box center [580, 285] width 72 height 23
click at [557, 290] on input "False" at bounding box center [554, 286] width 8 height 6
radio input "true"
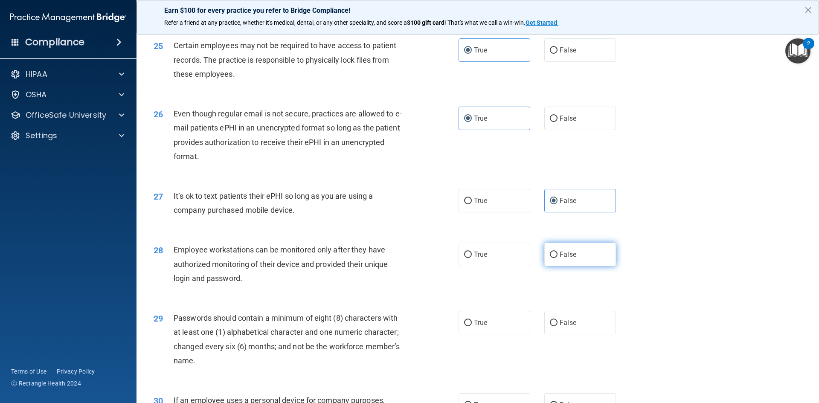
click at [575, 266] on label "False" at bounding box center [580, 254] width 72 height 23
click at [557, 258] on input "False" at bounding box center [554, 255] width 8 height 6
radio input "true"
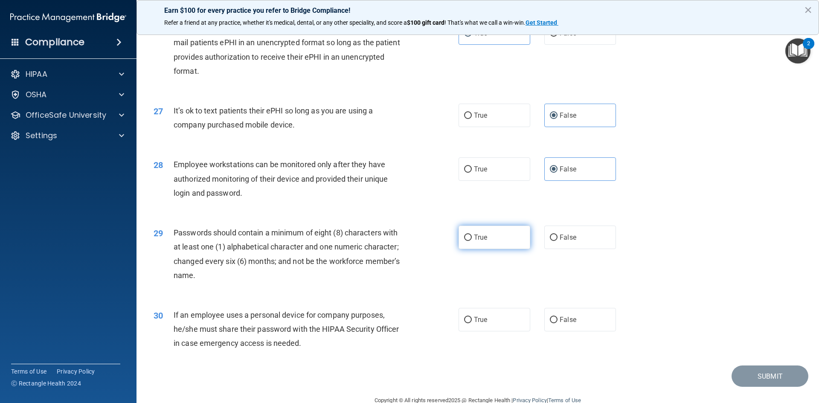
click at [513, 249] on label "True" at bounding box center [495, 237] width 72 height 23
click at [472, 241] on input "True" at bounding box center [468, 238] width 8 height 6
radio input "true"
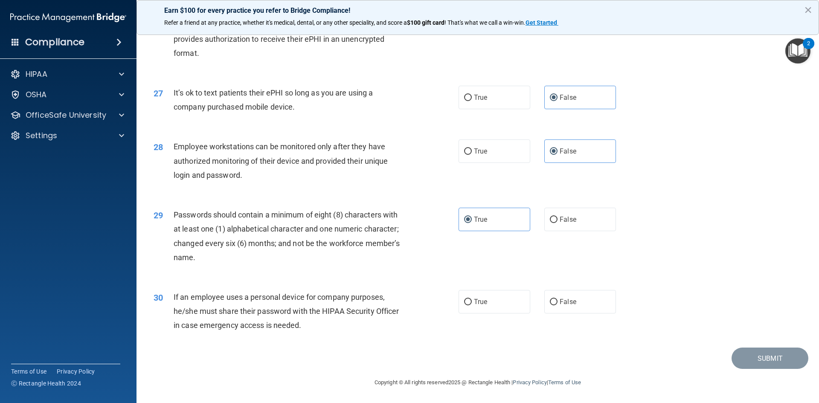
scroll to position [1738, 0]
click at [555, 296] on label "False" at bounding box center [580, 301] width 72 height 23
click at [555, 299] on input "False" at bounding box center [554, 302] width 8 height 6
radio input "true"
click at [756, 363] on button "Submit" at bounding box center [770, 359] width 77 height 22
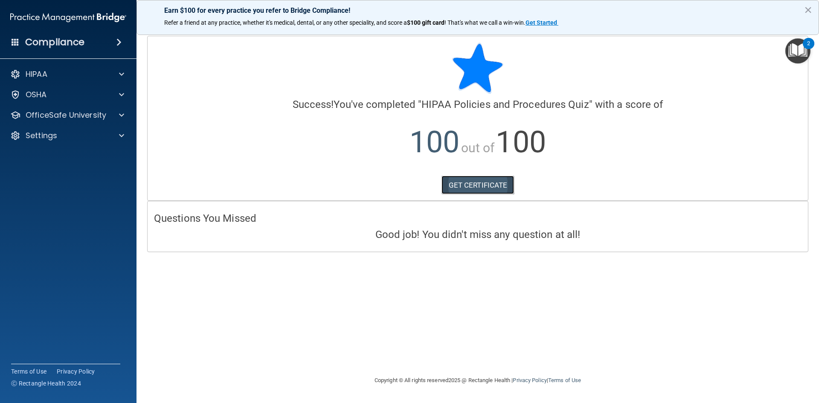
click at [501, 190] on link "GET CERTIFICATE" at bounding box center [477, 185] width 73 height 19
click at [92, 107] on div "OfficeSafe University" at bounding box center [68, 115] width 137 height 17
click at [67, 111] on p "OfficeSafe University" at bounding box center [66, 115] width 81 height 10
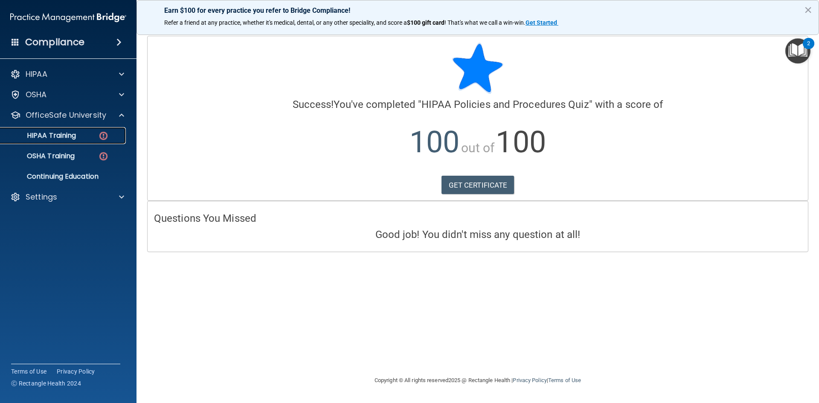
click at [63, 133] on p "HIPAA Training" at bounding box center [41, 135] width 70 height 9
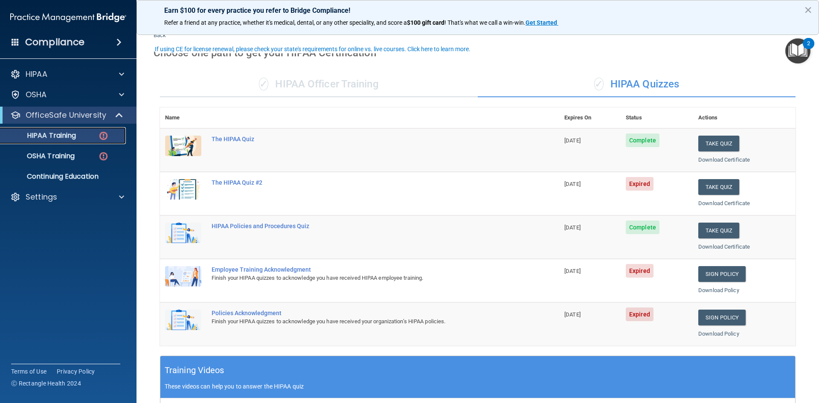
scroll to position [43, 0]
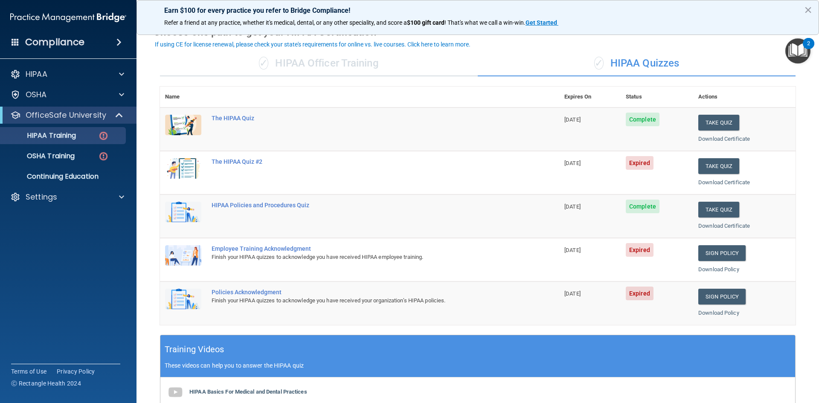
click at [642, 164] on span "Expired" at bounding box center [640, 163] width 28 height 14
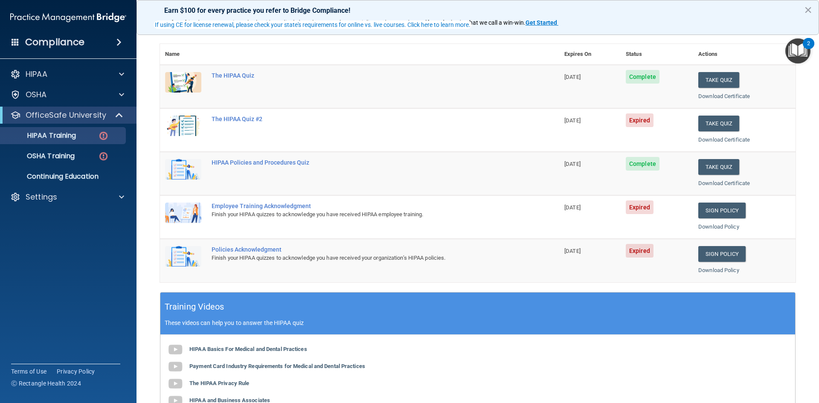
scroll to position [0, 0]
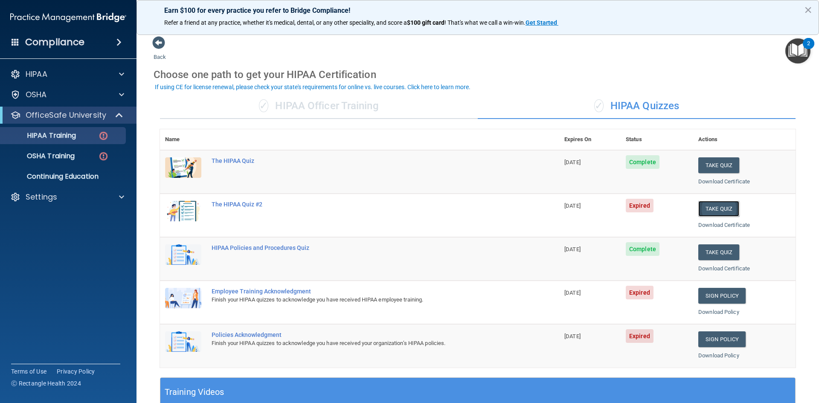
click at [707, 207] on button "Take Quiz" at bounding box center [718, 209] width 41 height 16
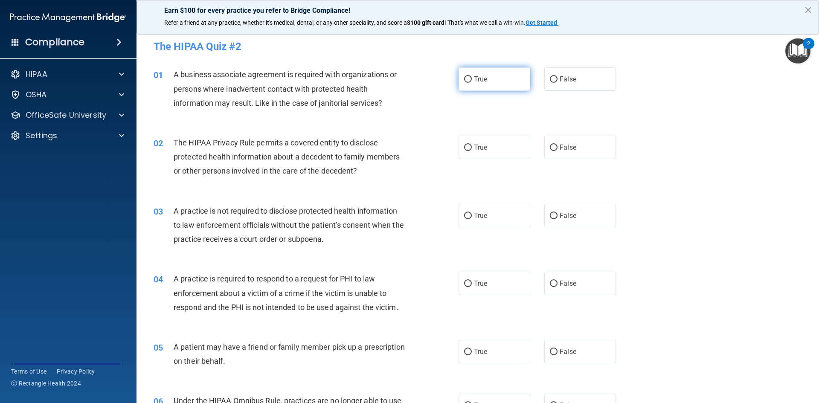
click at [478, 80] on span "True" at bounding box center [480, 79] width 13 height 8
click at [472, 80] on input "True" at bounding box center [468, 79] width 8 height 6
radio input "true"
click at [476, 142] on label "True" at bounding box center [495, 147] width 72 height 23
click at [472, 145] on input "True" at bounding box center [468, 148] width 8 height 6
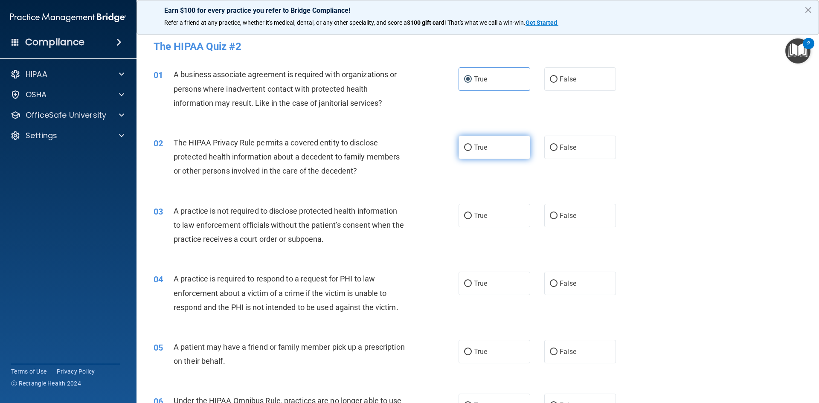
radio input "true"
click at [473, 209] on label "True" at bounding box center [495, 215] width 72 height 23
click at [472, 213] on input "True" at bounding box center [468, 216] width 8 height 6
radio input "true"
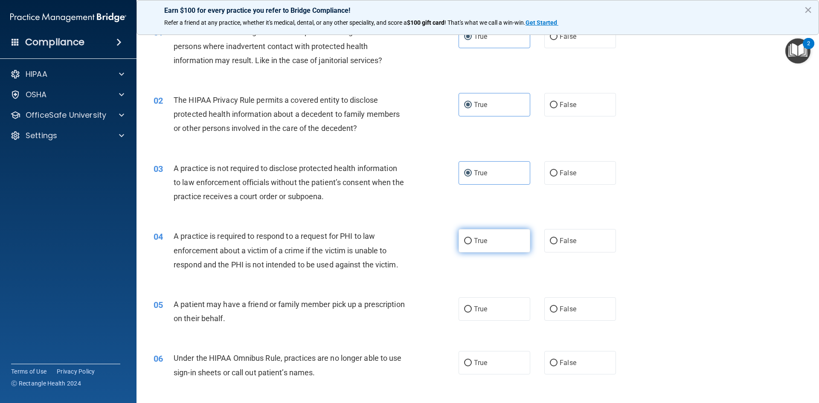
click at [476, 233] on label "True" at bounding box center [495, 240] width 72 height 23
click at [472, 238] on input "True" at bounding box center [468, 241] width 8 height 6
radio input "true"
drag, startPoint x: 482, startPoint y: 310, endPoint x: 473, endPoint y: 362, distance: 53.2
click at [482, 311] on span "True" at bounding box center [480, 309] width 13 height 8
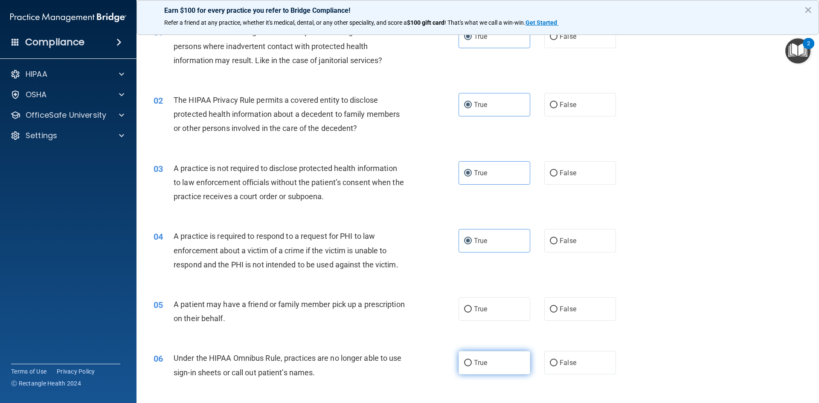
click at [472, 311] on input "True" at bounding box center [468, 309] width 8 height 6
radio input "true"
click at [473, 371] on label "True" at bounding box center [495, 362] width 72 height 23
click at [472, 366] on input "True" at bounding box center [468, 363] width 8 height 6
radio input "true"
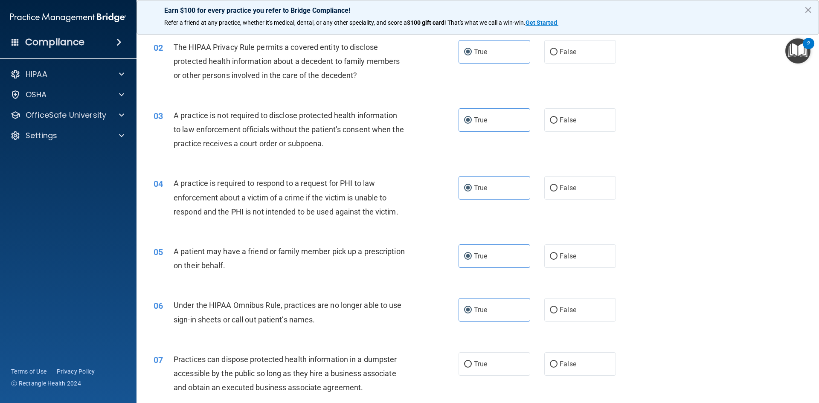
scroll to position [171, 0]
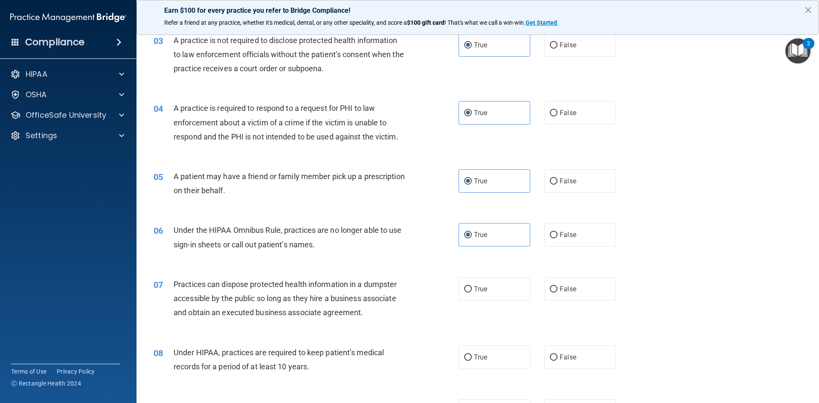
drag, startPoint x: 461, startPoint y: 281, endPoint x: 469, endPoint y: 337, distance: 56.4
click at [461, 282] on label "True" at bounding box center [495, 288] width 72 height 23
click at [464, 286] on input "True" at bounding box center [468, 289] width 8 height 6
radio input "true"
click at [469, 354] on label "True" at bounding box center [495, 356] width 72 height 23
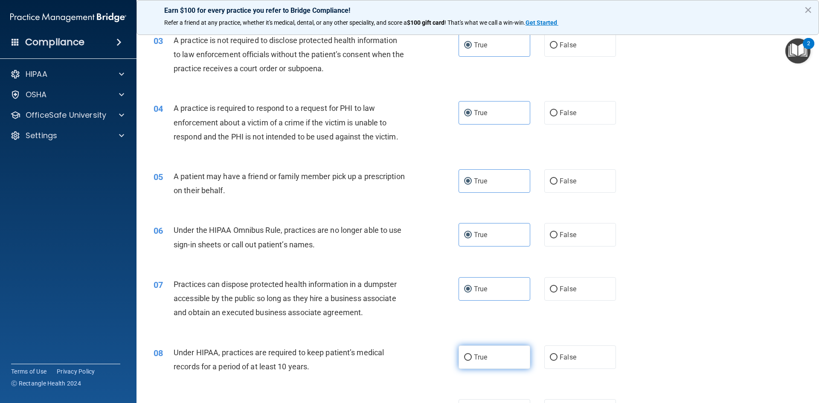
click at [469, 354] on input "True" at bounding box center [468, 357] width 8 height 6
radio input "true"
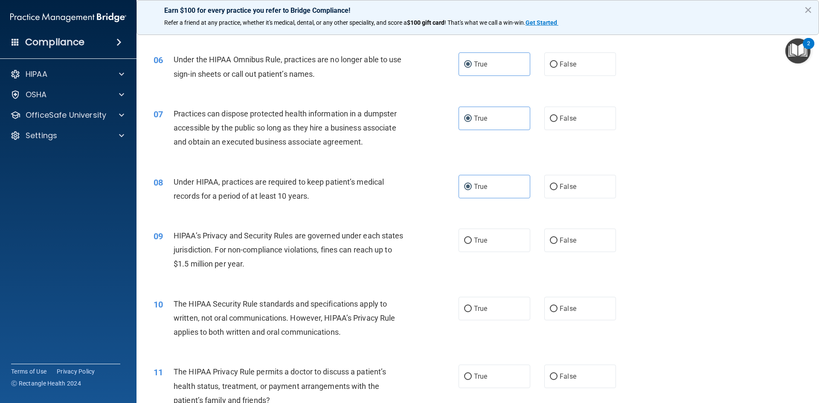
click at [454, 227] on div "09 HIPAA’s Privacy and Security Rules are governed under each states jurisdicti…" at bounding box center [477, 252] width 661 height 68
click at [464, 242] on input "True" at bounding box center [468, 241] width 8 height 6
radio input "true"
click at [480, 317] on label "True" at bounding box center [495, 308] width 72 height 23
click at [472, 312] on input "True" at bounding box center [468, 309] width 8 height 6
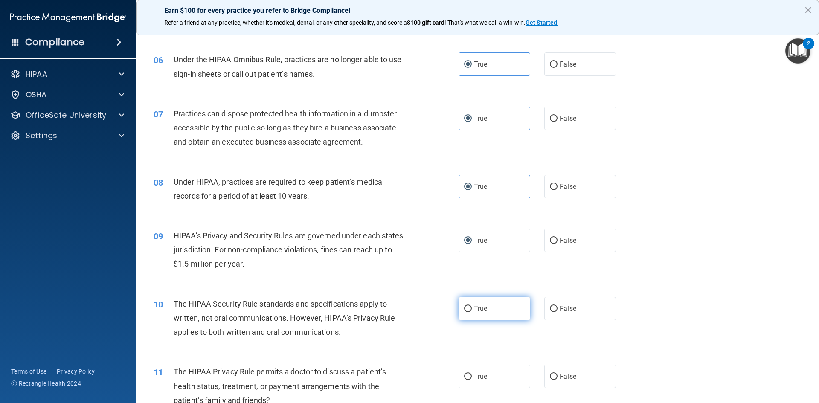
radio input "true"
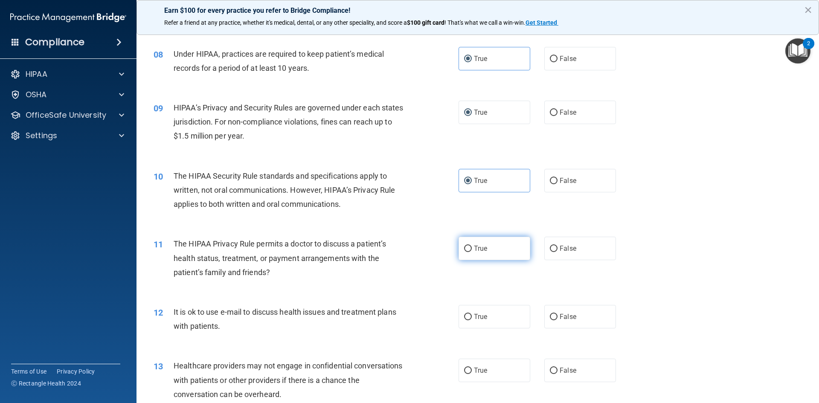
click at [470, 240] on label "True" at bounding box center [495, 248] width 72 height 23
click at [470, 246] on input "True" at bounding box center [468, 249] width 8 height 6
radio input "true"
click at [470, 318] on label "True" at bounding box center [495, 316] width 72 height 23
click at [470, 318] on input "True" at bounding box center [468, 317] width 8 height 6
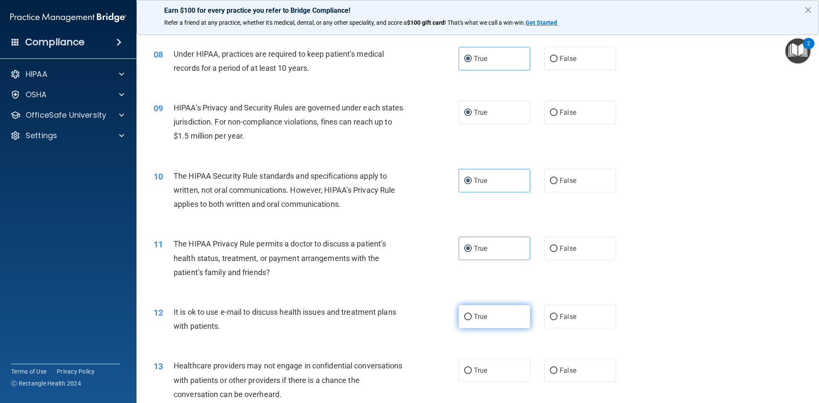
radio input "true"
click at [474, 369] on span "True" at bounding box center [480, 370] width 13 height 8
click at [472, 369] on input "True" at bounding box center [468, 371] width 8 height 6
radio input "true"
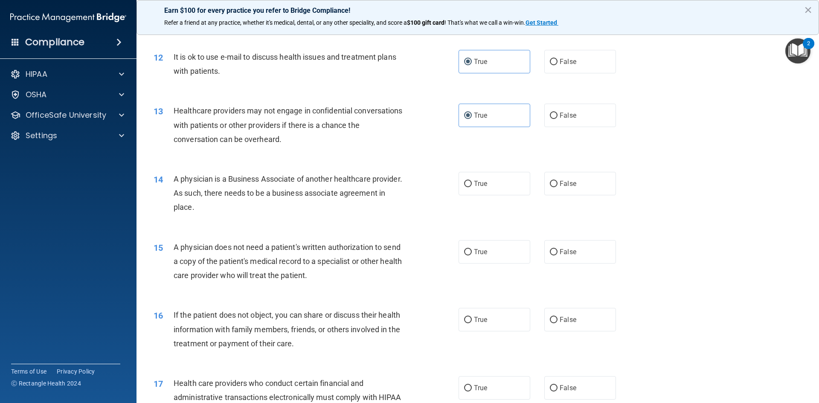
scroll to position [725, 0]
click at [478, 194] on label "True" at bounding box center [495, 182] width 72 height 23
click at [472, 186] on input "True" at bounding box center [468, 183] width 8 height 6
radio input "true"
click at [480, 250] on span "True" at bounding box center [480, 251] width 13 height 8
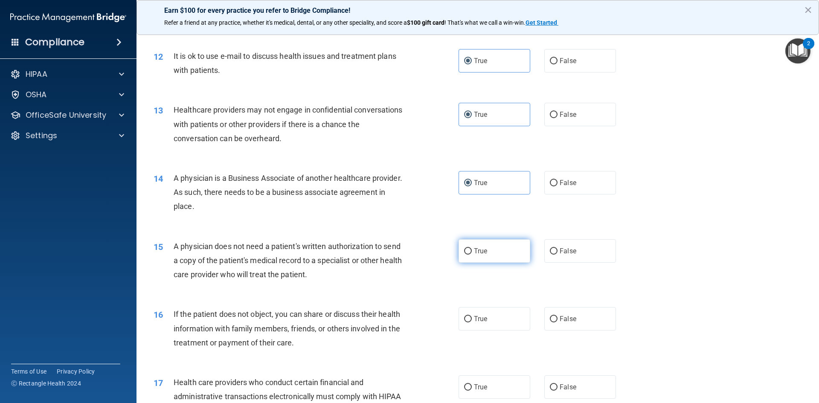
click at [472, 250] on input "True" at bounding box center [468, 251] width 8 height 6
radio input "true"
click at [476, 322] on span "True" at bounding box center [480, 319] width 13 height 8
click at [472, 322] on input "True" at bounding box center [468, 319] width 8 height 6
radio input "true"
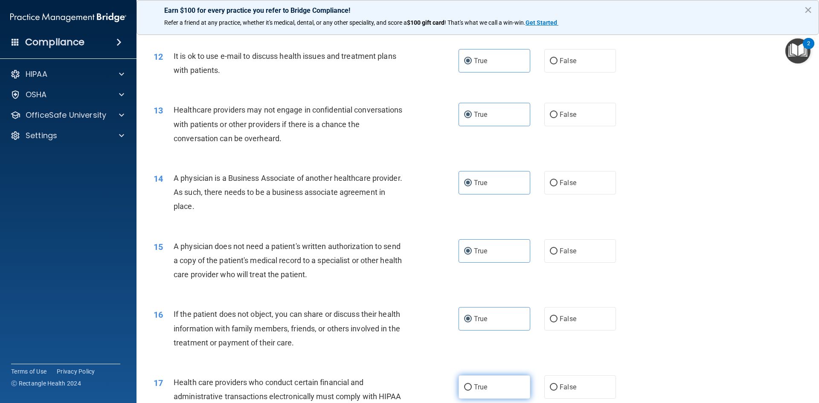
click at [477, 387] on span "True" at bounding box center [480, 387] width 13 height 8
click at [472, 387] on input "True" at bounding box center [468, 387] width 8 height 6
radio input "true"
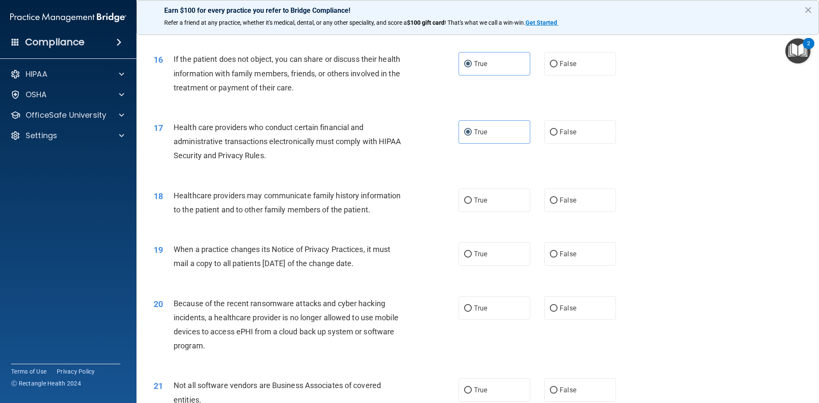
scroll to position [981, 0]
click at [498, 200] on label "True" at bounding box center [495, 199] width 72 height 23
click at [472, 200] on input "True" at bounding box center [468, 200] width 8 height 6
radio input "true"
click at [483, 256] on span "True" at bounding box center [480, 253] width 13 height 8
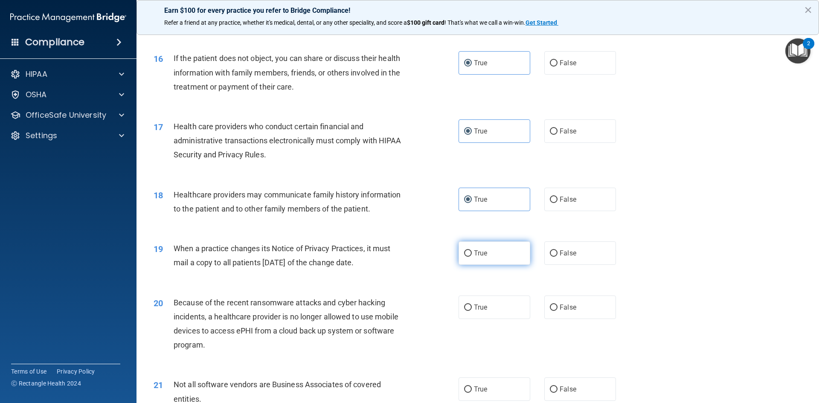
click at [472, 256] on input "True" at bounding box center [468, 253] width 8 height 6
radio input "true"
click at [485, 300] on label "True" at bounding box center [495, 307] width 72 height 23
click at [472, 305] on input "True" at bounding box center [468, 308] width 8 height 6
radio input "true"
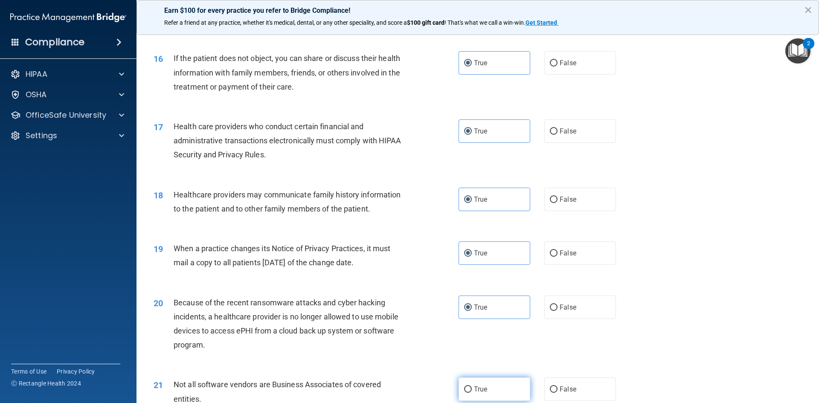
click at [476, 388] on span "True" at bounding box center [480, 389] width 13 height 8
click at [472, 388] on input "True" at bounding box center [468, 389] width 8 height 6
radio input "true"
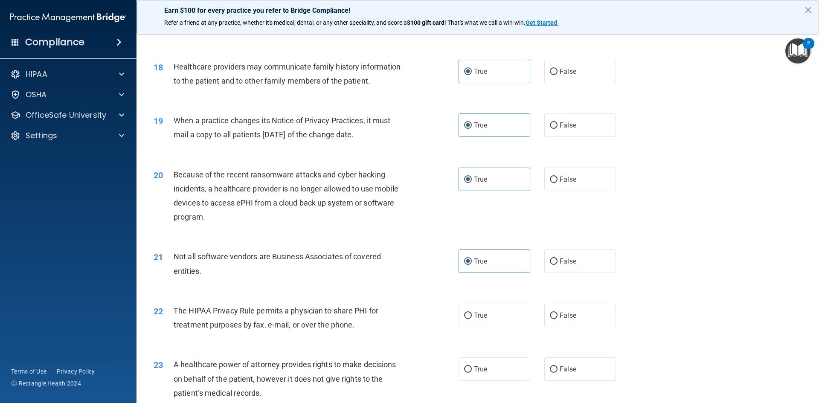
scroll to position [1194, 0]
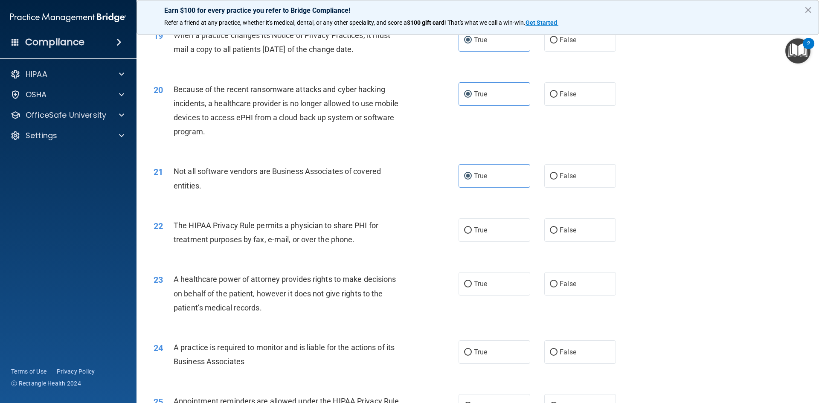
click at [459, 244] on div "22 The HIPAA Privacy Rule permits a physician to share PHI for treatment purpos…" at bounding box center [306, 234] width 331 height 32
click at [470, 238] on label "True" at bounding box center [495, 229] width 72 height 23
click at [470, 234] on input "True" at bounding box center [468, 230] width 8 height 6
radio input "true"
click at [485, 287] on label "True" at bounding box center [495, 283] width 72 height 23
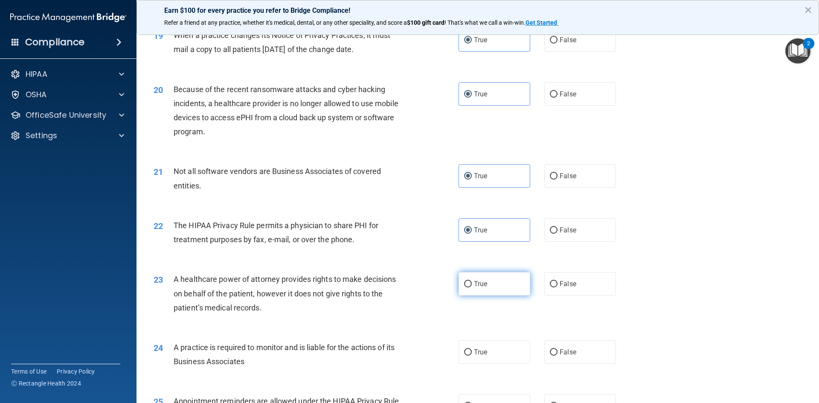
click at [472, 287] on input "True" at bounding box center [468, 284] width 8 height 6
radio input "true"
click at [479, 353] on span "True" at bounding box center [480, 352] width 13 height 8
click at [472, 353] on input "True" at bounding box center [468, 352] width 8 height 6
radio input "true"
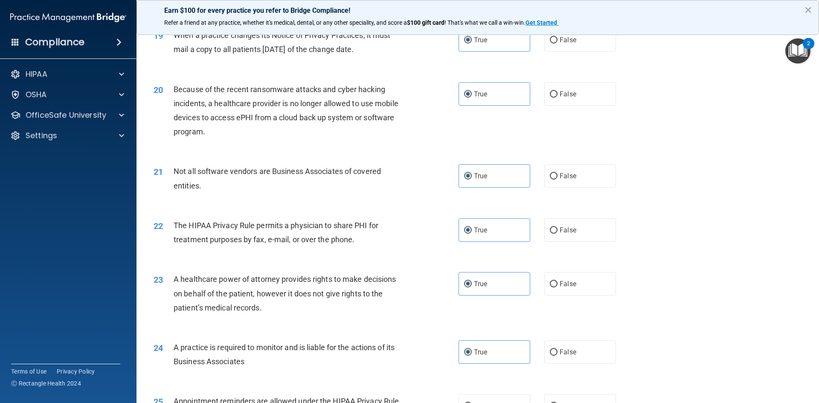
scroll to position [1365, 0]
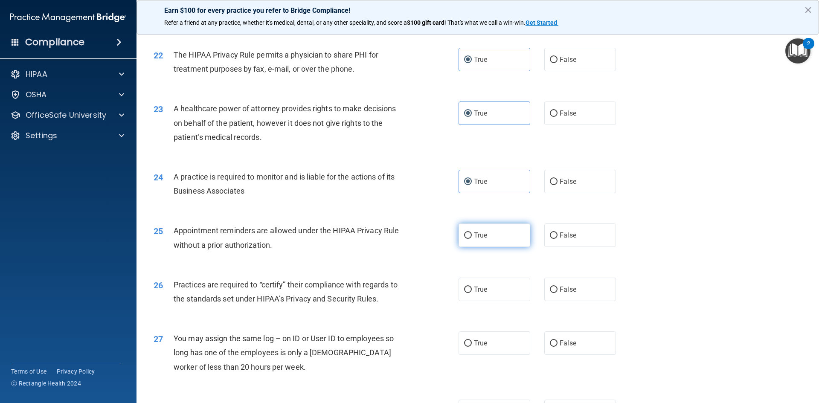
click at [481, 236] on span "True" at bounding box center [480, 235] width 13 height 8
click at [472, 236] on input "True" at bounding box center [468, 235] width 8 height 6
radio input "true"
click at [488, 284] on label "True" at bounding box center [495, 289] width 72 height 23
click at [472, 287] on input "True" at bounding box center [468, 290] width 8 height 6
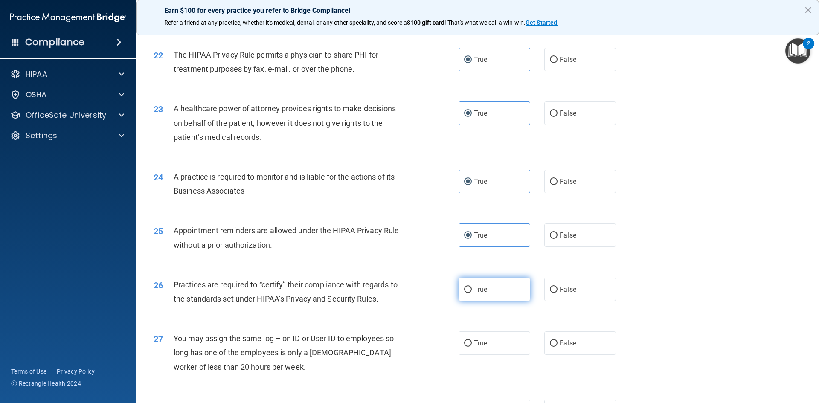
radio input "true"
click at [474, 347] on span "True" at bounding box center [480, 343] width 13 height 8
click at [472, 347] on input "True" at bounding box center [468, 343] width 8 height 6
radio input "true"
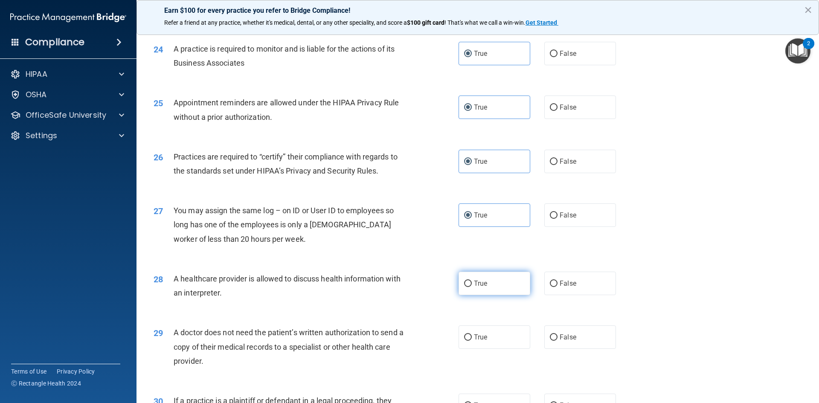
click at [490, 286] on label "True" at bounding box center [495, 283] width 72 height 23
click at [472, 286] on input "True" at bounding box center [468, 284] width 8 height 6
radio input "true"
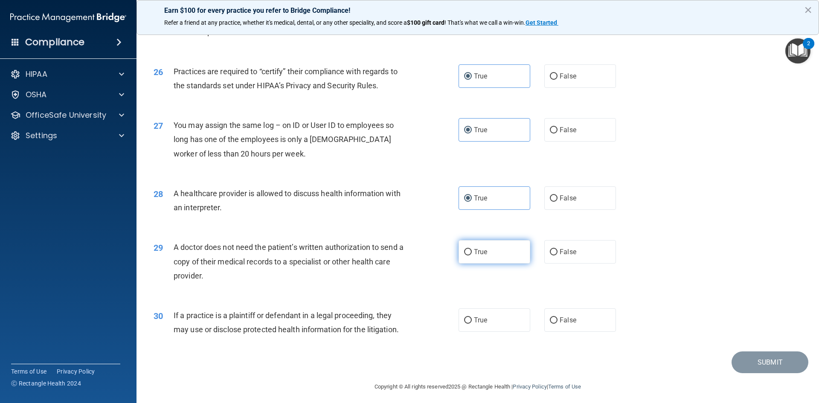
click at [462, 256] on label "True" at bounding box center [495, 251] width 72 height 23
click at [464, 255] on input "True" at bounding box center [468, 252] width 8 height 6
radio input "true"
click at [470, 322] on label "True" at bounding box center [495, 319] width 72 height 23
click at [470, 322] on input "True" at bounding box center [468, 320] width 8 height 6
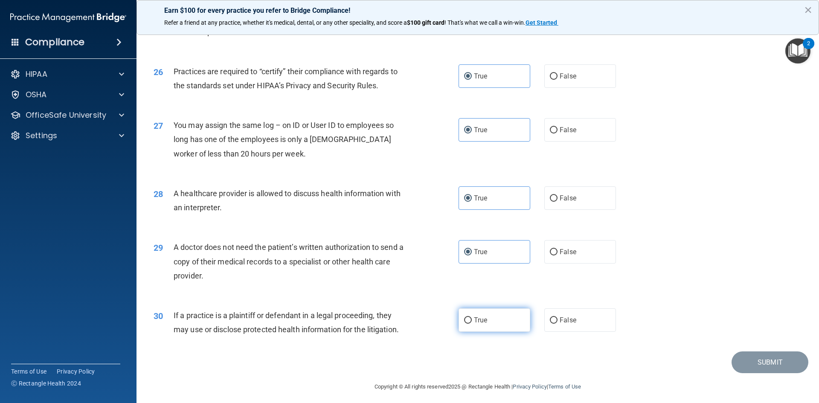
radio input "true"
click at [755, 360] on button "Submit" at bounding box center [770, 362] width 77 height 22
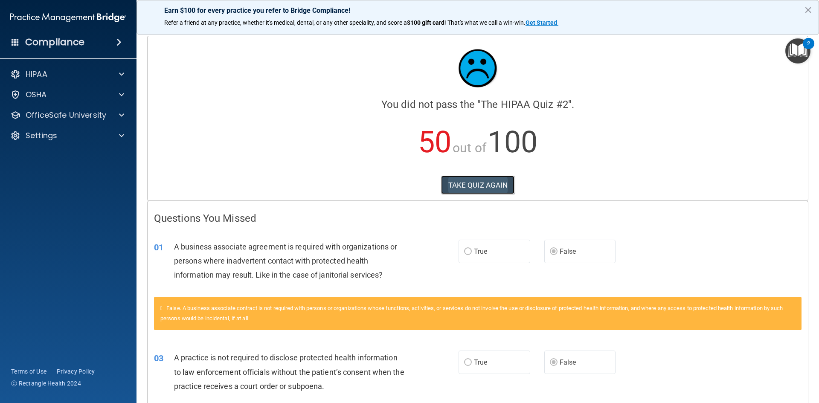
click at [505, 176] on button "TAKE QUIZ AGAIN" at bounding box center [478, 185] width 74 height 19
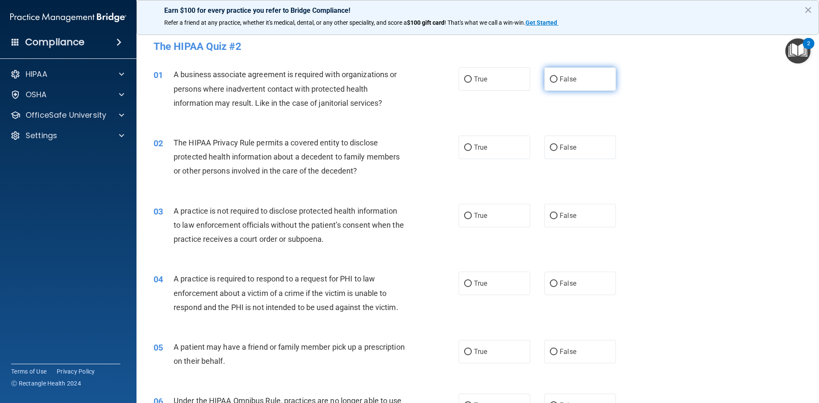
click at [547, 84] on label "False" at bounding box center [580, 78] width 72 height 23
click at [550, 83] on input "False" at bounding box center [554, 79] width 8 height 6
radio input "true"
click at [505, 140] on label "True" at bounding box center [495, 147] width 72 height 23
click at [472, 145] on input "True" at bounding box center [468, 148] width 8 height 6
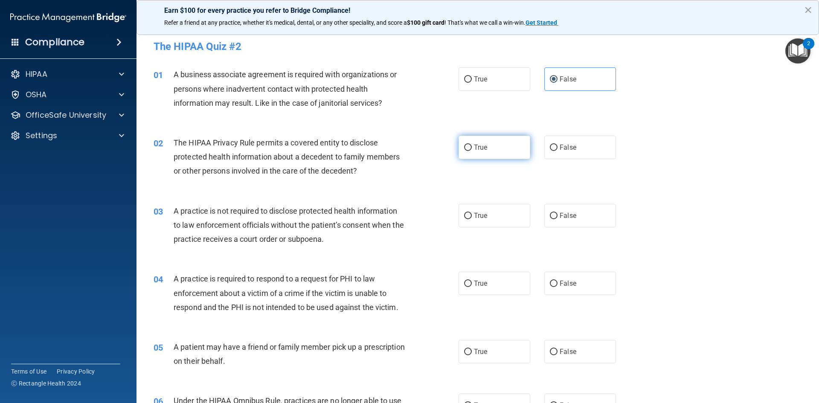
radio input "true"
click at [568, 212] on span "False" at bounding box center [568, 216] width 17 height 8
click at [557, 213] on input "False" at bounding box center [554, 216] width 8 height 6
radio input "true"
click at [483, 278] on label "True" at bounding box center [495, 283] width 72 height 23
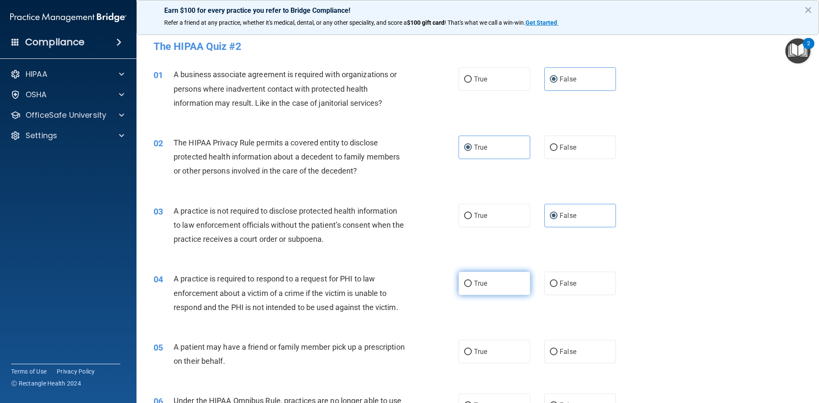
click at [472, 281] on input "True" at bounding box center [468, 284] width 8 height 6
radio input "true"
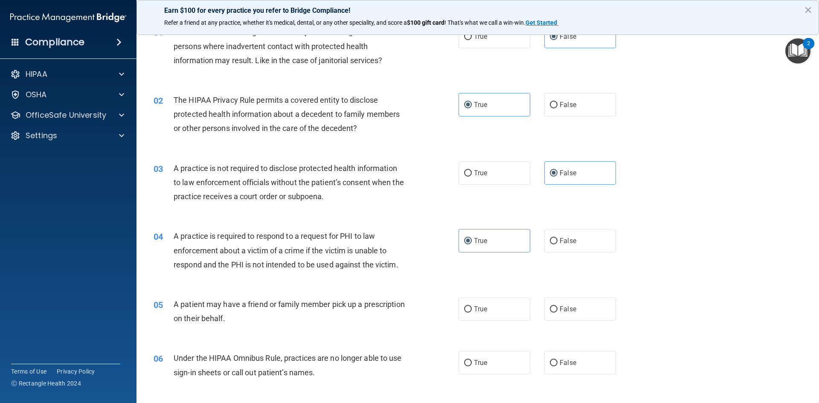
click at [470, 293] on div "05 A patient may have a friend or family member pick up a prescription on their…" at bounding box center [477, 314] width 661 height 54
click at [471, 304] on label "True" at bounding box center [495, 308] width 72 height 23
click at [471, 306] on input "True" at bounding box center [468, 309] width 8 height 6
radio input "true"
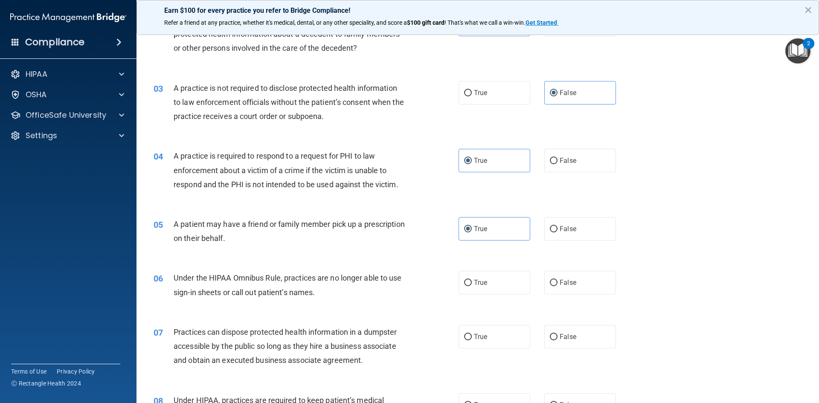
scroll to position [128, 0]
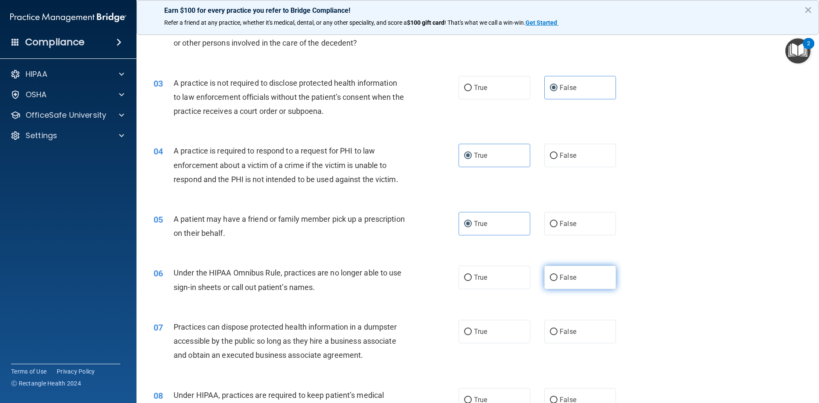
click at [579, 282] on label "False" at bounding box center [580, 277] width 72 height 23
click at [557, 281] on input "False" at bounding box center [554, 278] width 8 height 6
radio input "true"
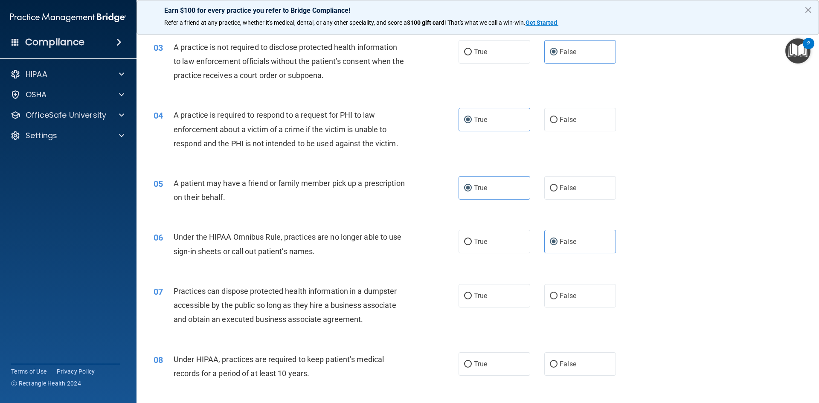
scroll to position [213, 0]
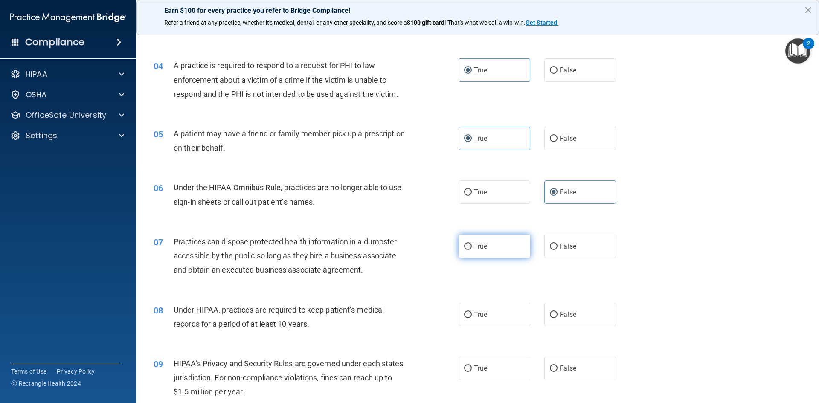
click at [497, 253] on label "True" at bounding box center [495, 246] width 72 height 23
click at [472, 250] on input "True" at bounding box center [468, 247] width 8 height 6
radio input "true"
click at [561, 315] on span "False" at bounding box center [568, 315] width 17 height 8
click at [557, 315] on input "False" at bounding box center [554, 315] width 8 height 6
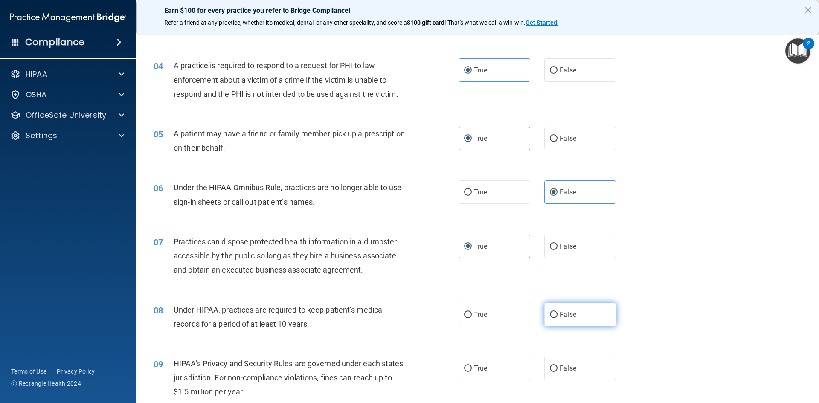
radio input "true"
click at [593, 248] on label "False" at bounding box center [580, 246] width 72 height 23
click at [557, 248] on input "False" at bounding box center [554, 247] width 8 height 6
radio input "true"
radio input "false"
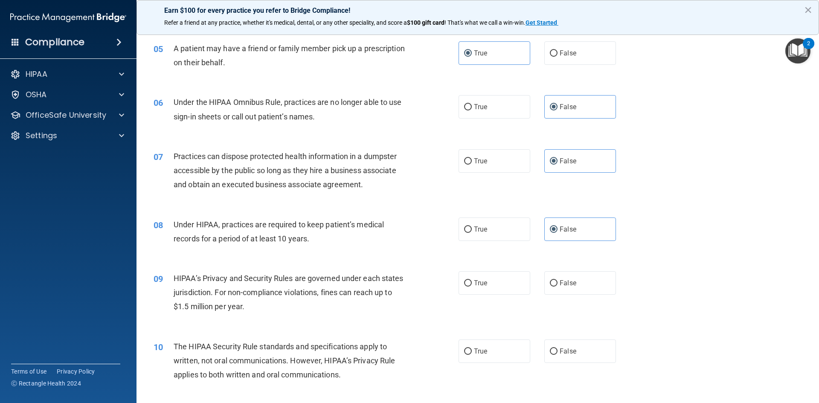
scroll to position [341, 0]
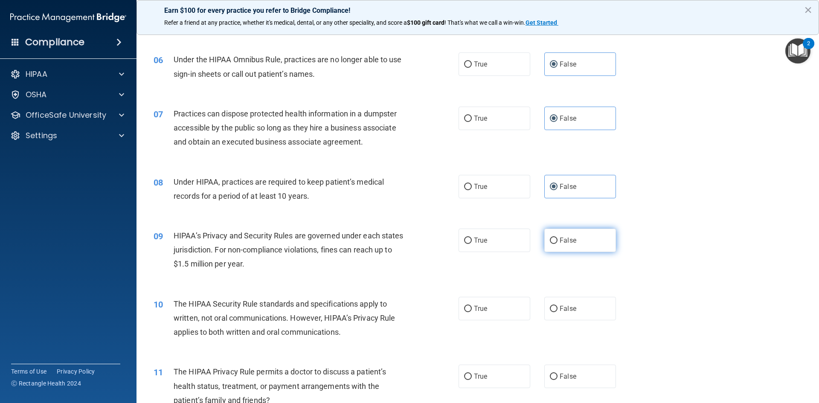
click at [597, 238] on label "False" at bounding box center [580, 240] width 72 height 23
click at [557, 238] on input "False" at bounding box center [554, 241] width 8 height 6
radio input "true"
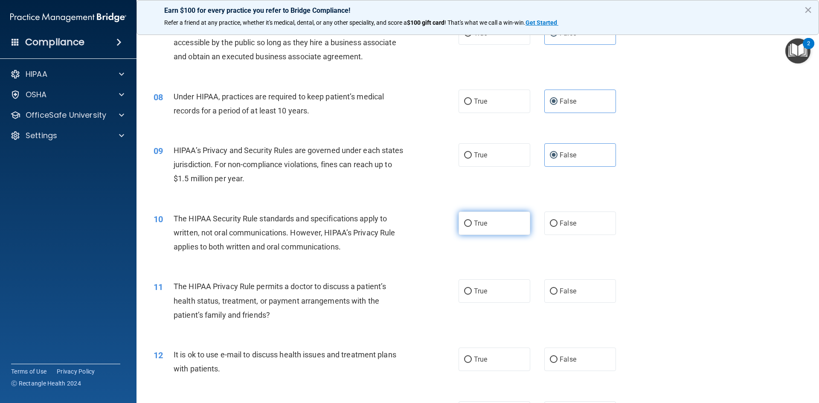
click at [469, 229] on label "True" at bounding box center [495, 223] width 72 height 23
click at [469, 227] on input "True" at bounding box center [468, 224] width 8 height 6
radio input "true"
click at [466, 292] on input "True" at bounding box center [468, 291] width 8 height 6
radio input "true"
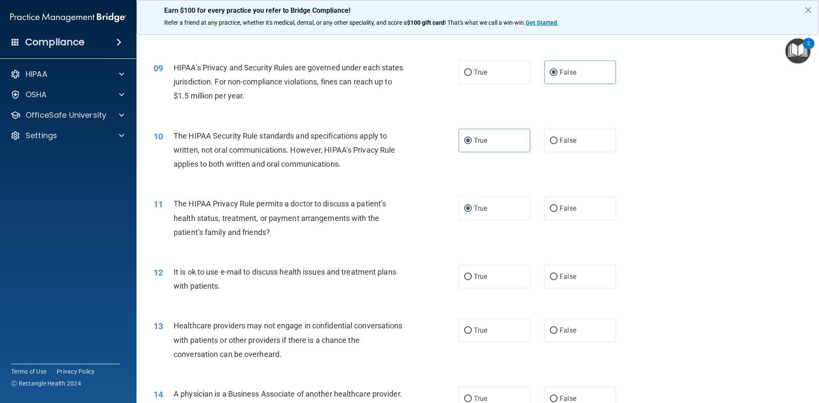
scroll to position [512, 0]
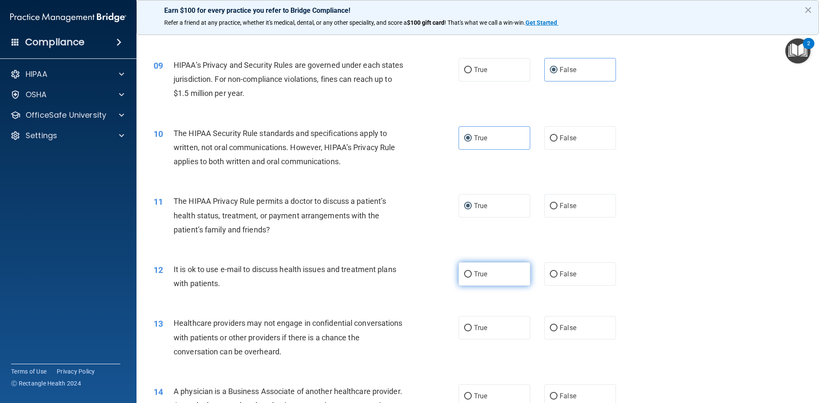
click at [490, 279] on label "True" at bounding box center [495, 273] width 72 height 23
click at [472, 278] on input "True" at bounding box center [468, 274] width 8 height 6
radio input "true"
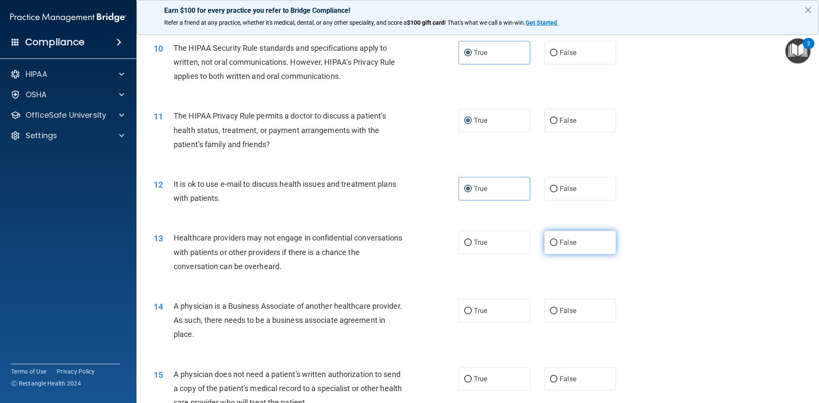
click at [560, 245] on span "False" at bounding box center [568, 242] width 17 height 8
click at [557, 245] on input "False" at bounding box center [554, 243] width 8 height 6
radio input "true"
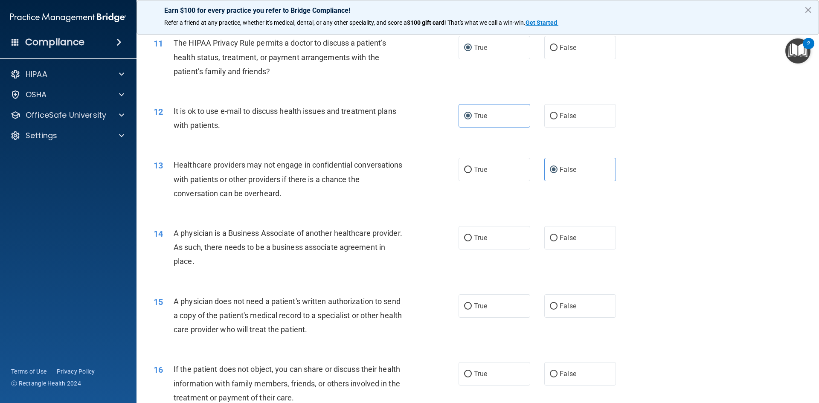
scroll to position [682, 0]
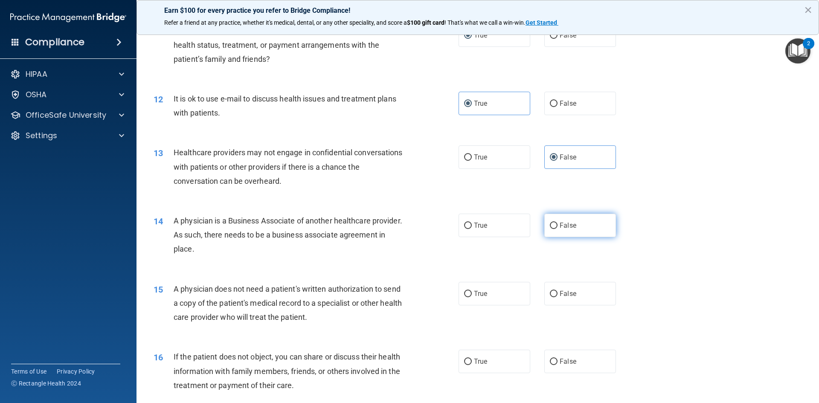
click at [566, 229] on label "False" at bounding box center [580, 225] width 72 height 23
click at [557, 229] on input "False" at bounding box center [554, 226] width 8 height 6
radio input "true"
click at [479, 284] on label "True" at bounding box center [495, 293] width 72 height 23
click at [472, 291] on input "True" at bounding box center [468, 294] width 8 height 6
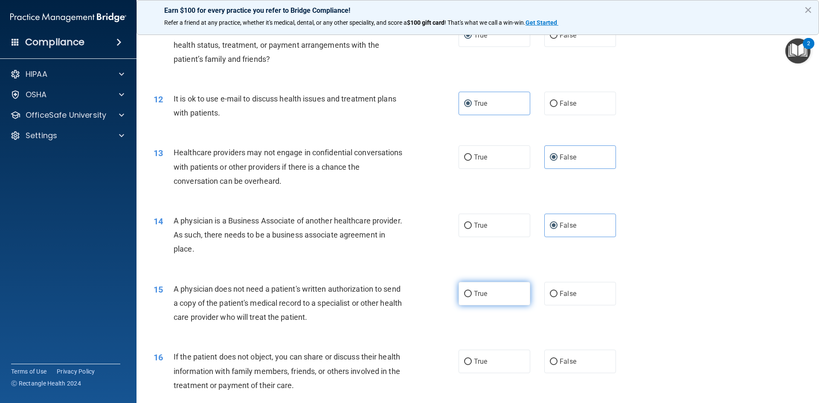
radio input "true"
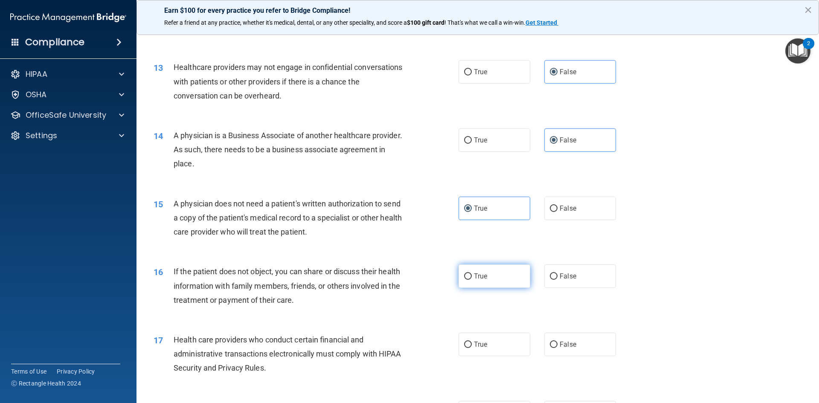
click at [461, 273] on label "True" at bounding box center [495, 275] width 72 height 23
click at [464, 273] on input "True" at bounding box center [468, 276] width 8 height 6
radio input "true"
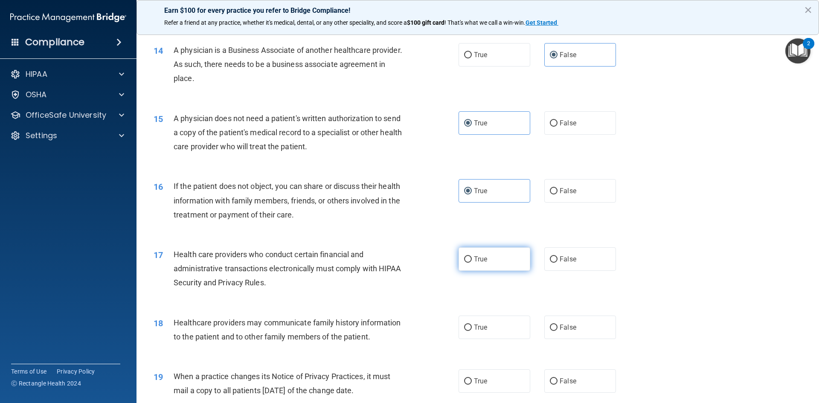
click at [491, 262] on label "True" at bounding box center [495, 258] width 72 height 23
click at [472, 262] on input "True" at bounding box center [468, 259] width 8 height 6
radio input "true"
click at [555, 320] on label "False" at bounding box center [580, 327] width 72 height 23
click at [555, 325] on input "False" at bounding box center [554, 328] width 8 height 6
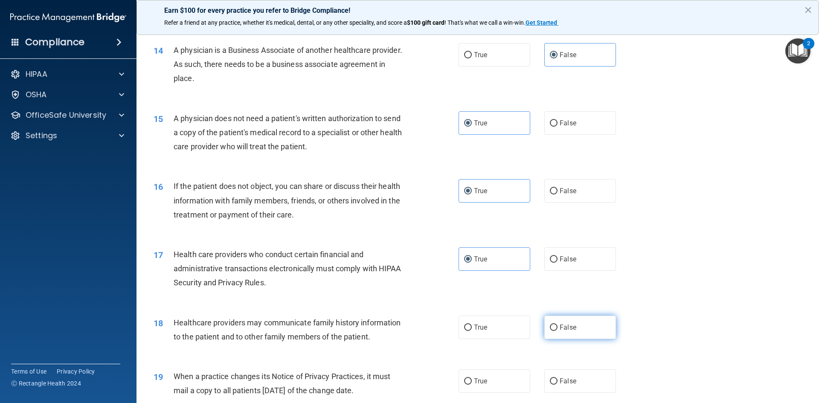
radio input "true"
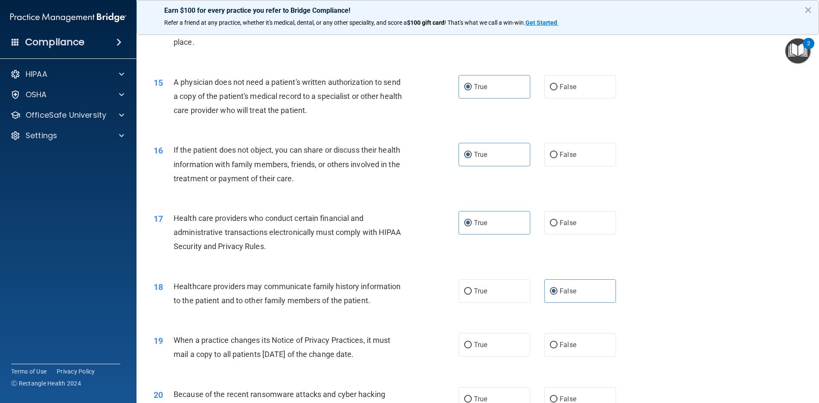
scroll to position [938, 0]
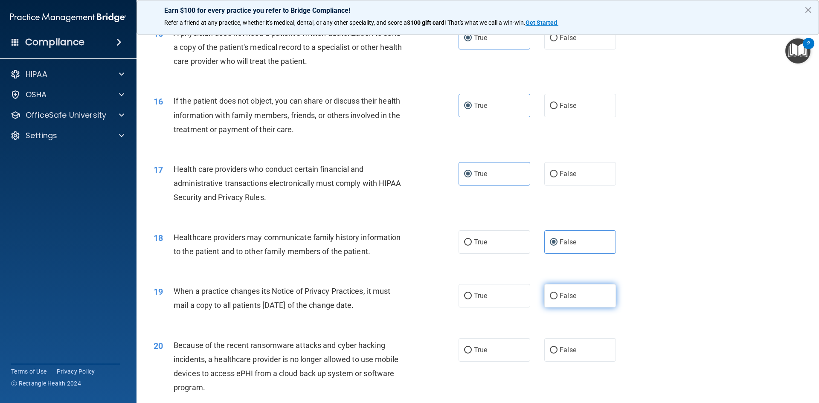
click at [548, 289] on label "False" at bounding box center [580, 295] width 72 height 23
click at [550, 293] on input "False" at bounding box center [554, 296] width 8 height 6
radio input "true"
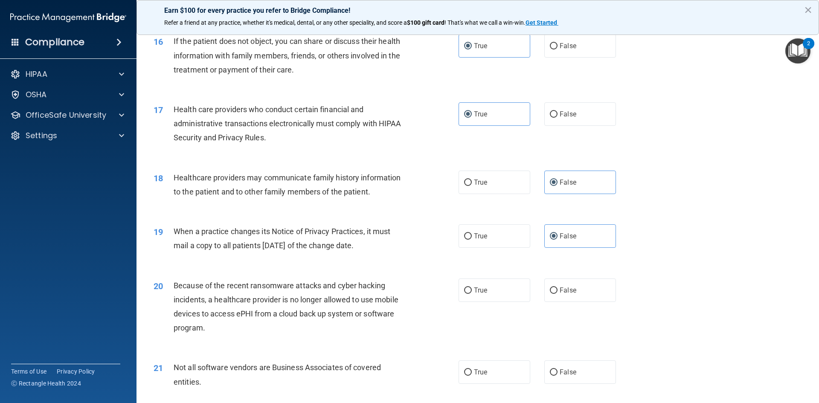
scroll to position [1109, 0]
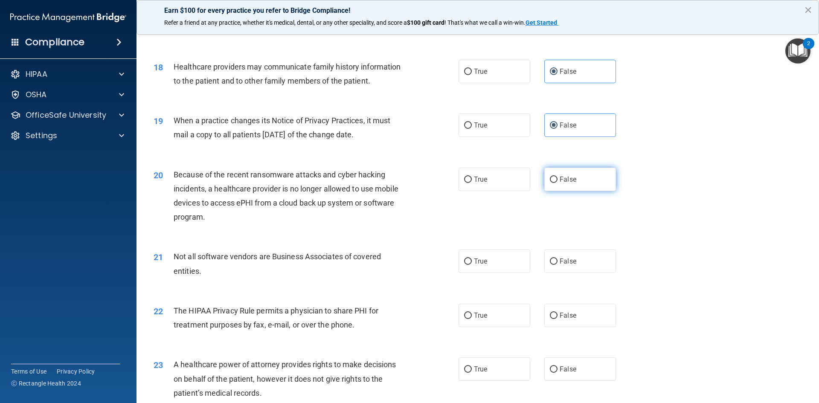
click at [578, 180] on label "False" at bounding box center [580, 179] width 72 height 23
click at [557, 180] on input "False" at bounding box center [554, 180] width 8 height 6
radio input "true"
click at [481, 259] on span "True" at bounding box center [480, 261] width 13 height 8
click at [472, 259] on input "True" at bounding box center [468, 261] width 8 height 6
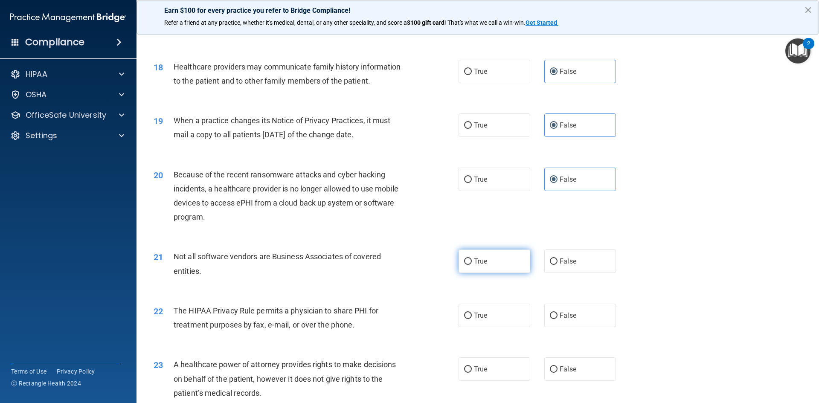
radio input "true"
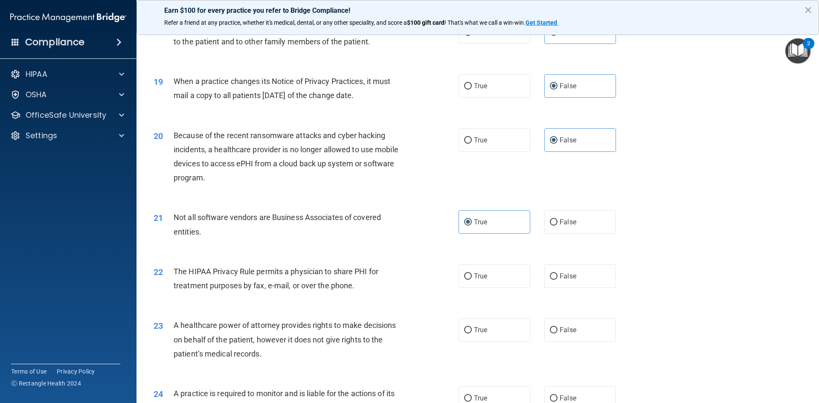
scroll to position [1194, 0]
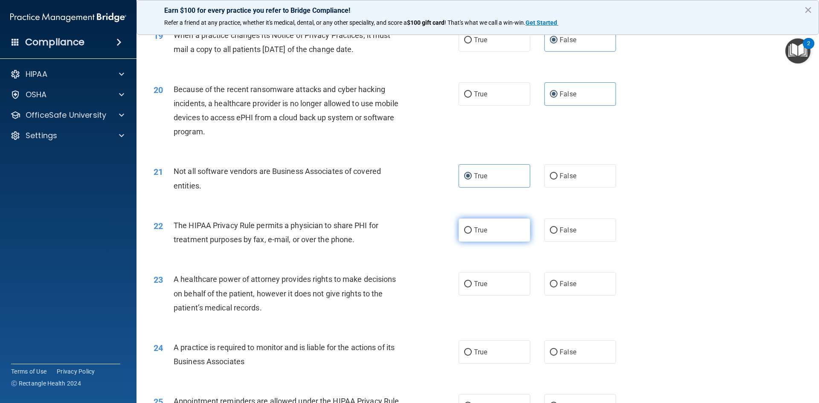
click at [488, 229] on label "True" at bounding box center [495, 229] width 72 height 23
click at [472, 229] on input "True" at bounding box center [468, 230] width 8 height 6
radio input "true"
click at [567, 284] on span "False" at bounding box center [568, 284] width 17 height 8
click at [557, 284] on input "False" at bounding box center [554, 284] width 8 height 6
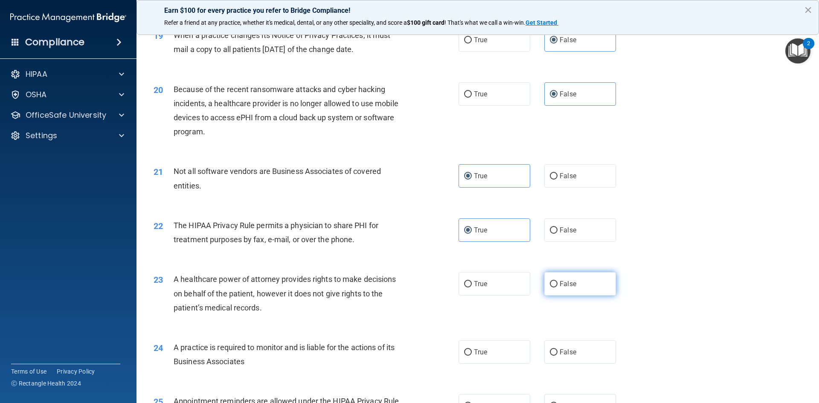
radio input "true"
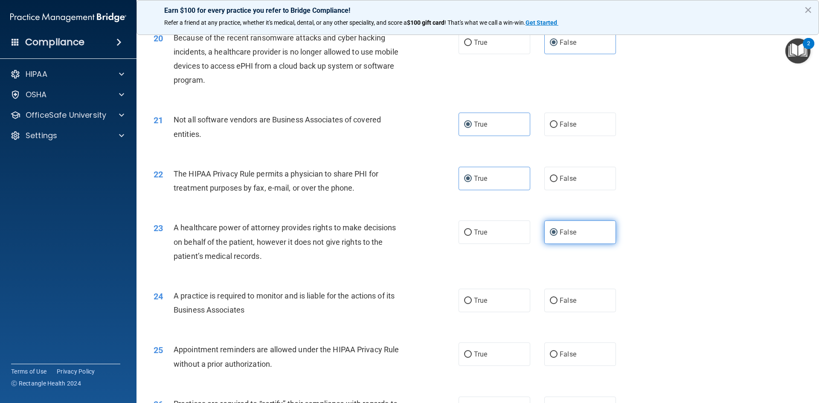
scroll to position [1322, 0]
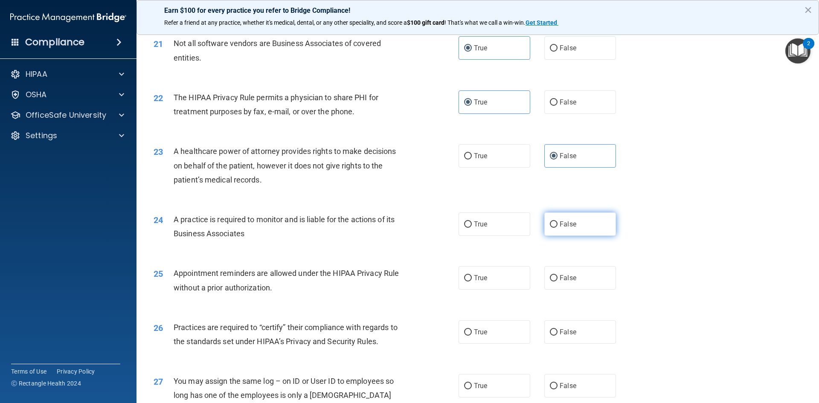
click at [572, 233] on label "False" at bounding box center [580, 223] width 72 height 23
click at [557, 228] on input "False" at bounding box center [554, 224] width 8 height 6
radio input "true"
click at [508, 279] on label "True" at bounding box center [495, 277] width 72 height 23
click at [472, 279] on input "True" at bounding box center [468, 278] width 8 height 6
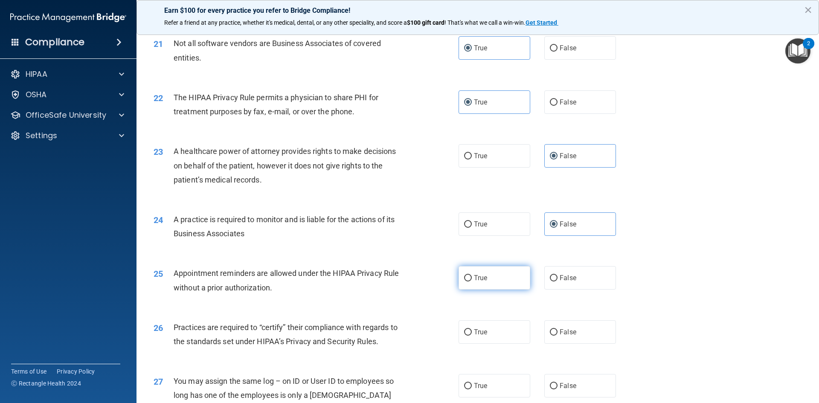
radio input "true"
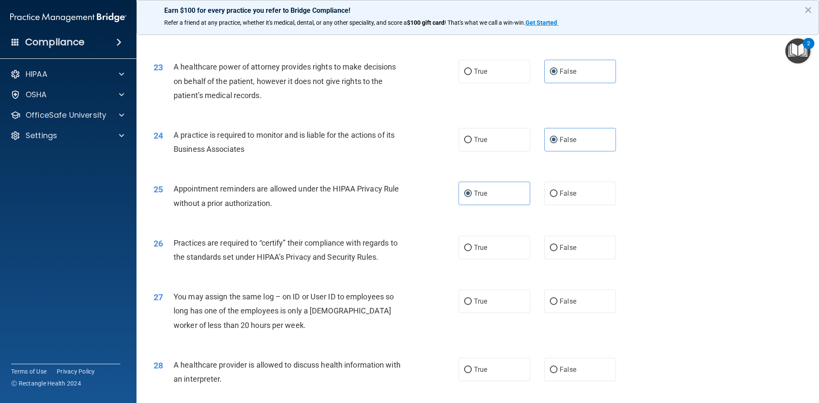
scroll to position [1408, 0]
click at [576, 247] on label "False" at bounding box center [580, 246] width 72 height 23
click at [557, 247] on input "False" at bounding box center [554, 247] width 8 height 6
radio input "true"
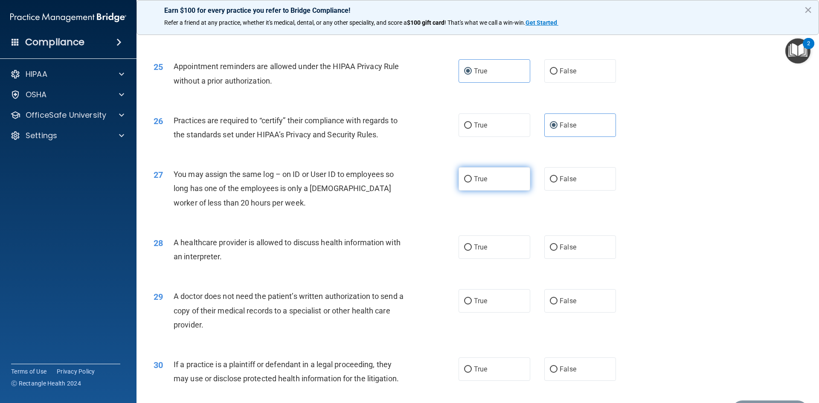
scroll to position [1578, 0]
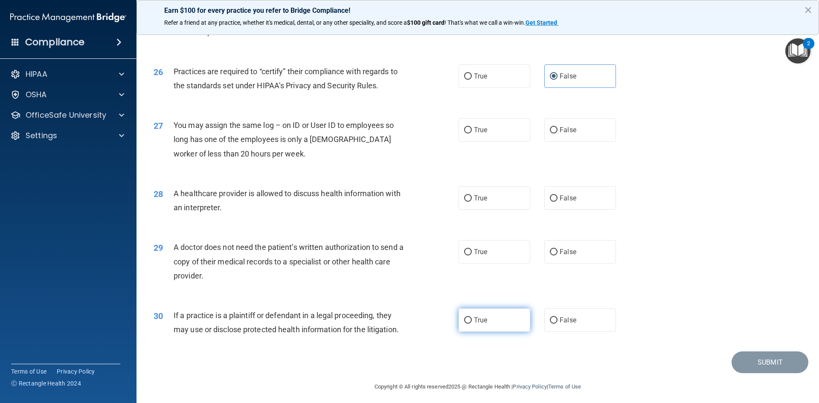
click at [483, 323] on span "True" at bounding box center [480, 320] width 13 height 8
click at [472, 323] on input "True" at bounding box center [468, 320] width 8 height 6
radio input "true"
click at [488, 256] on label "True" at bounding box center [495, 251] width 72 height 23
click at [472, 255] on input "True" at bounding box center [468, 252] width 8 height 6
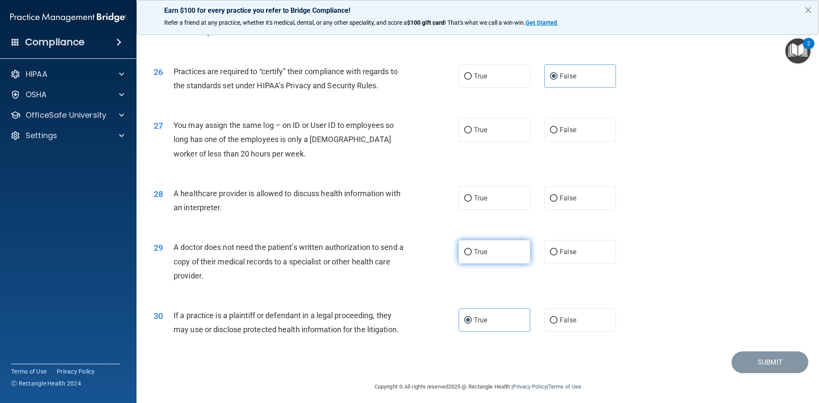
radio input "true"
click at [486, 195] on label "True" at bounding box center [495, 197] width 72 height 23
click at [472, 195] on input "True" at bounding box center [468, 198] width 8 height 6
radio input "true"
click at [485, 131] on label "True" at bounding box center [495, 129] width 72 height 23
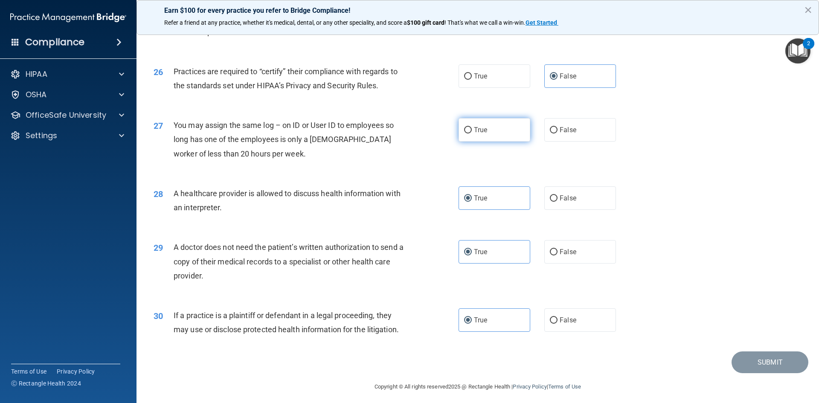
click at [472, 131] on input "True" at bounding box center [468, 130] width 8 height 6
radio input "true"
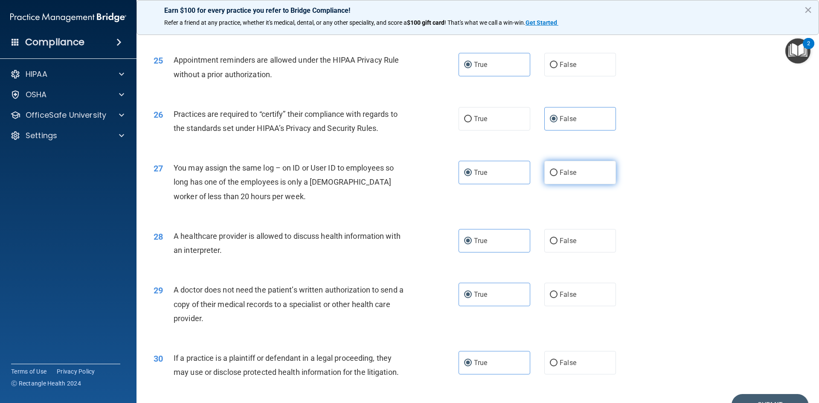
click at [583, 168] on label "False" at bounding box center [580, 172] width 72 height 23
click at [557, 170] on input "False" at bounding box center [554, 173] width 8 height 6
radio input "true"
radio input "false"
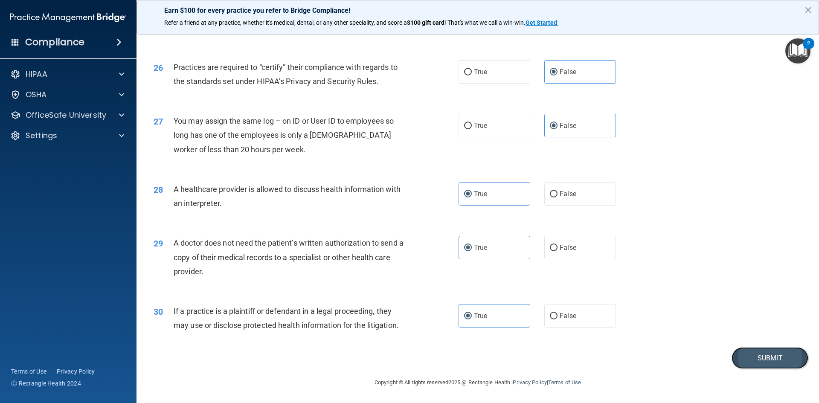
click at [759, 357] on button "Submit" at bounding box center [770, 358] width 77 height 22
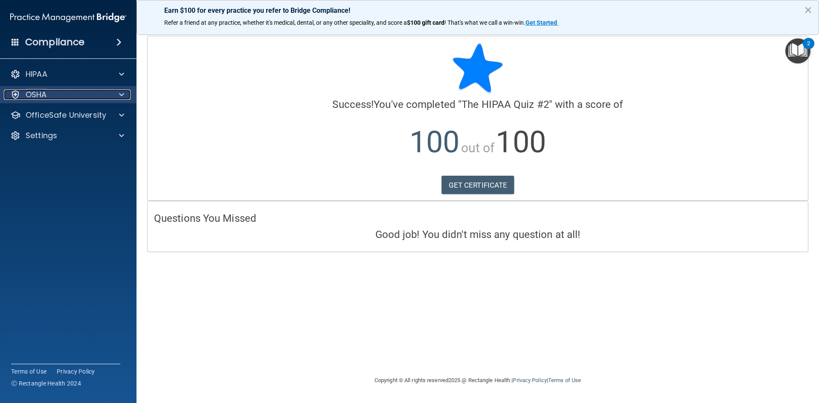
click at [99, 90] on div "OSHA" at bounding box center [57, 95] width 106 height 10
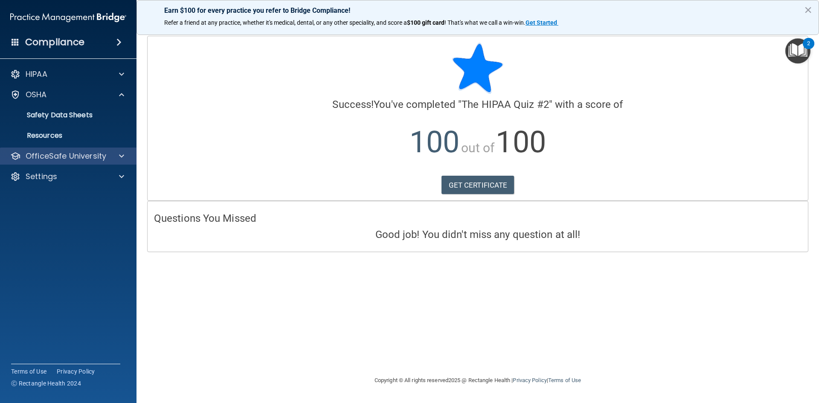
click at [67, 148] on div "OfficeSafe University" at bounding box center [68, 156] width 137 height 17
click at [75, 161] on p "OfficeSafe University" at bounding box center [66, 156] width 81 height 10
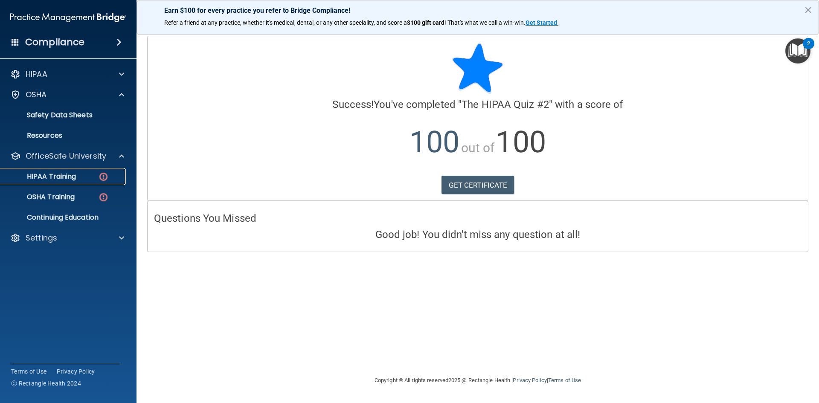
click at [78, 176] on div "HIPAA Training" at bounding box center [64, 176] width 116 height 9
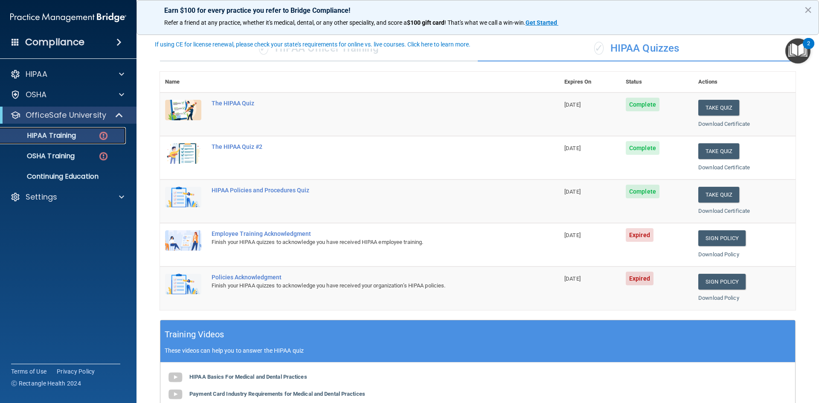
scroll to position [43, 0]
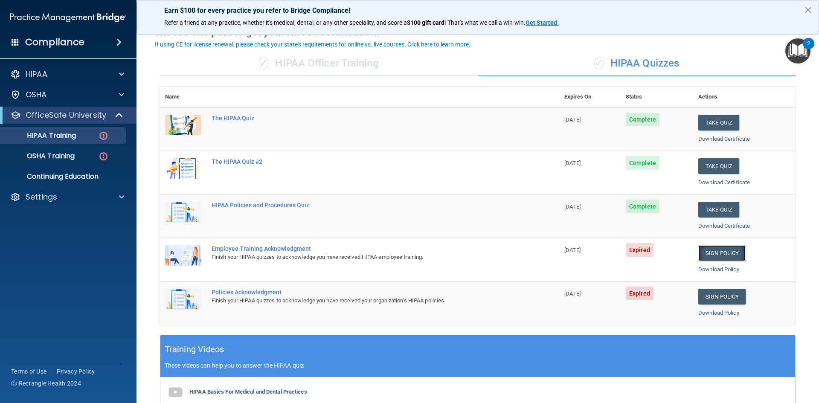
click at [725, 255] on link "Sign Policy" at bounding box center [721, 253] width 47 height 16
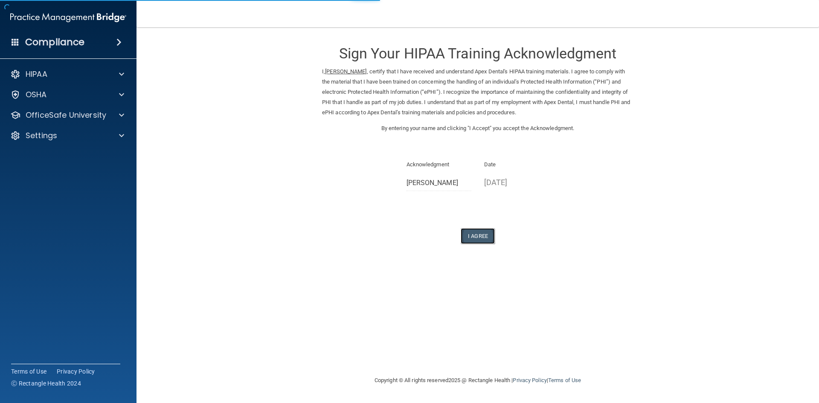
click at [476, 232] on button "I Agree" at bounding box center [478, 236] width 34 height 16
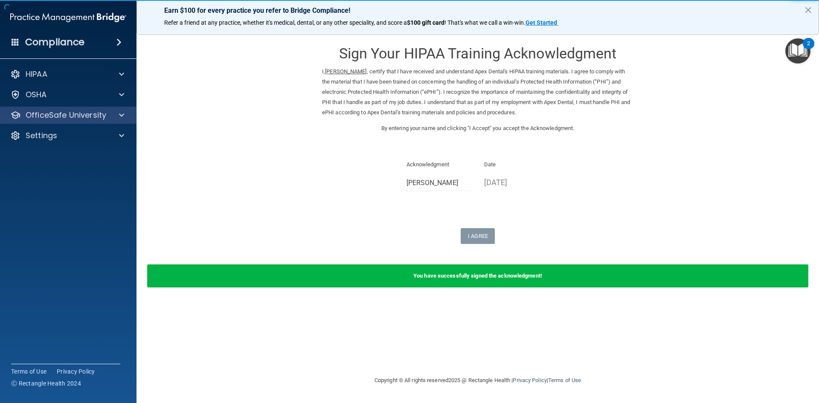
click at [75, 123] on div "OfficeSafe University" at bounding box center [68, 115] width 137 height 17
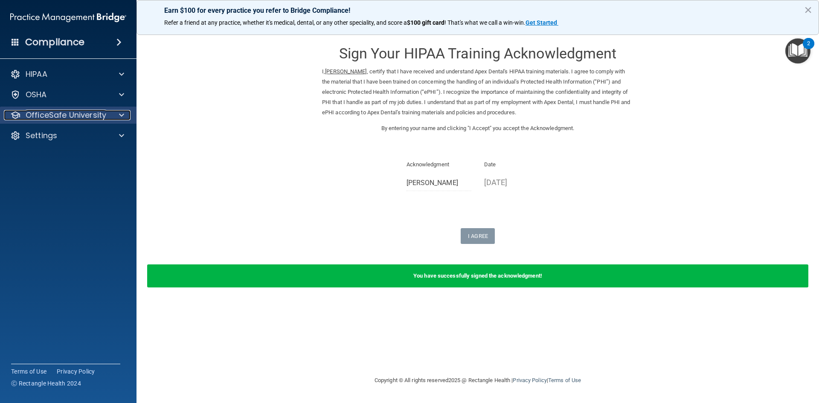
click at [85, 114] on p "OfficeSafe University" at bounding box center [66, 115] width 81 height 10
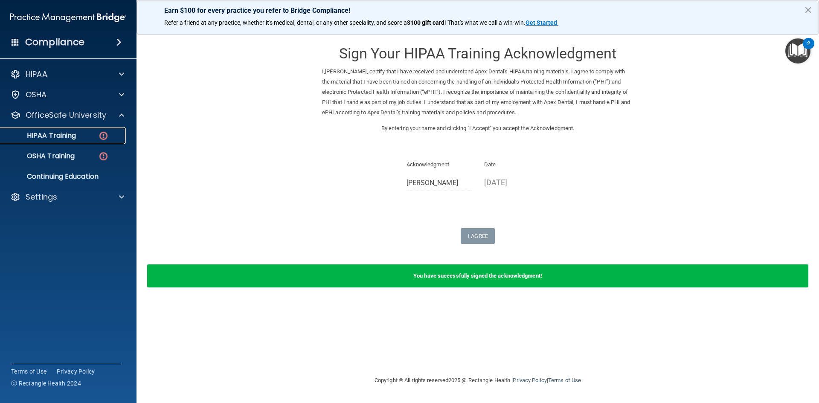
click at [78, 131] on link "HIPAA Training" at bounding box center [58, 135] width 134 height 17
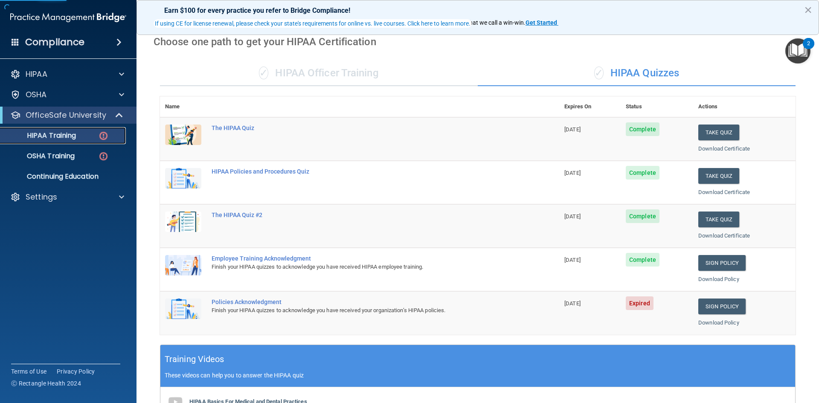
scroll to position [85, 0]
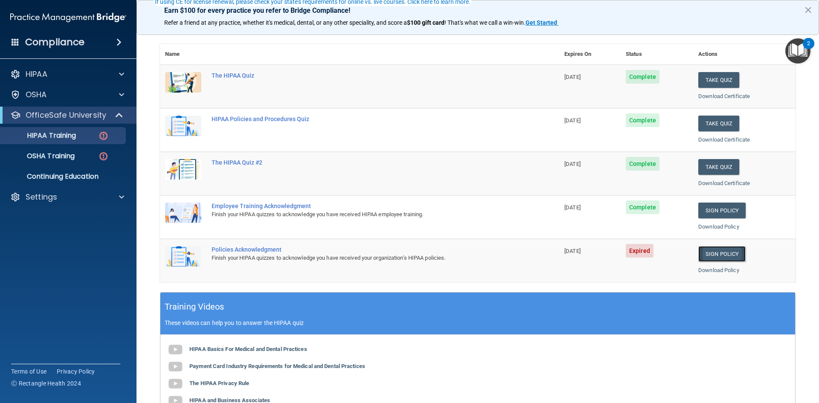
click at [723, 257] on link "Sign Policy" at bounding box center [721, 254] width 47 height 16
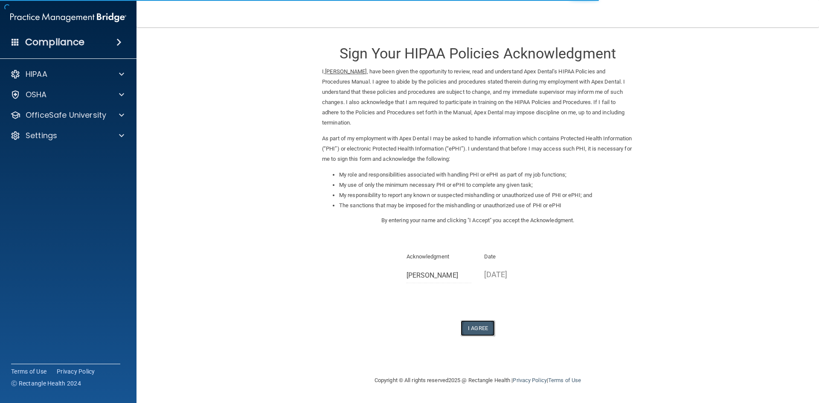
click at [490, 320] on button "I Agree" at bounding box center [478, 328] width 34 height 16
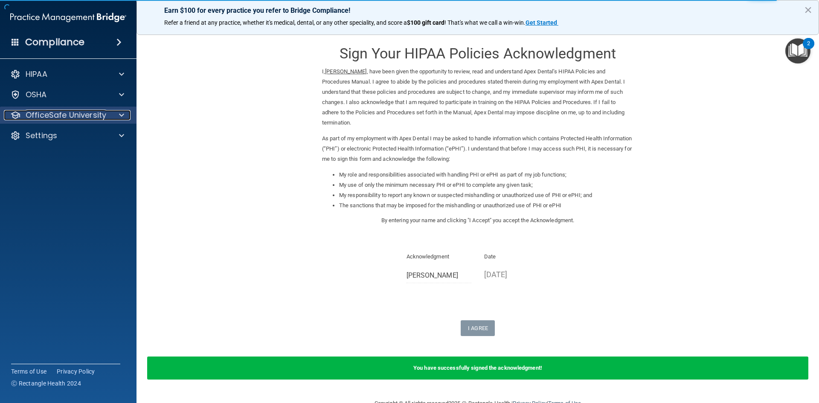
click at [68, 114] on p "OfficeSafe University" at bounding box center [66, 115] width 81 height 10
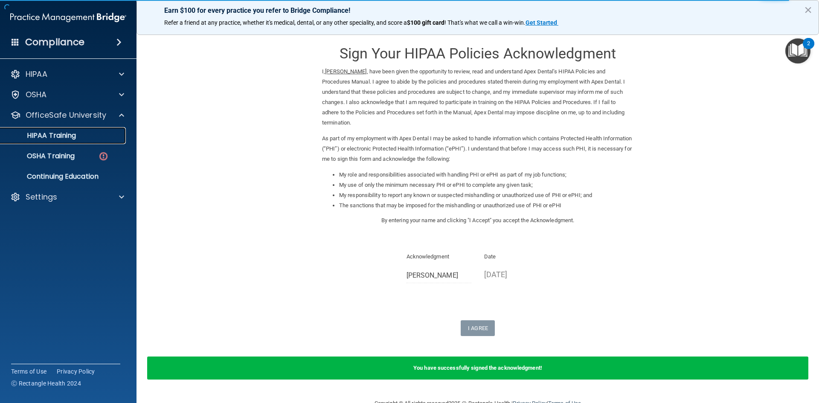
click at [64, 135] on p "HIPAA Training" at bounding box center [41, 135] width 70 height 9
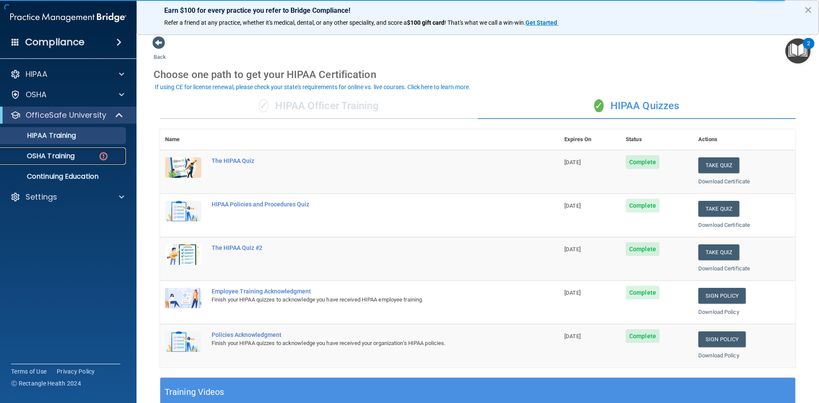
click at [65, 152] on p "OSHA Training" at bounding box center [40, 156] width 69 height 9
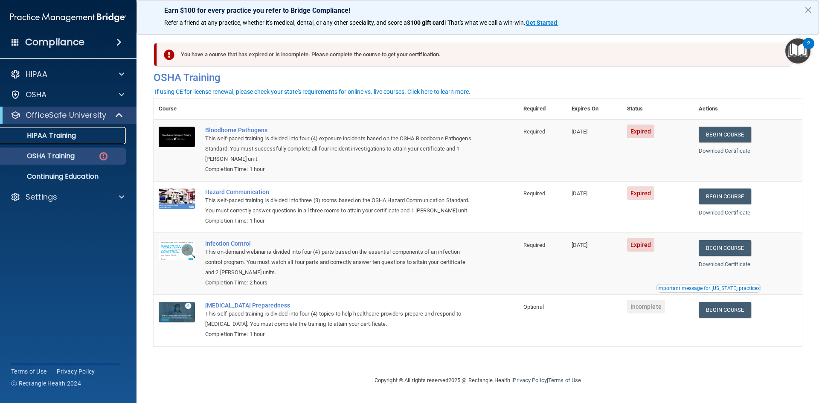
click at [44, 139] on p "HIPAA Training" at bounding box center [41, 135] width 70 height 9
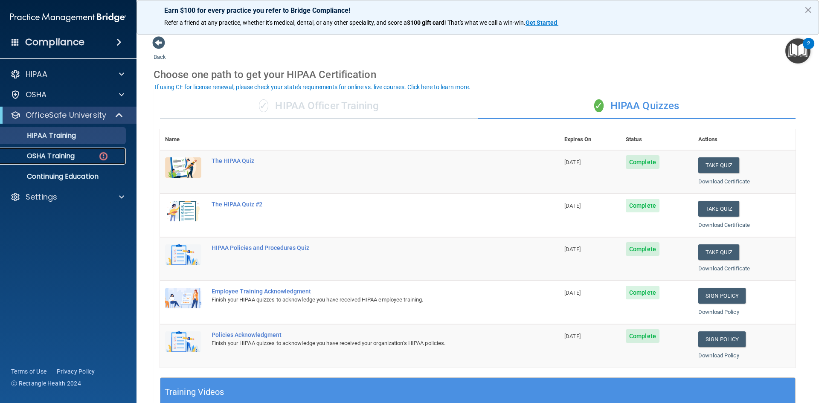
click at [75, 156] on p "OSHA Training" at bounding box center [40, 156] width 69 height 9
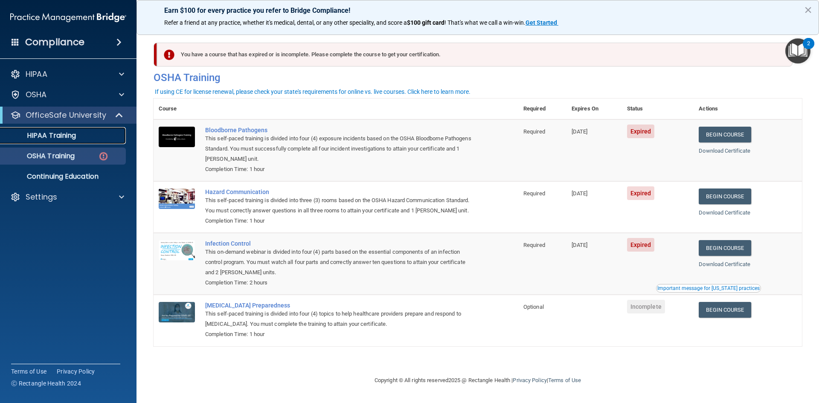
click at [78, 141] on link "HIPAA Training" at bounding box center [58, 135] width 134 height 17
